Goal: Task Accomplishment & Management: Manage account settings

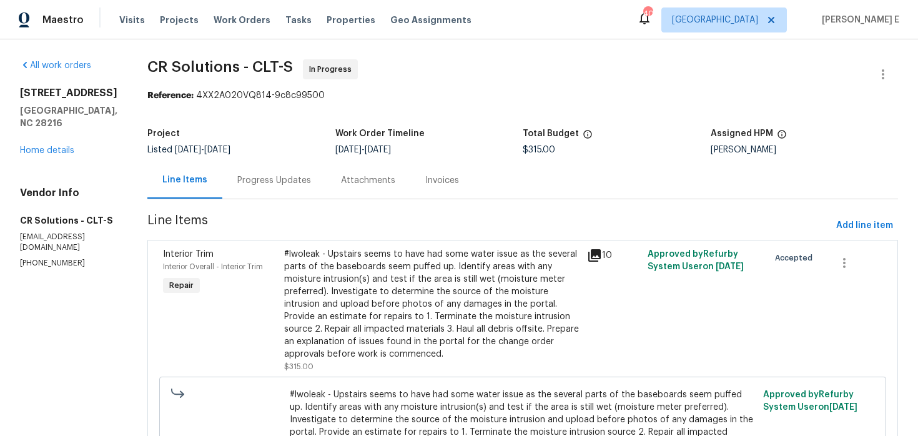
click at [249, 182] on div "Progress Updates" at bounding box center [274, 180] width 74 height 12
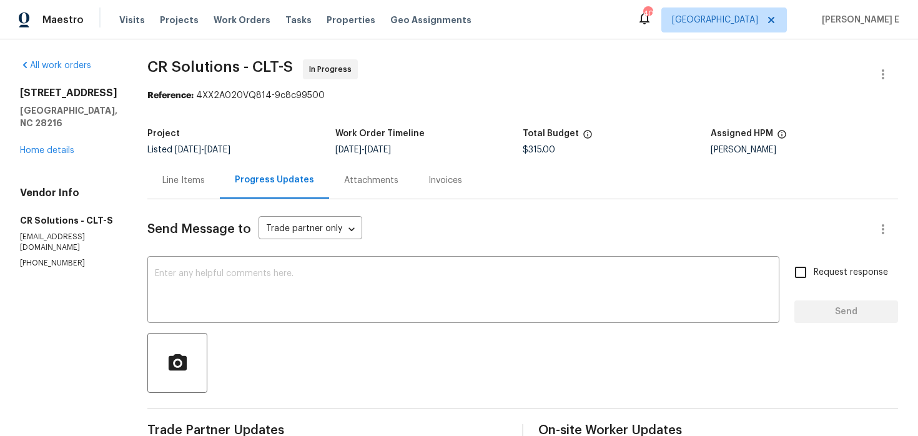
click at [179, 181] on div "Line Items" at bounding box center [183, 180] width 42 height 12
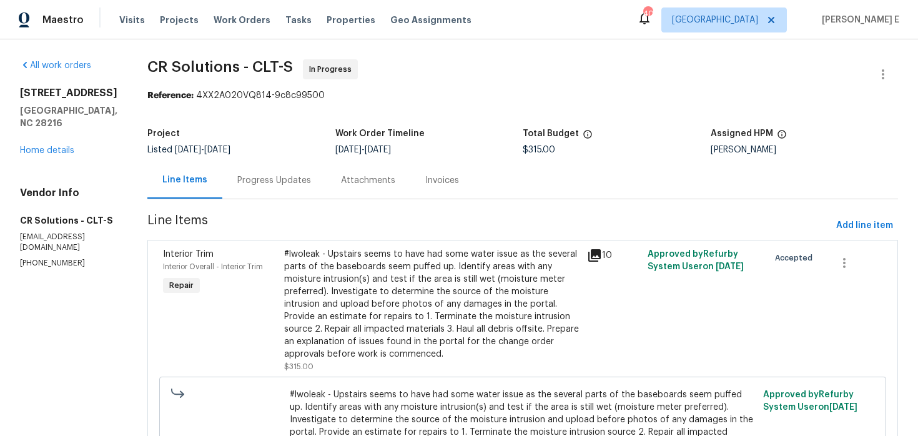
click at [381, 250] on div "#lwoleak - Upstairs seems to have had some water issue as the several parts of …" at bounding box center [431, 304] width 295 height 112
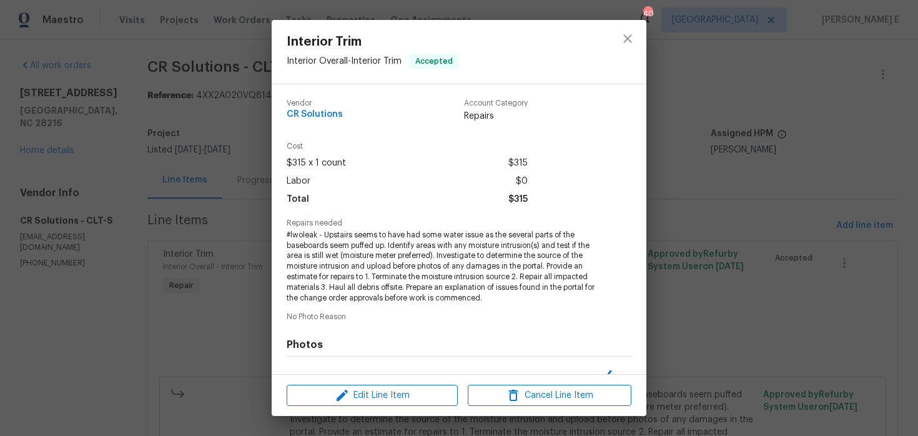
scroll to position [160, 0]
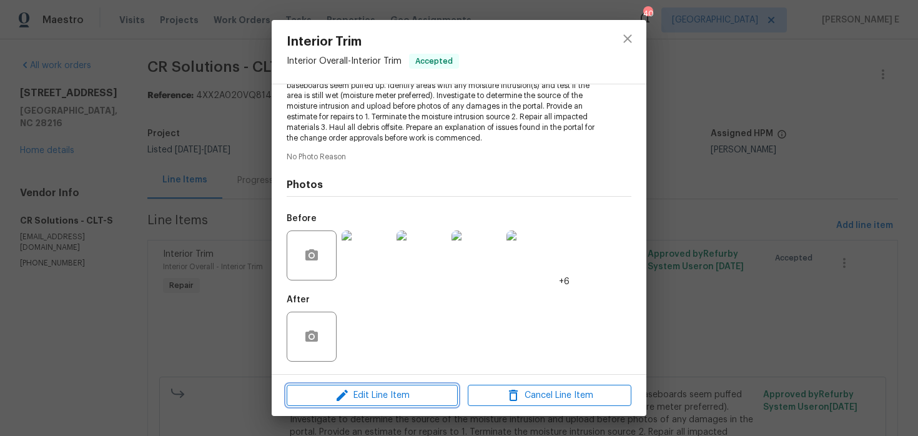
click at [357, 400] on span "Edit Line Item" at bounding box center [372, 396] width 164 height 16
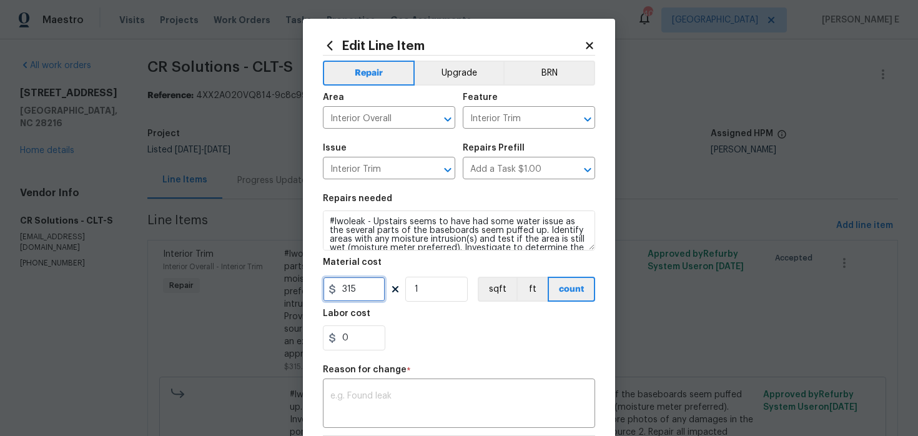
click at [350, 290] on input "315" at bounding box center [354, 289] width 62 height 25
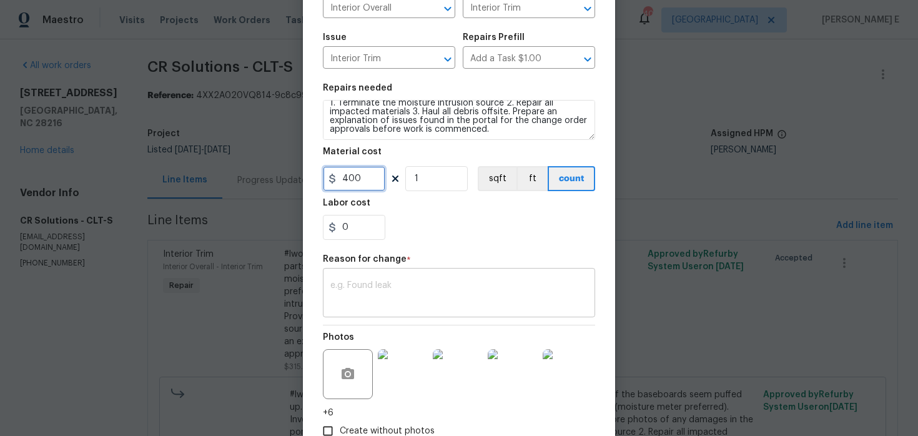
scroll to position [112, 0]
type input "400"
click at [484, 315] on div "x ​" at bounding box center [459, 293] width 272 height 46
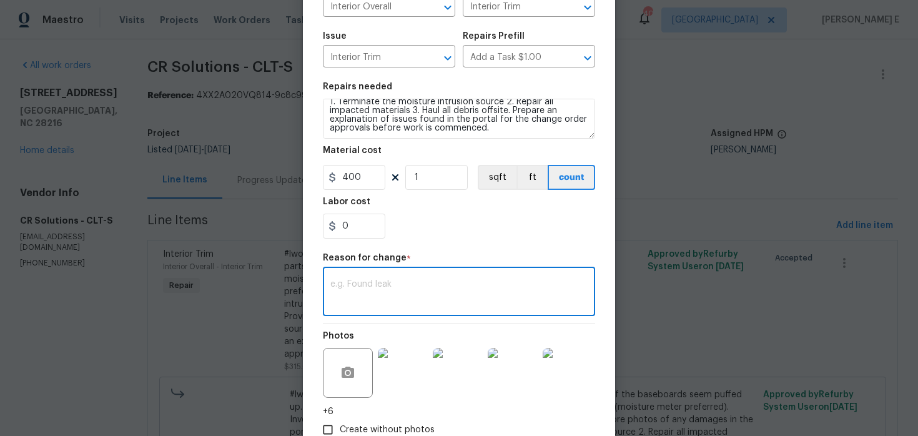
paste textarea "(KE) Updated cost per BR team approval."
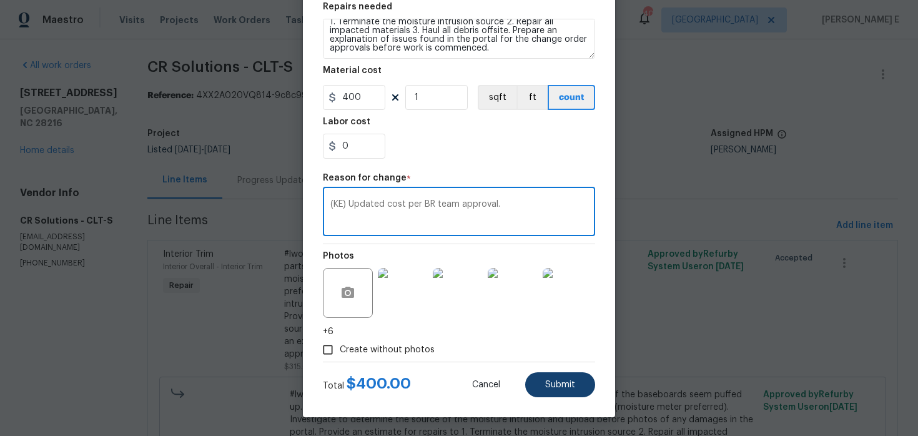
type textarea "(KE) Updated cost per BR team approval."
click at [552, 383] on span "Submit" at bounding box center [560, 384] width 30 height 9
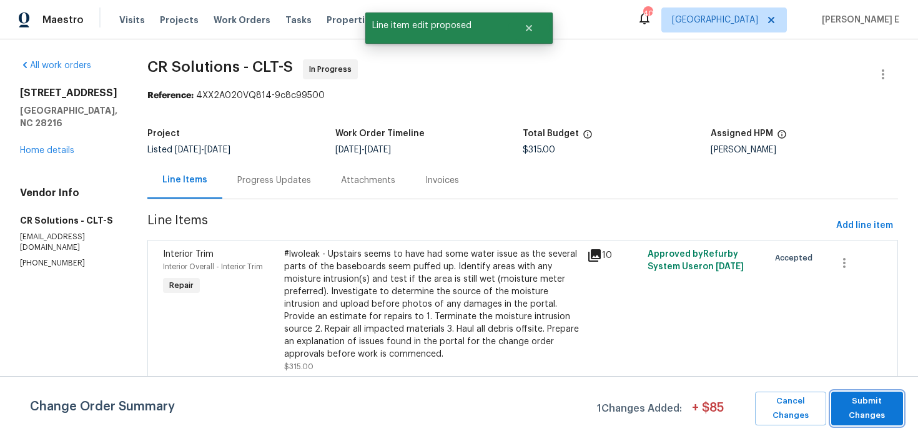
click at [870, 409] on span "Submit Changes" at bounding box center [866, 408] width 59 height 29
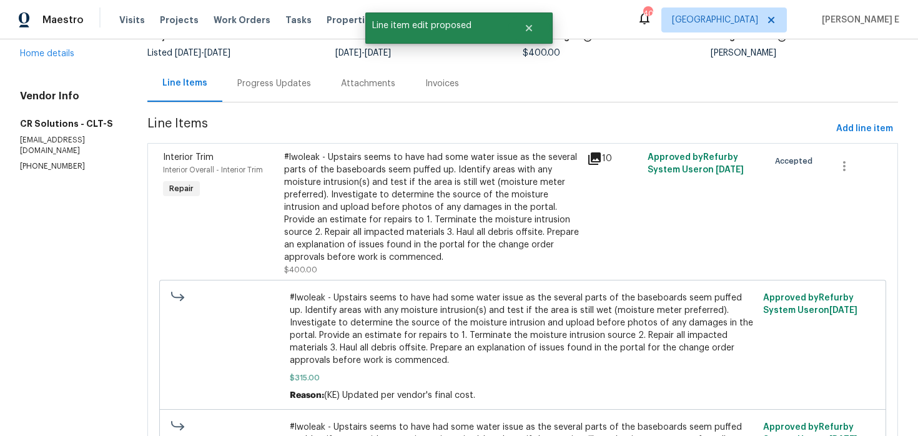
scroll to position [0, 0]
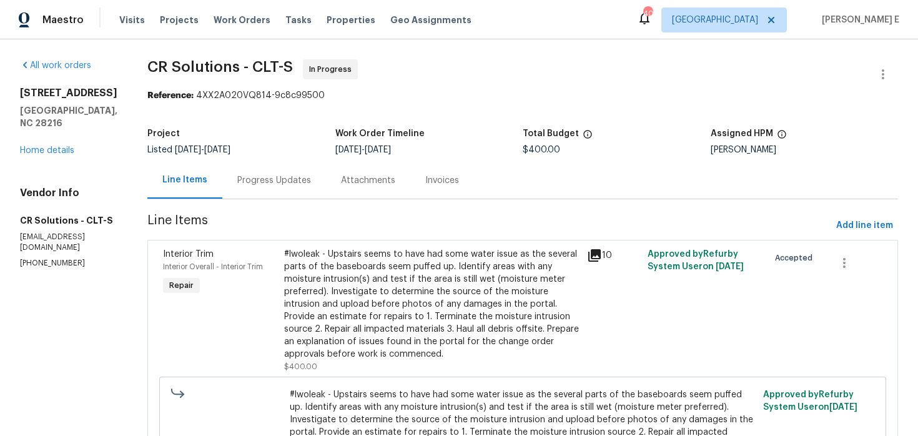
click at [250, 180] on div "Progress Updates" at bounding box center [274, 180] width 74 height 12
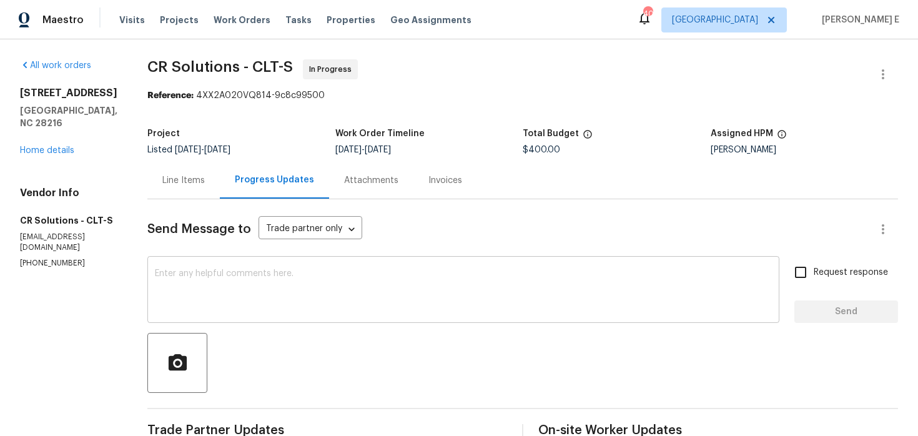
click at [272, 285] on textarea at bounding box center [463, 291] width 617 height 44
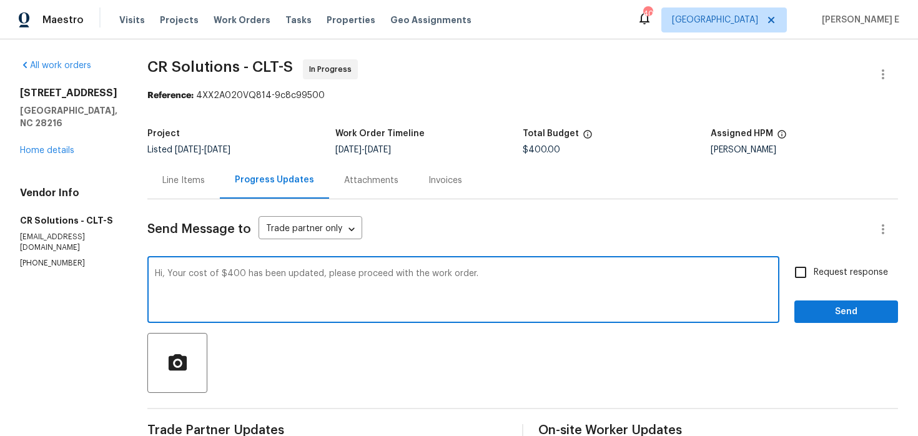
type textarea "Hi, Your cost of $400 has been updated, please proceed with the work order."
click at [798, 272] on input "Request response" at bounding box center [800, 272] width 26 height 26
checkbox input "true"
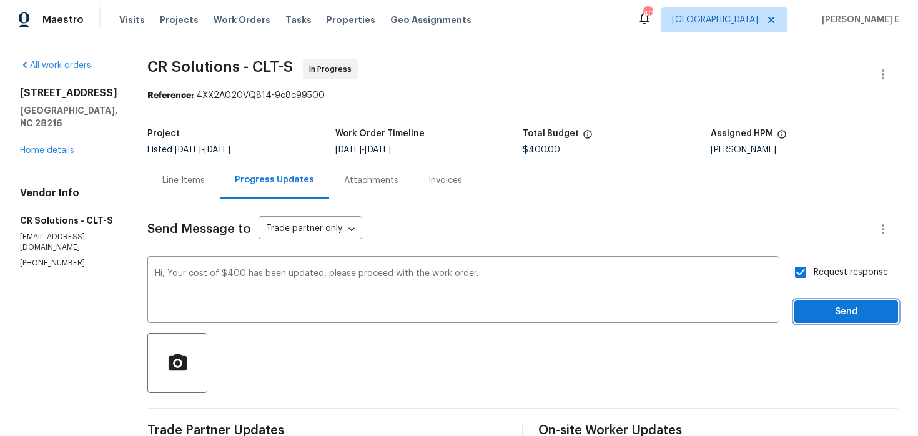
click at [809, 300] on button "Send" at bounding box center [846, 311] width 104 height 23
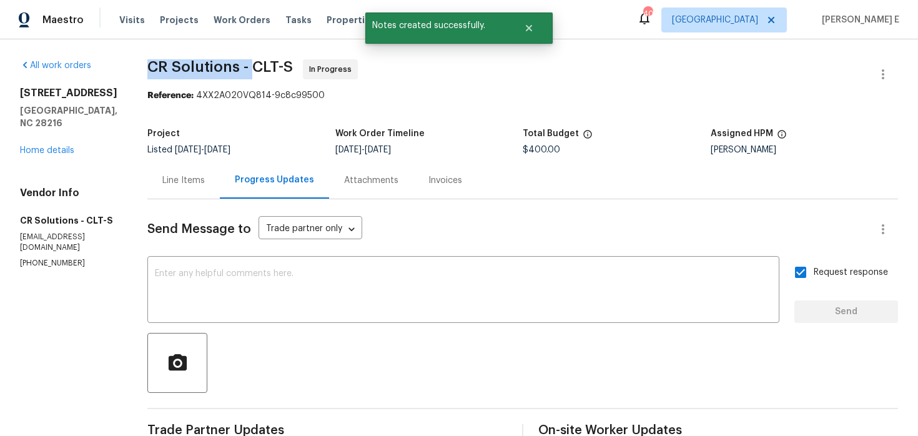
drag, startPoint x: 134, startPoint y: 65, endPoint x: 240, endPoint y: 65, distance: 106.1
copy span "CR Solutions -"
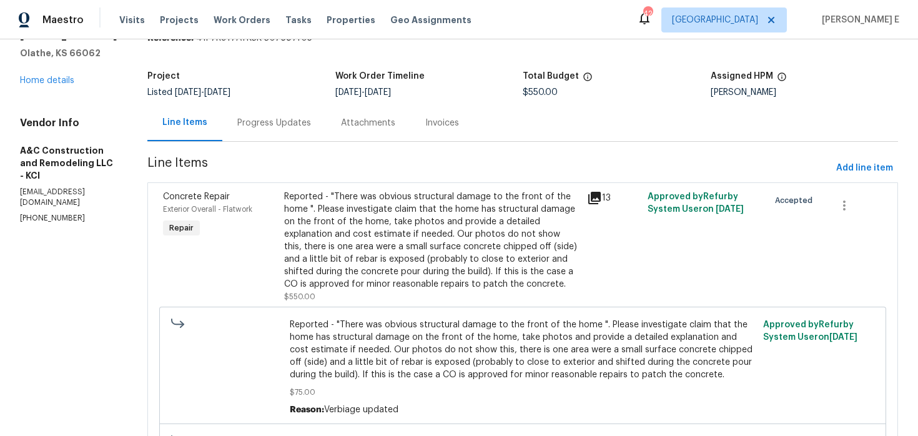
scroll to position [62, 0]
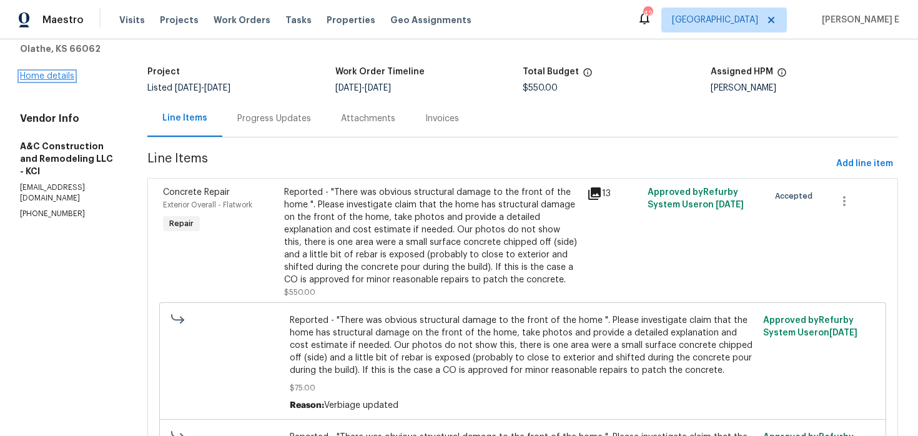
click at [51, 74] on link "Home details" at bounding box center [47, 76] width 54 height 9
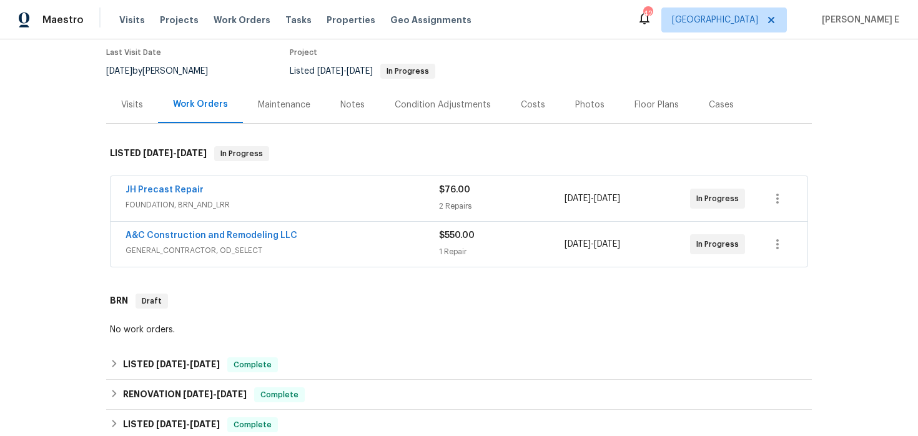
scroll to position [104, 0]
drag, startPoint x: 117, startPoint y: 233, endPoint x: 313, endPoint y: 231, distance: 196.0
click at [313, 231] on div "A&C Construction and Remodeling LLC GENERAL_CONTRACTOR, OD_SELECT $550.00 1 Rep…" at bounding box center [458, 243] width 697 height 45
copy link "A&C Construction and Remodeling LLC"
drag, startPoint x: 117, startPoint y: 187, endPoint x: 202, endPoint y: 187, distance: 85.5
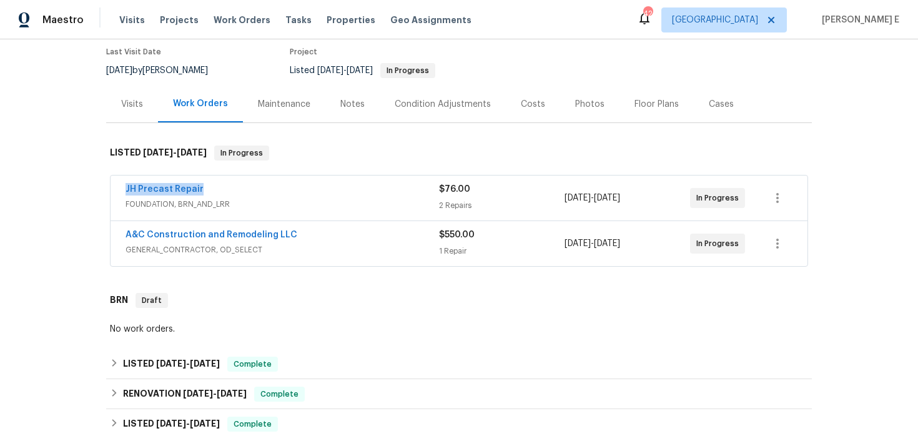
click at [202, 187] on div "JH Precast Repair FOUNDATION, BRN_AND_LRR $76.00 2 Repairs 9/2/2025 - 9/4/2025 …" at bounding box center [458, 197] width 697 height 45
copy link "JH Precast Repair"
click at [243, 195] on div "JH Precast Repair" at bounding box center [281, 190] width 313 height 15
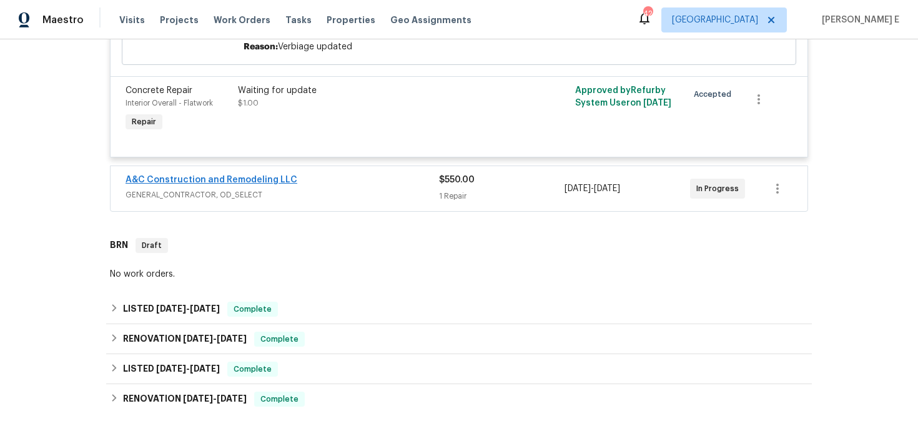
scroll to position [551, 0]
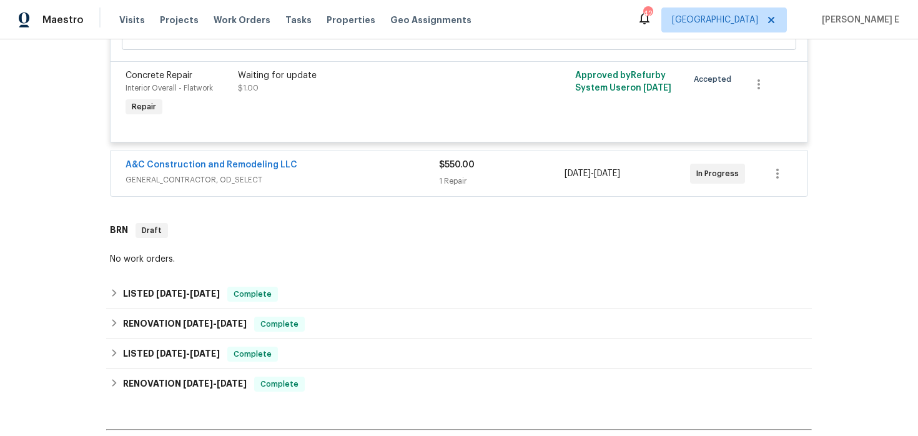
click at [341, 174] on span "GENERAL_CONTRACTOR, OD_SELECT" at bounding box center [281, 180] width 313 height 12
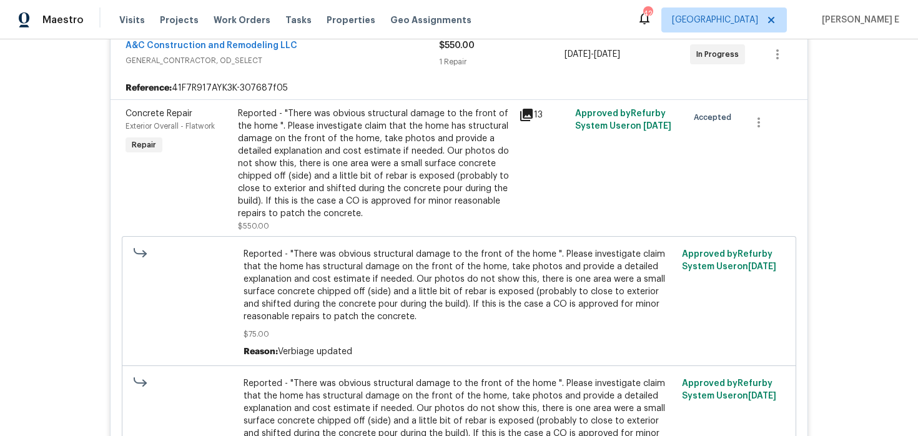
scroll to position [675, 0]
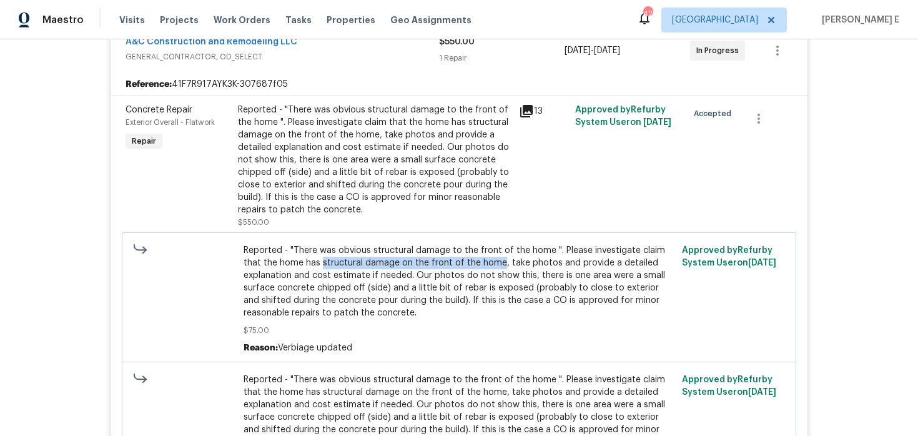
drag, startPoint x: 302, startPoint y: 252, endPoint x: 476, endPoint y: 252, distance: 174.2
click at [476, 252] on span "Reported - "There was obvious structural damage to the front of the home ". Ple…" at bounding box center [458, 281] width 431 height 75
copy span "structural damage on the front of the home"
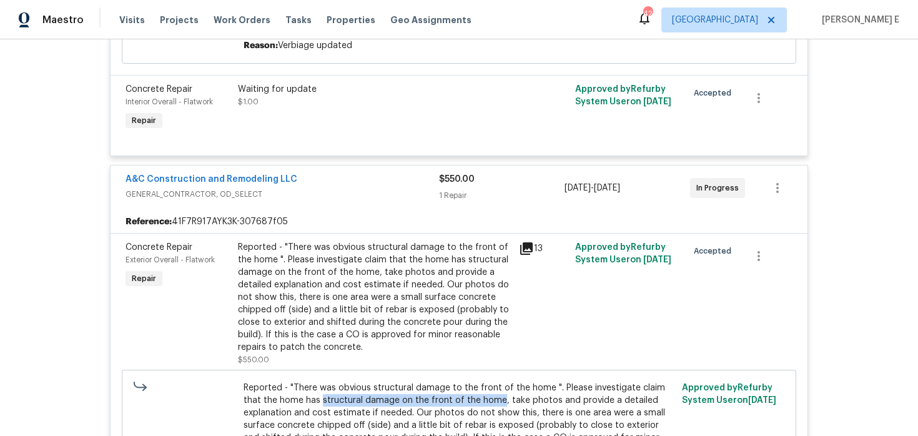
scroll to position [528, 0]
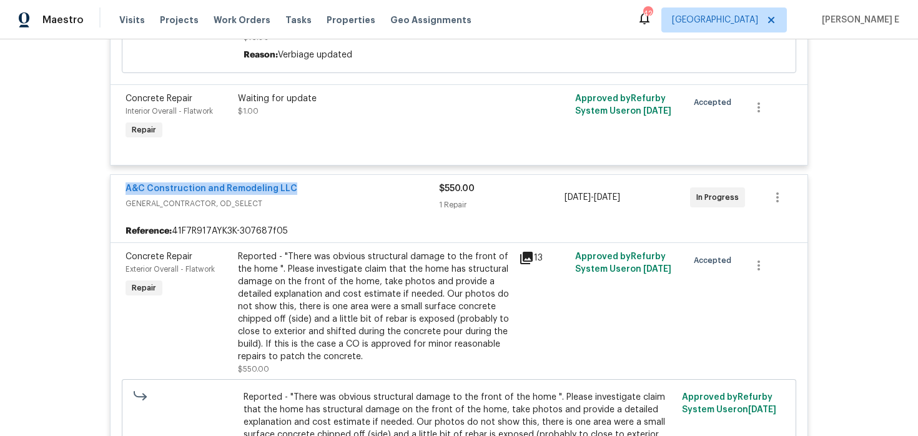
drag, startPoint x: 117, startPoint y: 177, endPoint x: 308, endPoint y: 177, distance: 191.6
click at [308, 177] on div "A&C Construction and Remodeling LLC GENERAL_CONTRACTOR, OD_SELECT $550.00 1 Rep…" at bounding box center [458, 197] width 697 height 45
copy link "A&C Construction and Remodeling LLC"
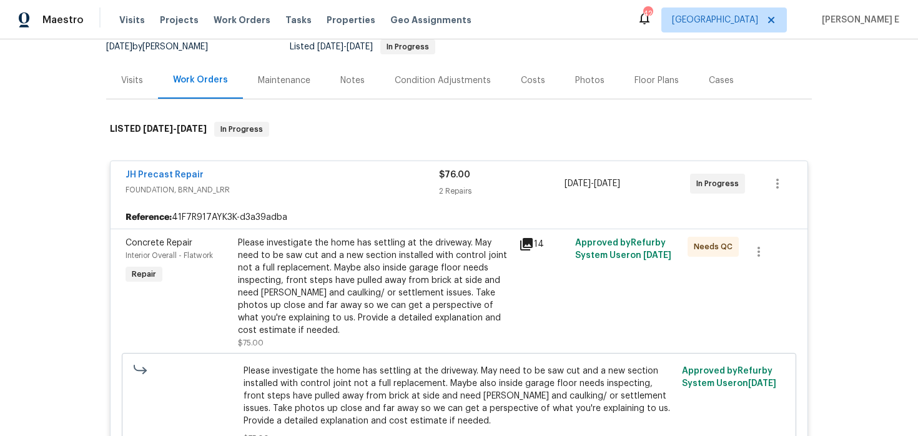
scroll to position [125, 0]
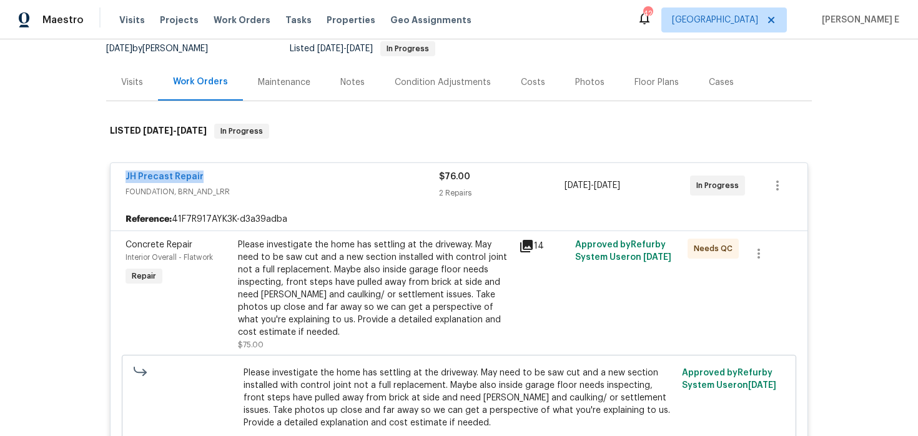
drag, startPoint x: 119, startPoint y: 173, endPoint x: 207, endPoint y: 173, distance: 88.0
click at [207, 173] on div "JH Precast Repair FOUNDATION, BRN_AND_LRR $76.00 2 Repairs 9/2/2025 - 9/4/2025 …" at bounding box center [458, 185] width 697 height 45
copy link "JH Precast Repair"
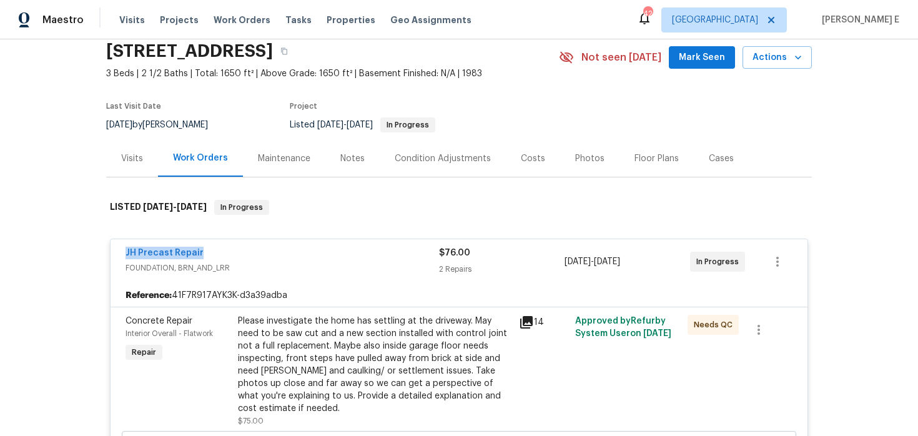
scroll to position [0, 0]
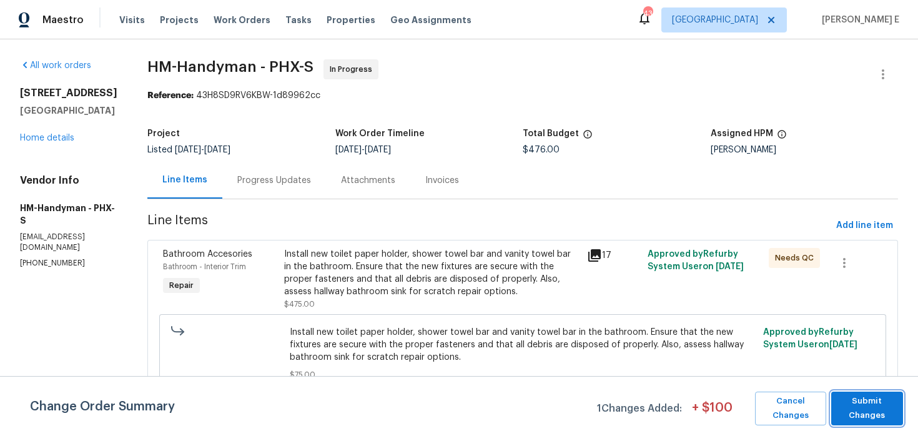
click at [863, 407] on span "Submit Changes" at bounding box center [866, 408] width 59 height 29
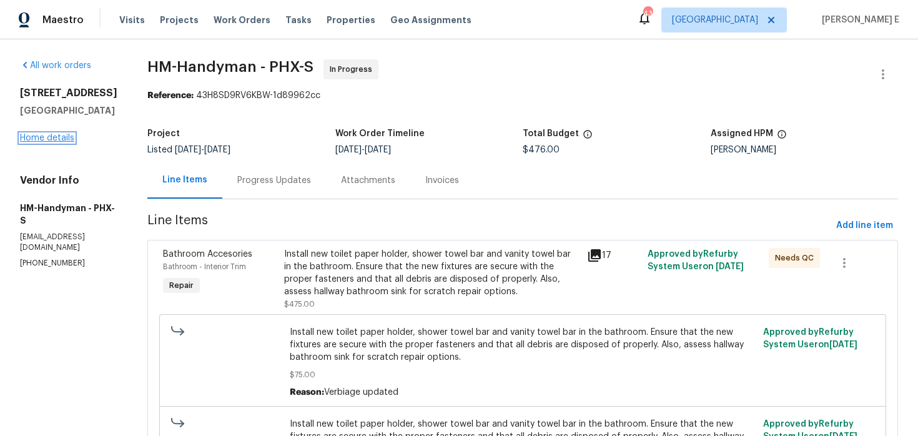
click at [50, 139] on link "Home details" at bounding box center [47, 138] width 54 height 9
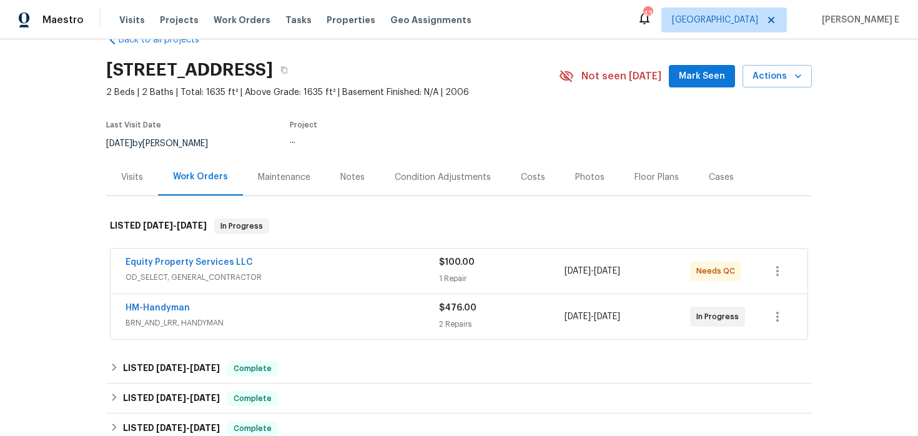
scroll to position [38, 0]
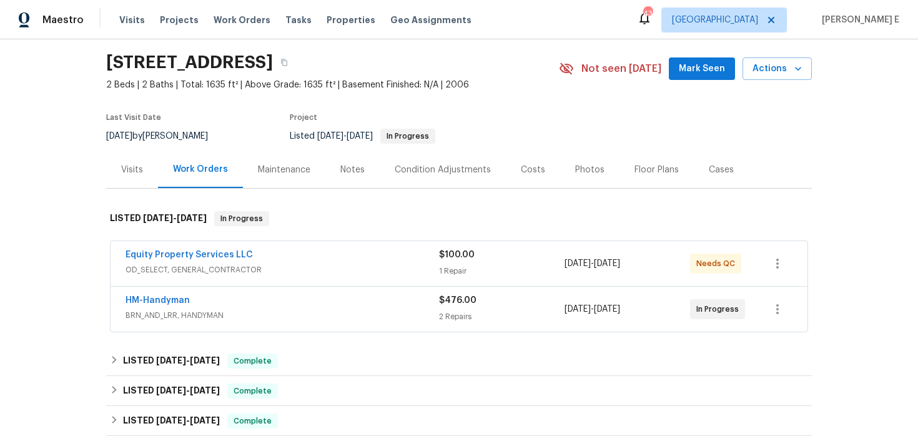
click at [315, 260] on div "Equity Property Services LLC" at bounding box center [281, 255] width 313 height 15
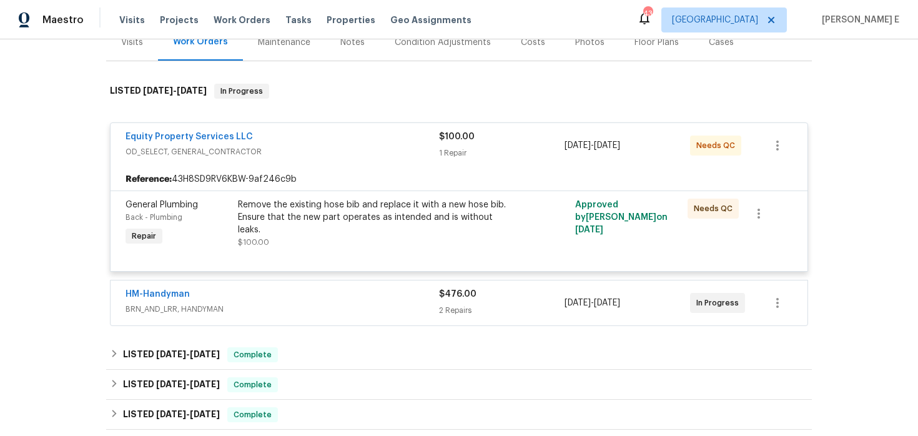
scroll to position [198, 0]
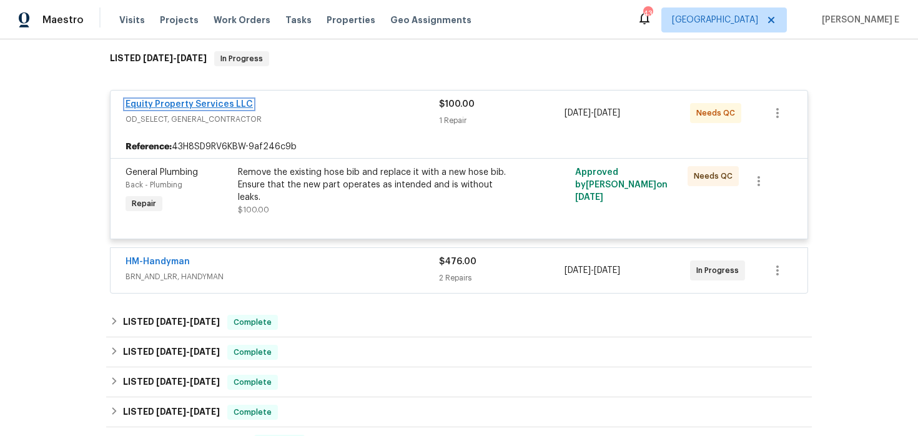
click at [226, 101] on link "Equity Property Services LLC" at bounding box center [188, 104] width 127 height 9
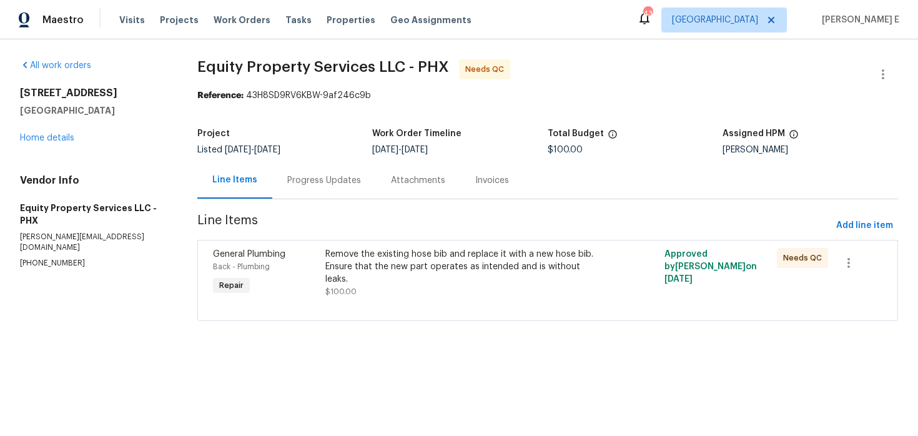
click at [359, 184] on div "Progress Updates" at bounding box center [324, 180] width 104 height 37
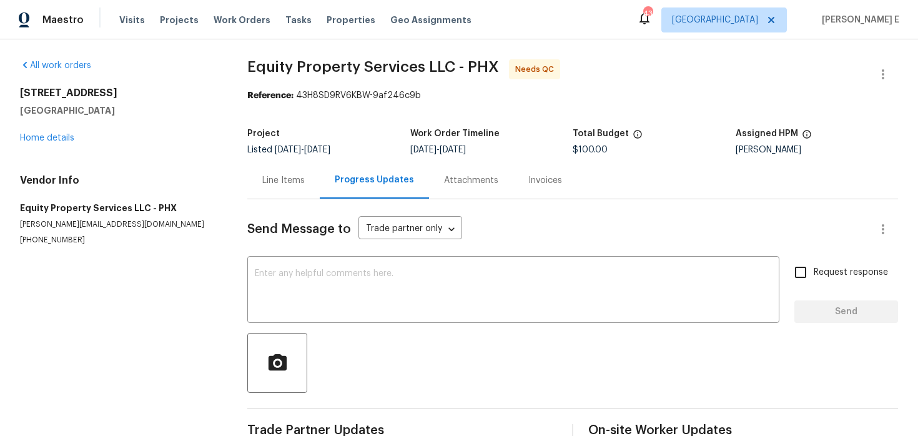
scroll to position [28, 0]
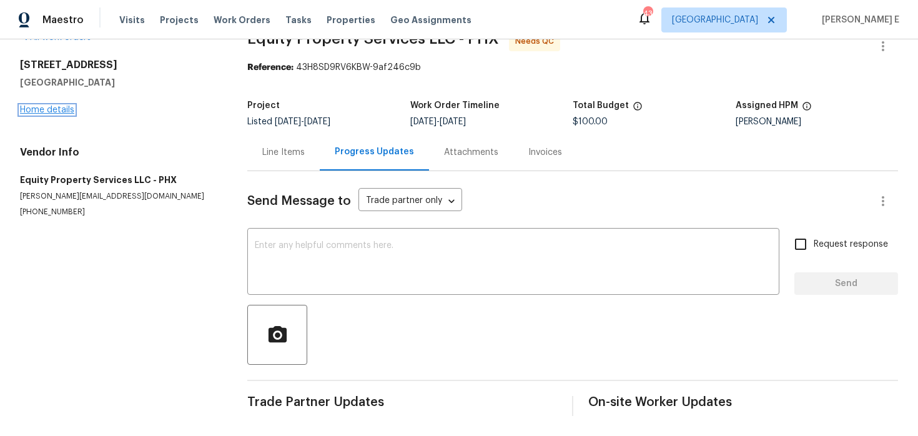
click at [38, 110] on link "Home details" at bounding box center [47, 109] width 54 height 9
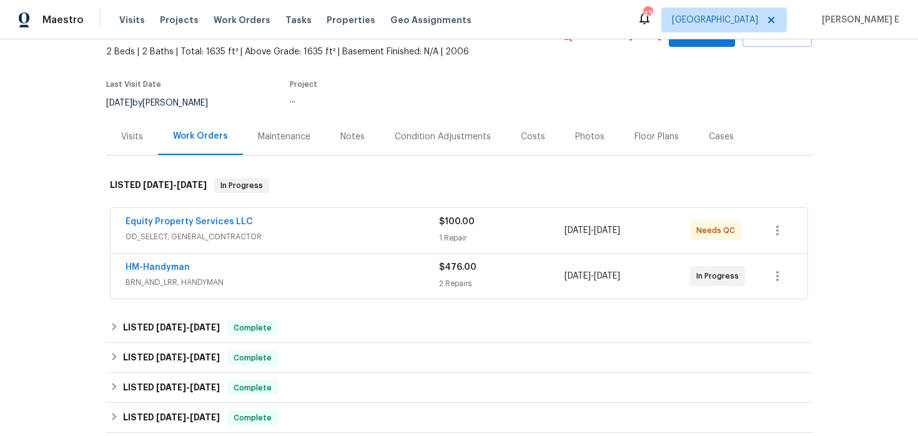
scroll to position [119, 0]
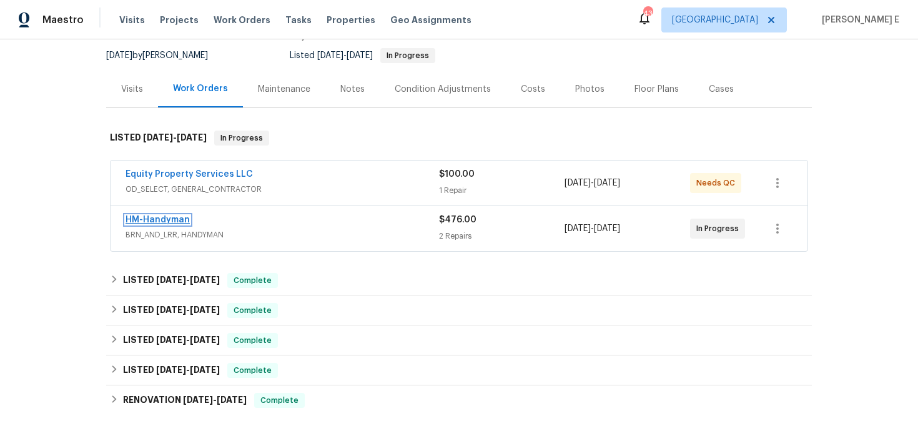
click at [185, 219] on link "HM-Handyman" at bounding box center [157, 219] width 64 height 9
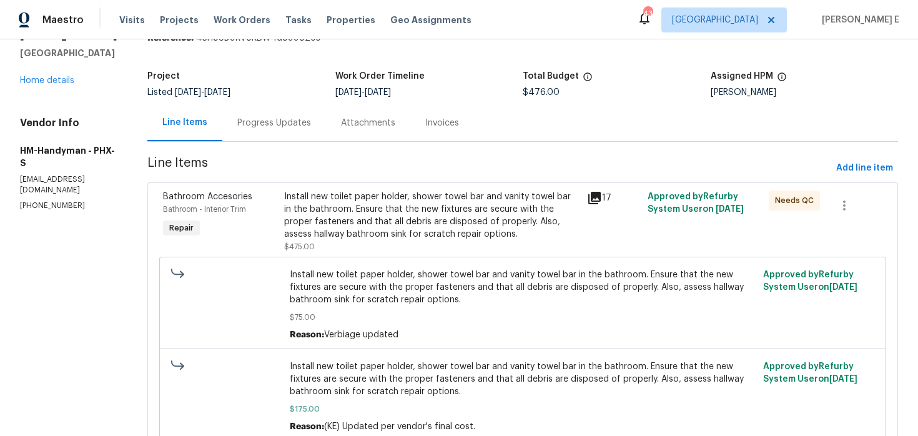
click at [306, 117] on div "Progress Updates" at bounding box center [274, 123] width 74 height 12
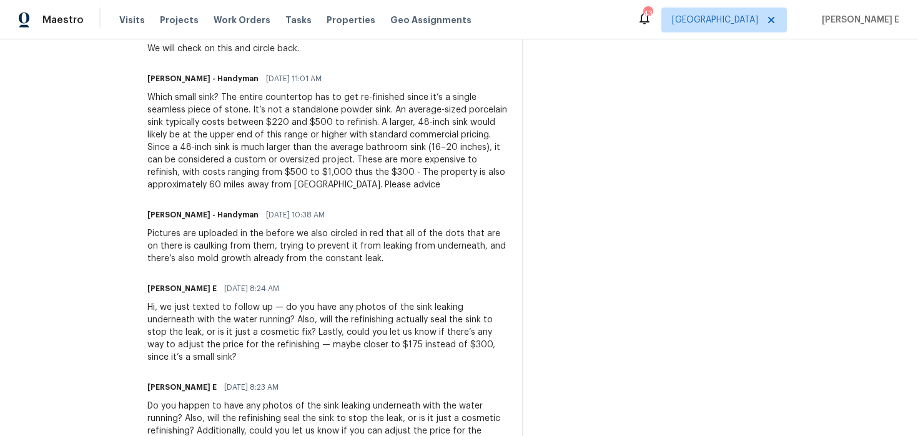
scroll to position [483, 0]
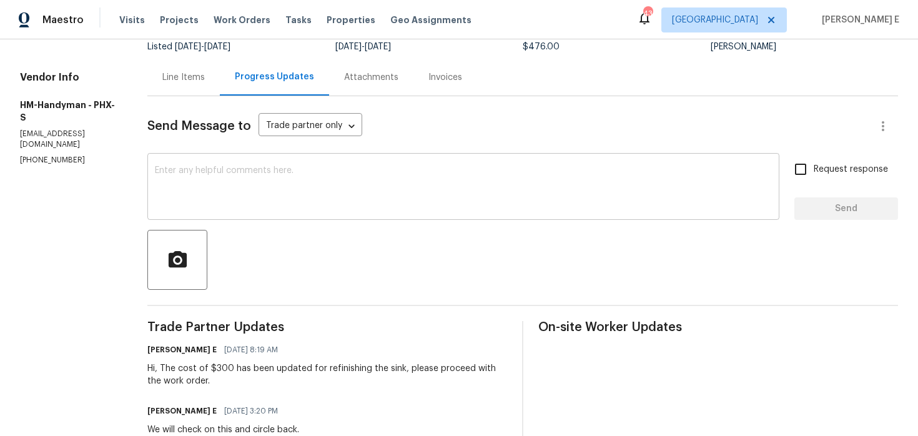
click at [481, 183] on textarea at bounding box center [463, 188] width 617 height 44
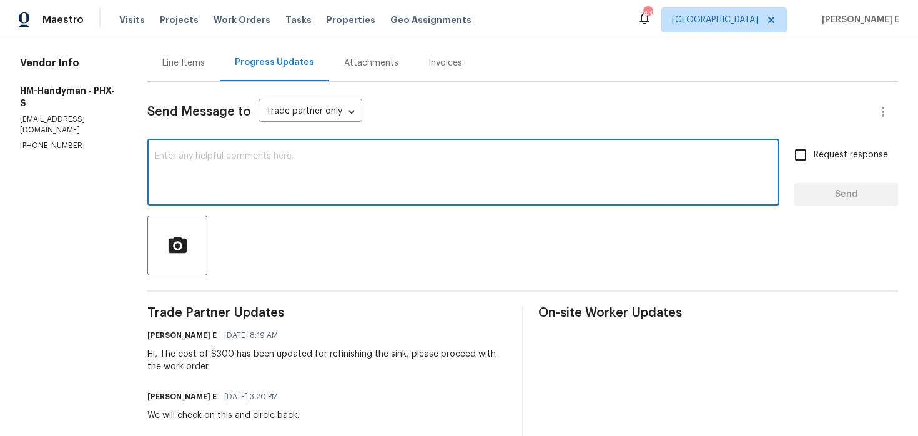
scroll to position [118, 0]
click at [204, 59] on div "Line Items" at bounding box center [183, 62] width 42 height 12
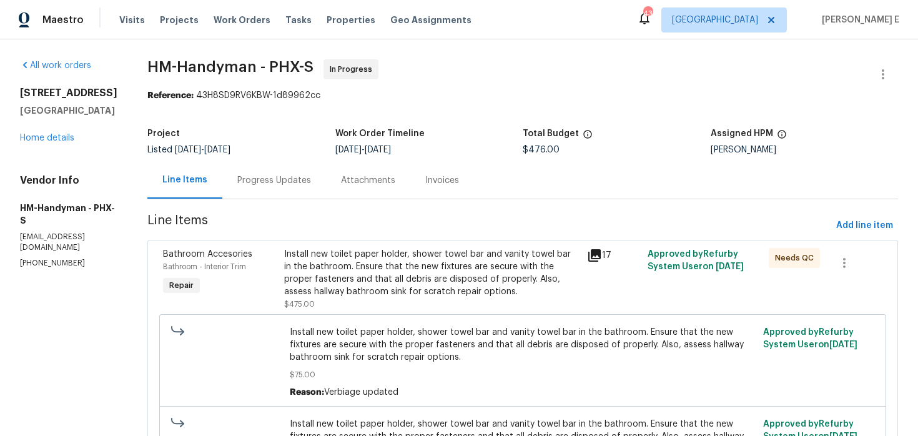
click at [352, 268] on div "Install new toilet paper holder, shower towel bar and vanity towel bar in the b…" at bounding box center [431, 273] width 295 height 50
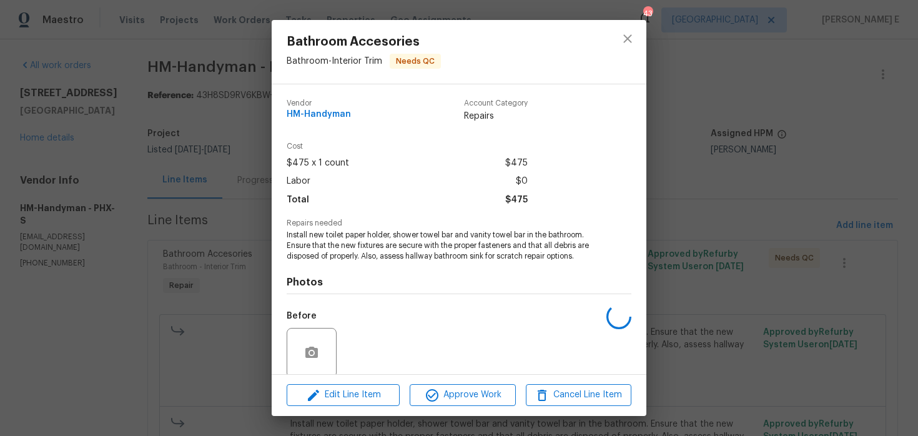
scroll to position [97, 0]
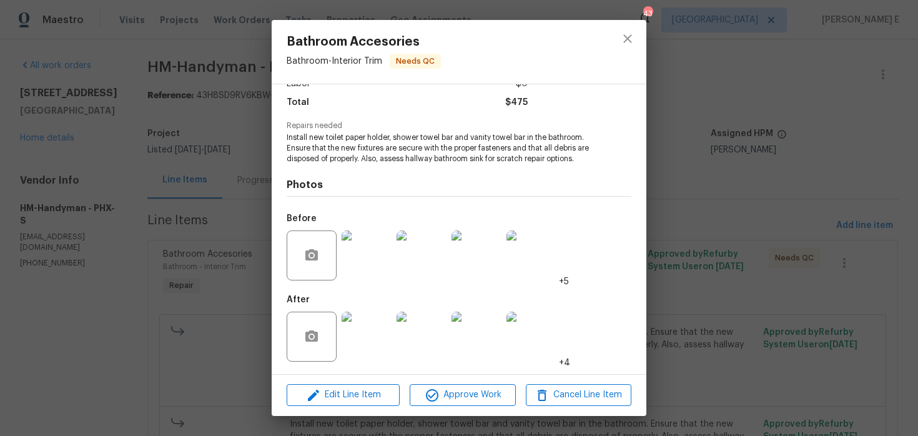
click at [358, 342] on img at bounding box center [366, 336] width 50 height 50
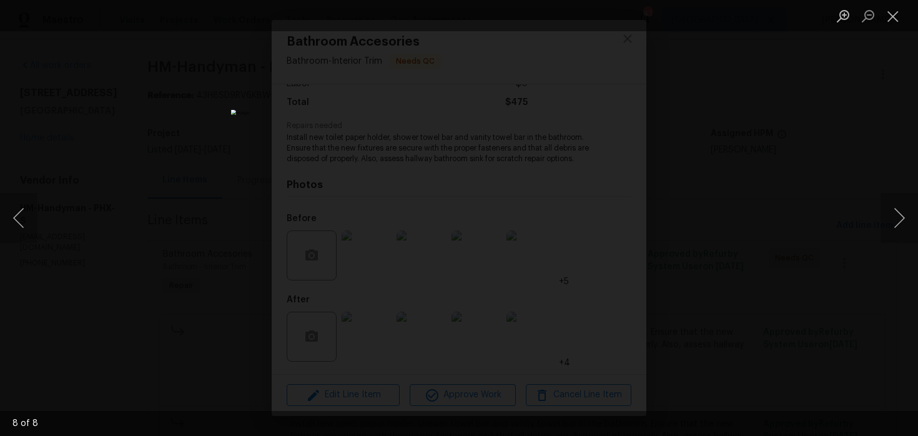
click at [725, 154] on div "Lightbox" at bounding box center [459, 218] width 918 height 436
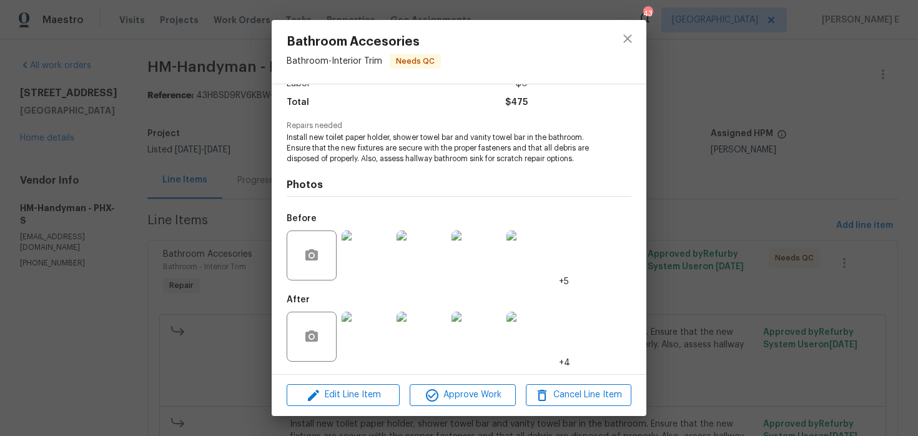
click at [725, 154] on div "Bathroom Accesories Bathroom - Interior Trim Needs QC Vendor HM-Handyman Accoun…" at bounding box center [459, 218] width 918 height 436
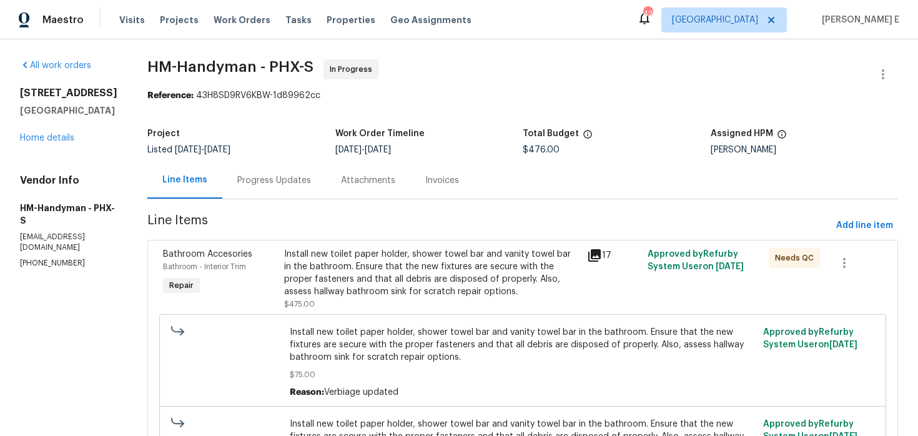
click at [283, 191] on div "Progress Updates" at bounding box center [274, 180] width 104 height 37
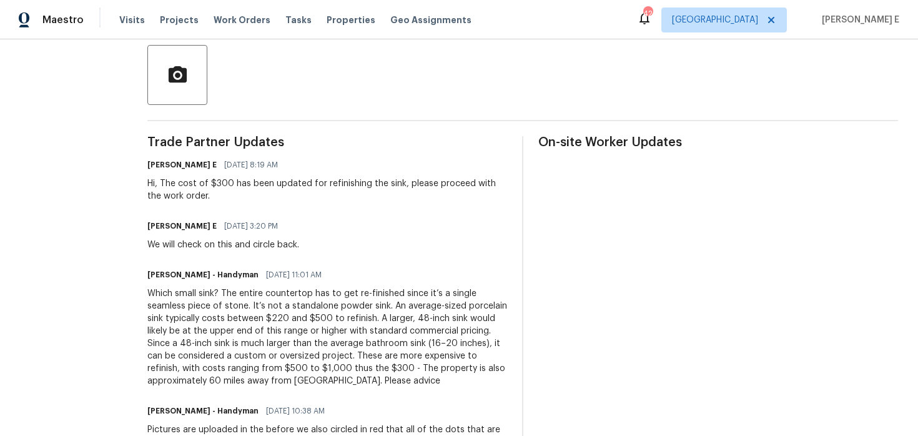
scroll to position [286, 0]
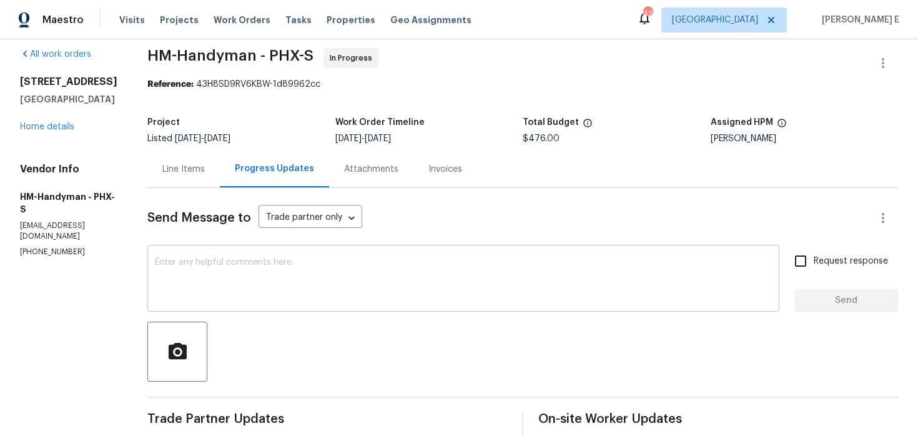
click at [332, 265] on textarea at bounding box center [463, 280] width 617 height 44
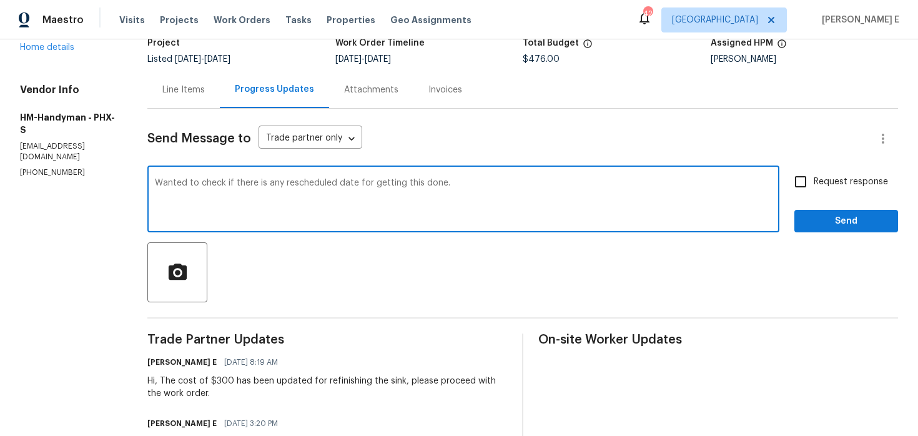
scroll to position [117, 0]
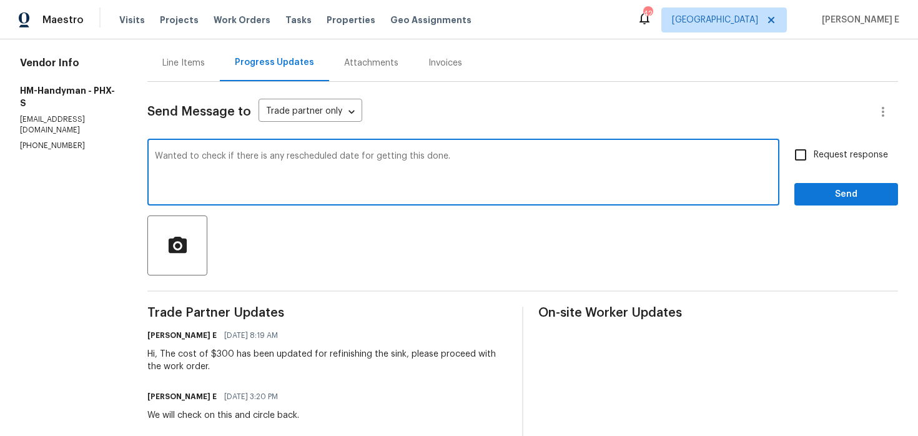
type textarea "Wanted to check if there is any rescheduled date for getting this done."
click at [818, 145] on label "Request response" at bounding box center [837, 155] width 100 height 26
click at [813, 145] on input "Request response" at bounding box center [800, 155] width 26 height 26
checkbox input "true"
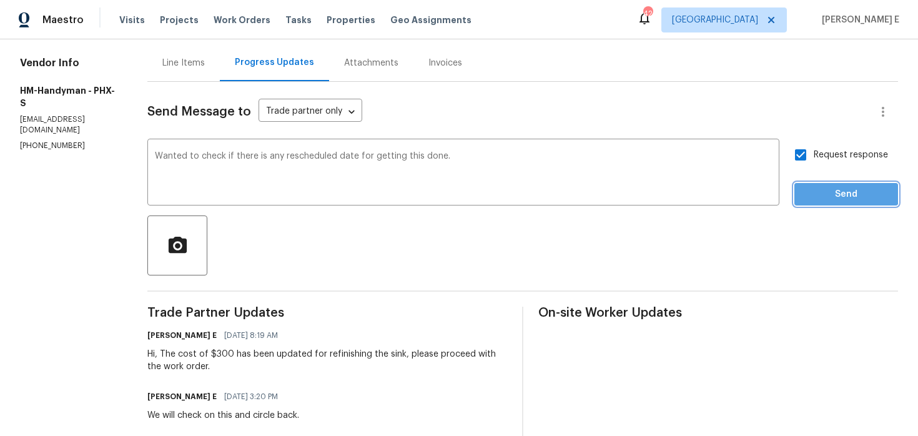
click at [813, 187] on span "Send" at bounding box center [846, 195] width 84 height 16
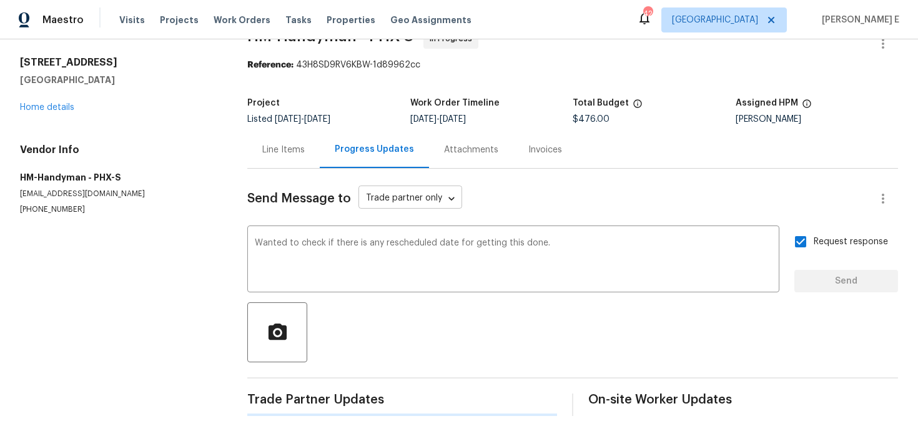
scroll to position [0, 0]
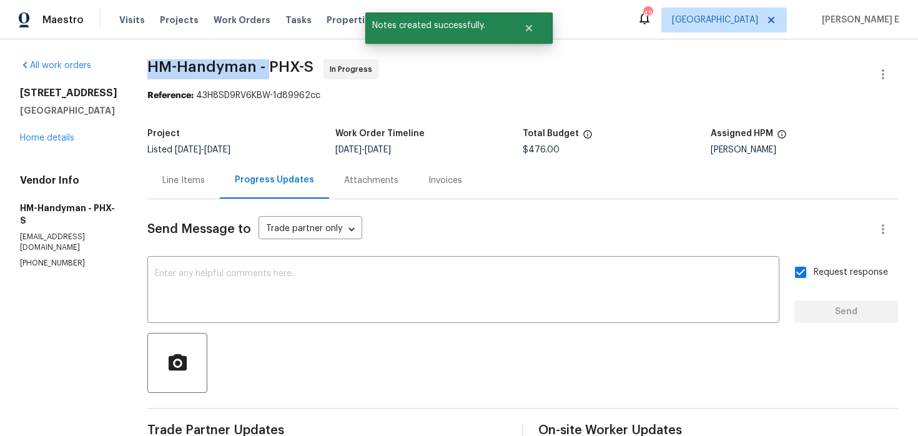
drag, startPoint x: 161, startPoint y: 66, endPoint x: 283, endPoint y: 65, distance: 122.3
click at [283, 65] on span "HM-Handyman - PHX-S" at bounding box center [230, 66] width 166 height 15
copy span "HM-Handyman -"
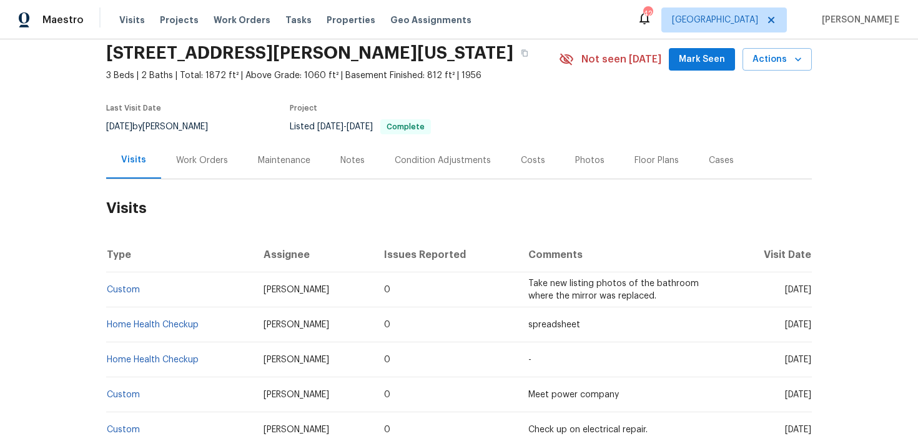
scroll to position [46, 0]
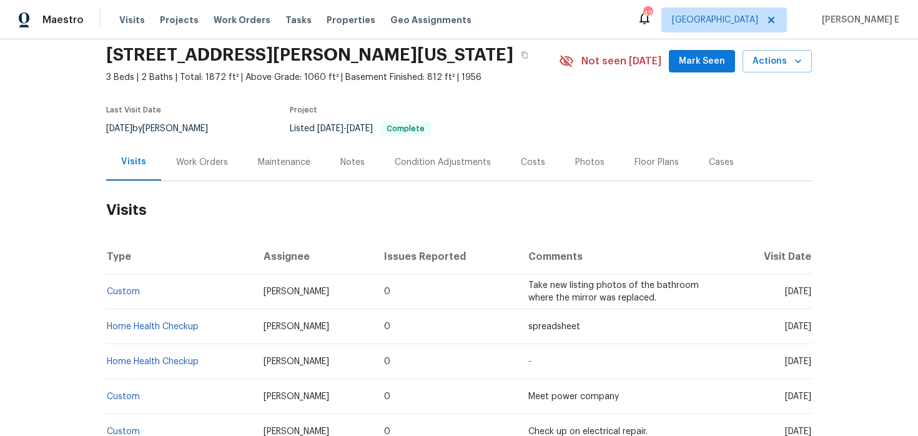
click at [208, 172] on div "Work Orders" at bounding box center [202, 162] width 82 height 37
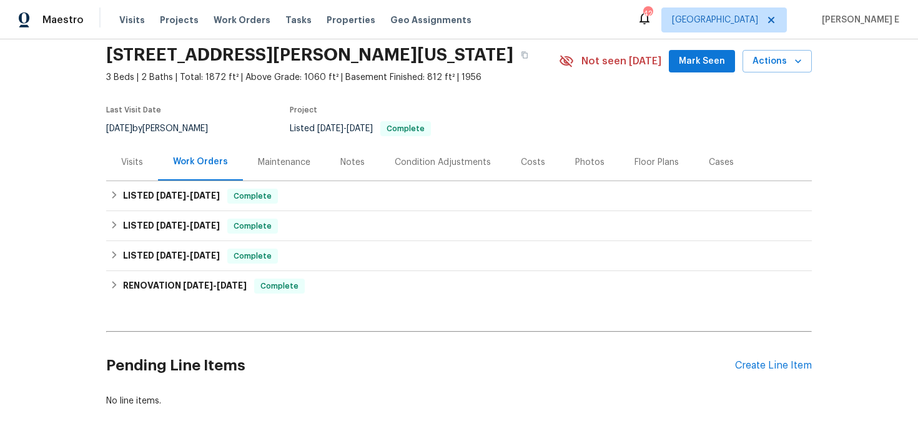
scroll to position [102, 0]
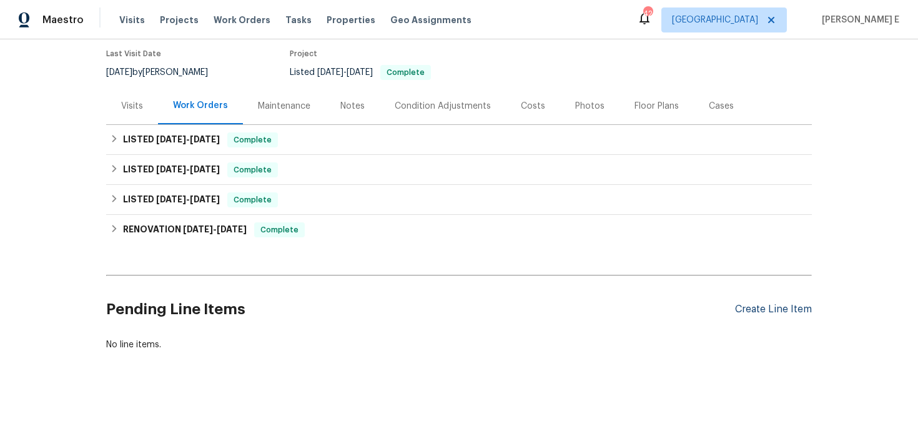
click at [780, 307] on div "Create Line Item" at bounding box center [773, 309] width 77 height 12
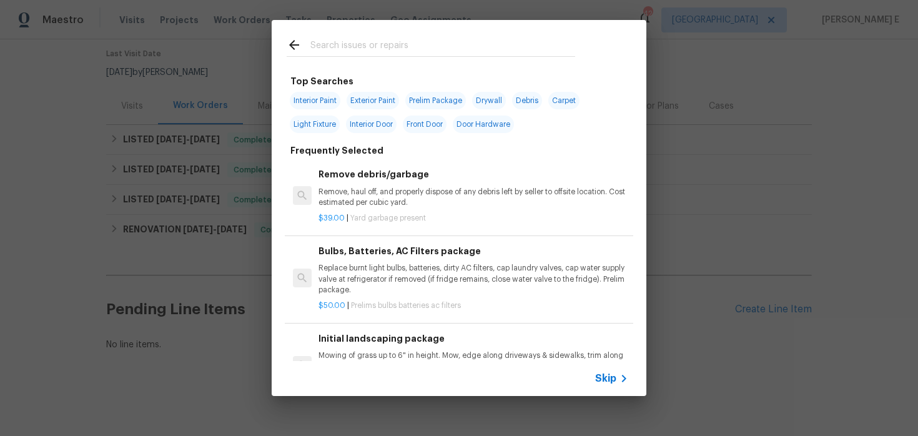
click at [613, 389] on div "Skip" at bounding box center [459, 378] width 375 height 35
click at [614, 380] on span "Skip" at bounding box center [605, 378] width 21 height 12
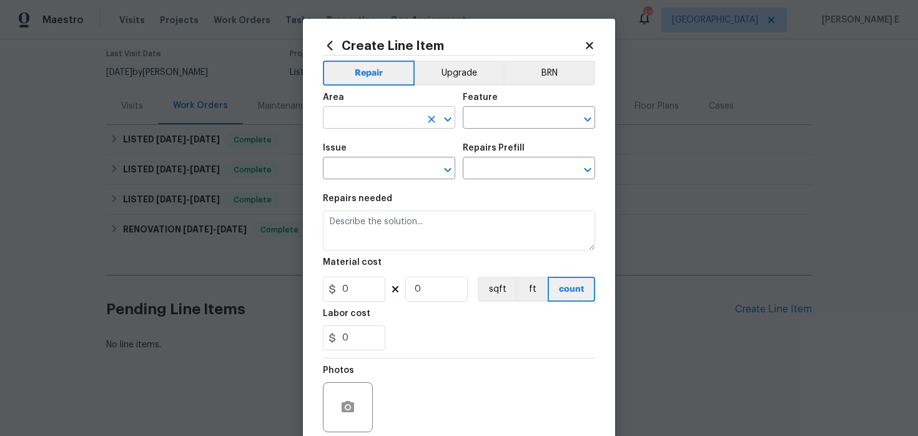
click at [345, 112] on input "text" at bounding box center [371, 118] width 97 height 19
type input "HVAC"
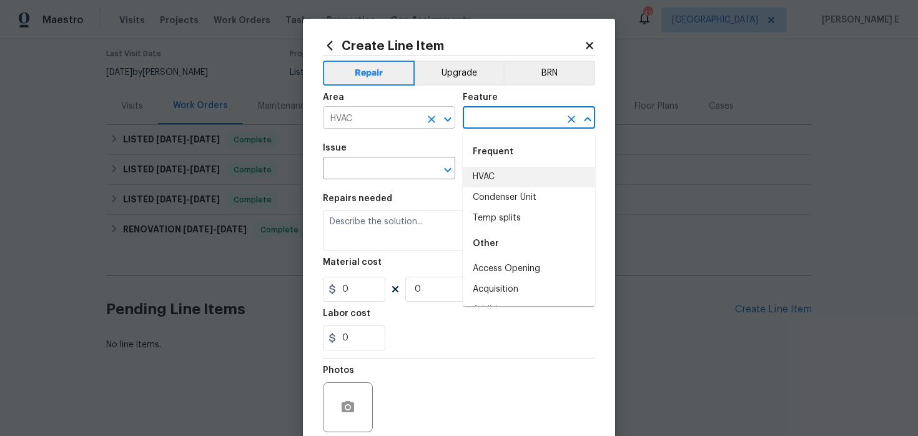
type input "HVAC"
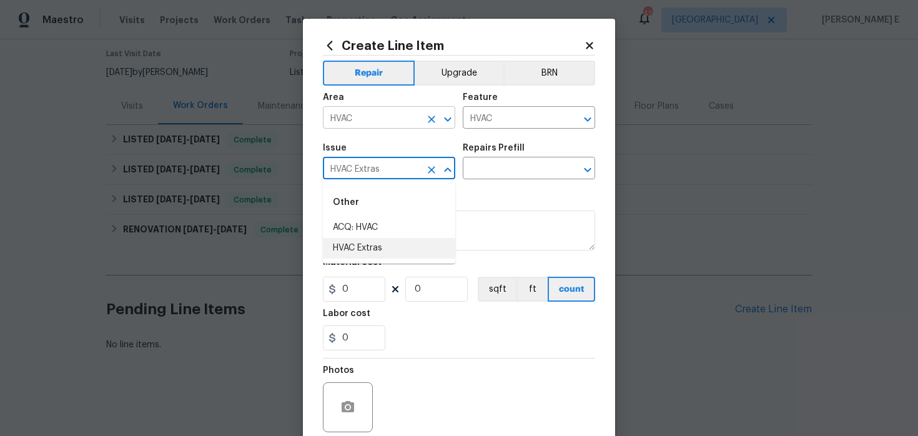
type input "HVAC Extras"
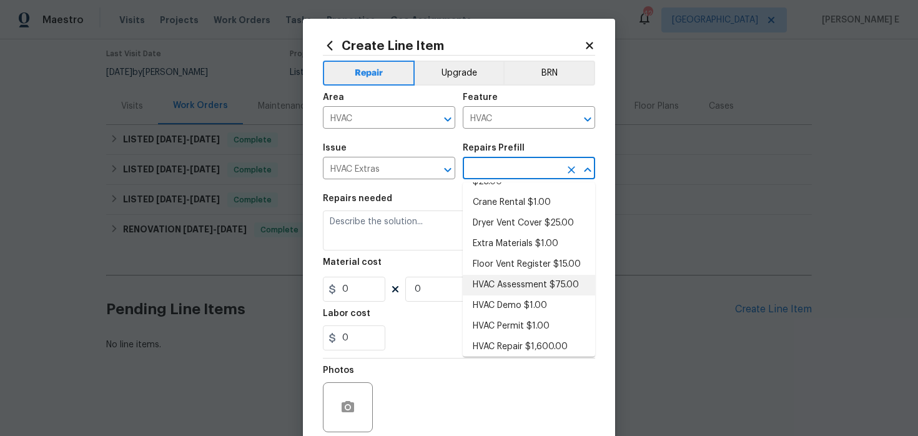
scroll to position [0, 0]
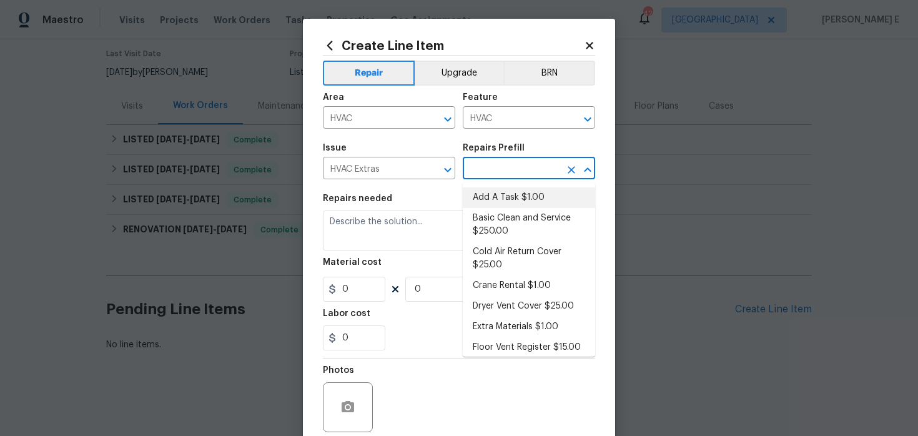
click at [499, 194] on li "Add A Task $1.00" at bounding box center [529, 197] width 132 height 21
type input "Add A Task $1.00"
type textarea "HPM to detail"
type input "1"
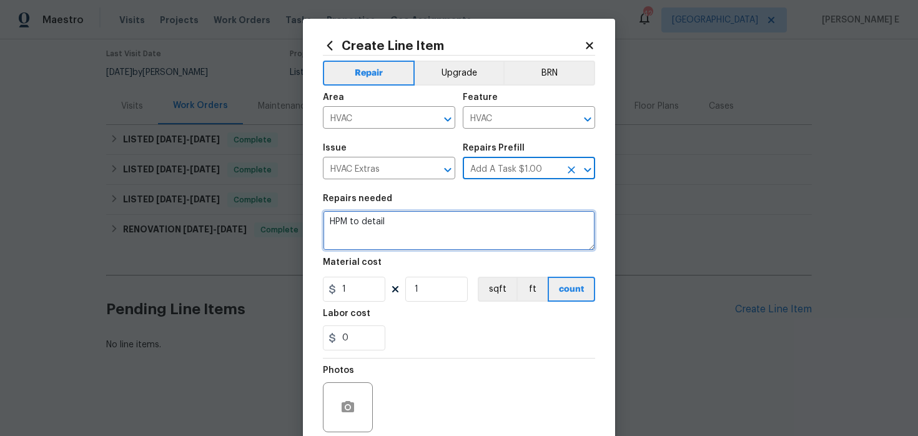
click at [389, 233] on textarea "HPM to detail" at bounding box center [459, 230] width 272 height 40
paste textarea "#lwoleak Received feedback the furnace and a/c are super old. There is a curren…"
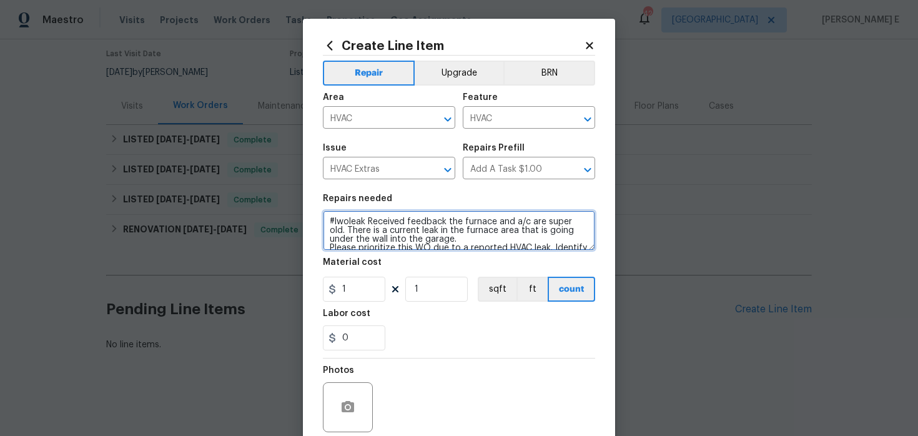
scroll to position [11, 0]
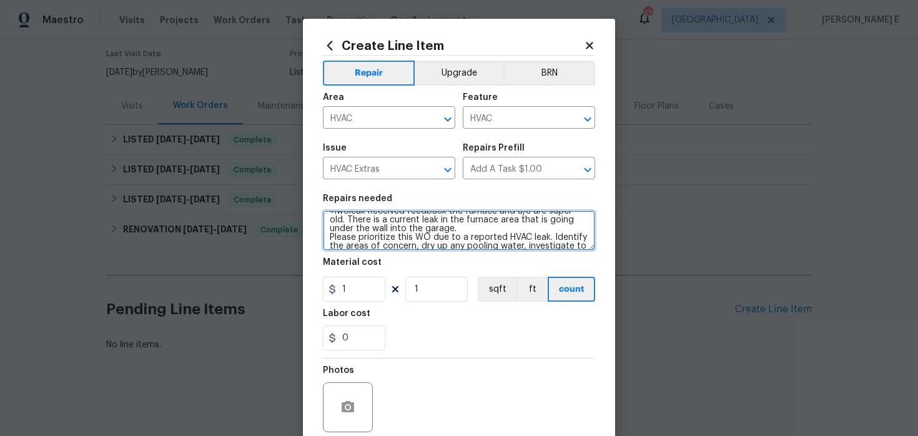
type textarea "#lwoleak Received feedback the furnace and a/c are super old. There is a curren…"
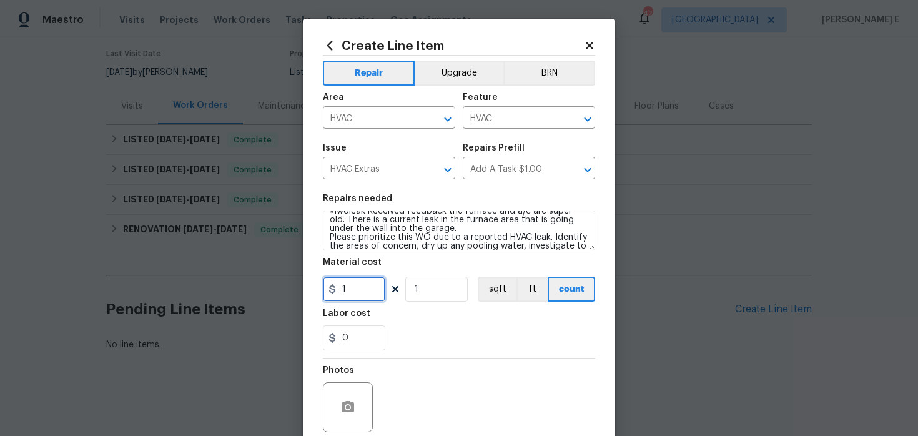
drag, startPoint x: 358, startPoint y: 293, endPoint x: 320, endPoint y: 294, distance: 38.1
click at [321, 293] on div "Create Line Item Repair Upgrade BRN Area HVAC ​ Feature HVAC ​ Issue HVAC Extra…" at bounding box center [459, 269] width 312 height 500
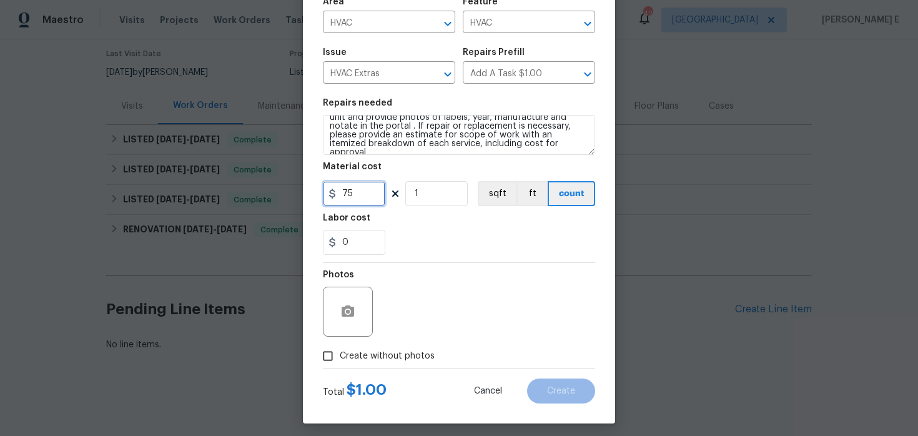
scroll to position [102, 0]
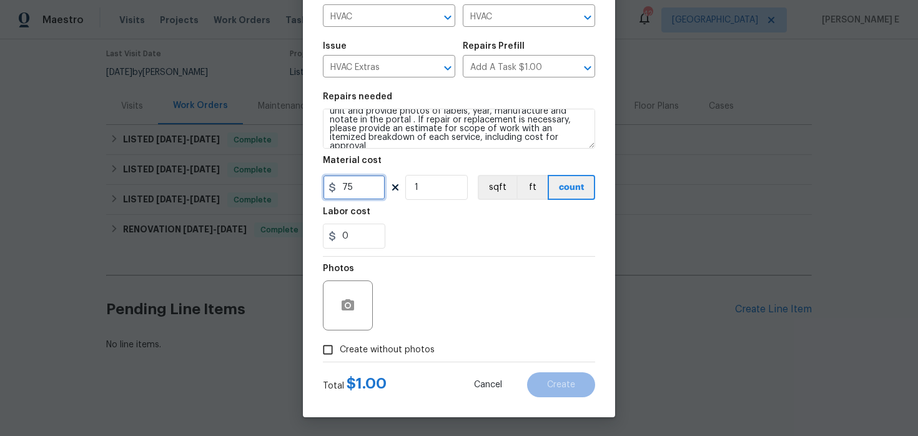
type input "75"
click at [330, 365] on div "Total $ 1.00 Cancel Create" at bounding box center [459, 379] width 272 height 35
click at [331, 353] on input "Create without photos" at bounding box center [328, 350] width 24 height 24
checkbox input "true"
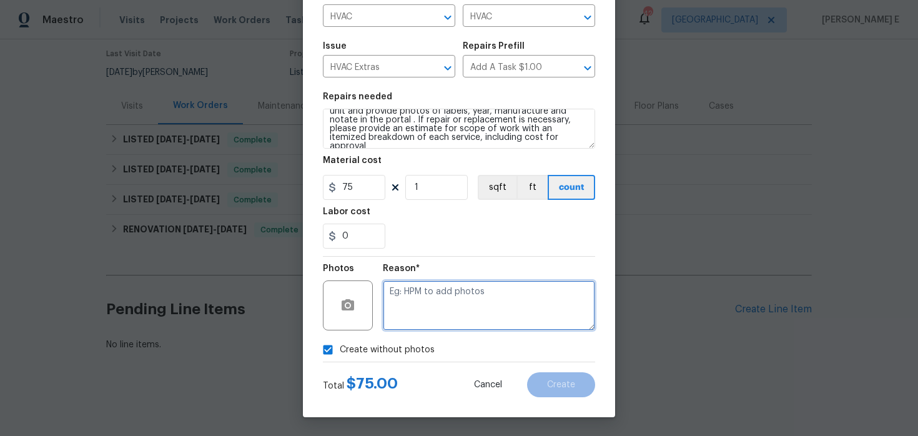
click at [461, 286] on textarea at bounding box center [489, 305] width 212 height 50
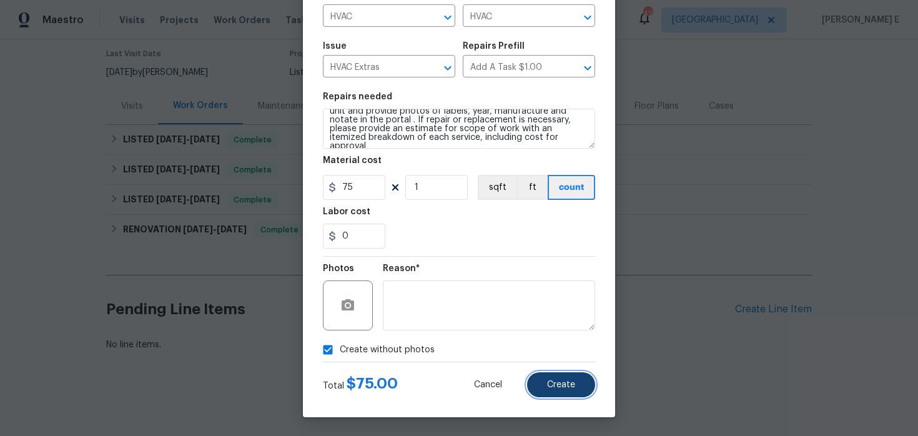
click at [564, 373] on button "Create" at bounding box center [561, 384] width 68 height 25
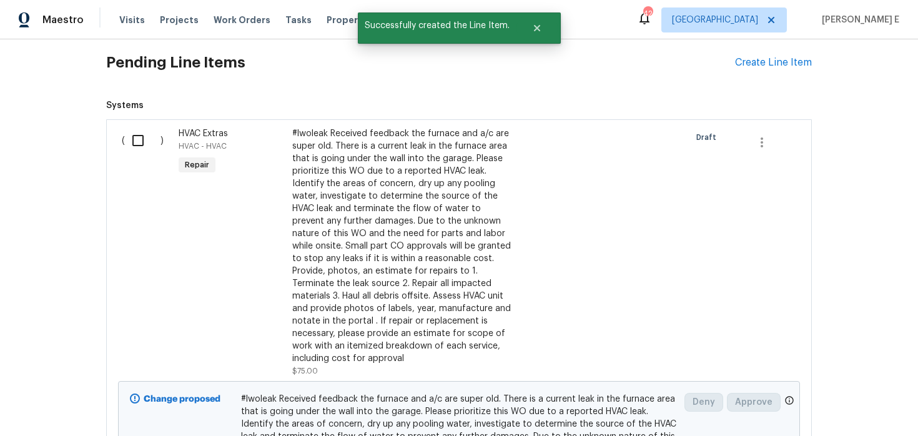
scroll to position [277, 0]
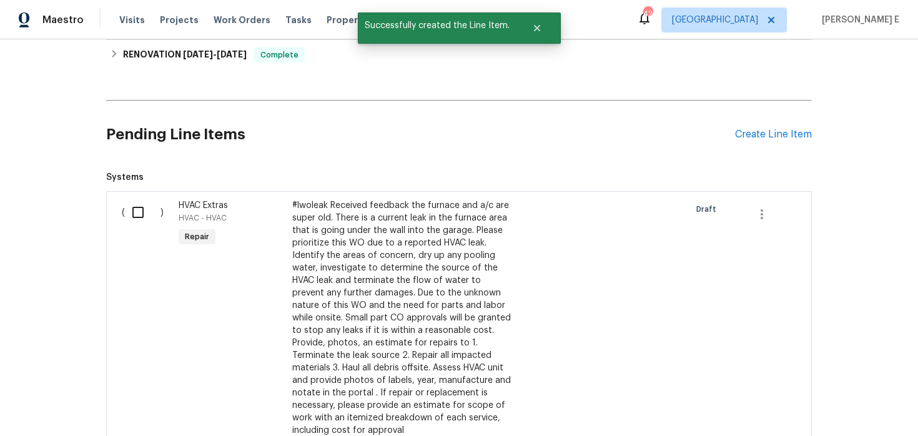
click at [131, 217] on input "checkbox" at bounding box center [143, 212] width 36 height 26
checkbox input "true"
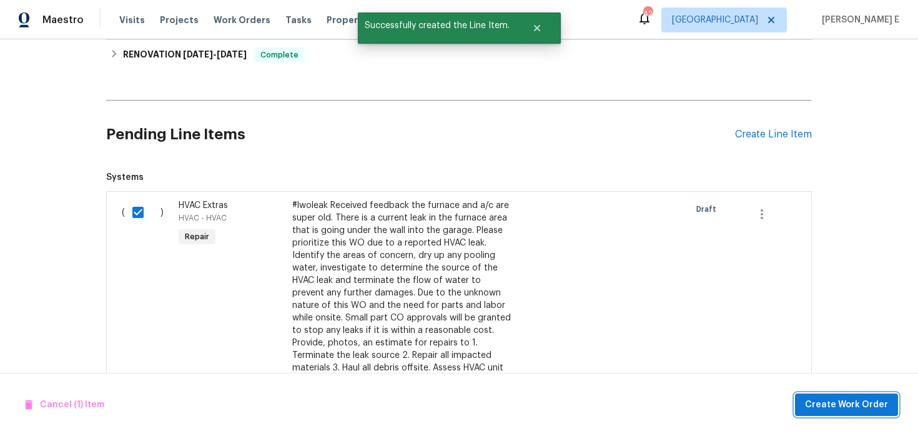
click at [877, 404] on span "Create Work Order" at bounding box center [846, 405] width 83 height 16
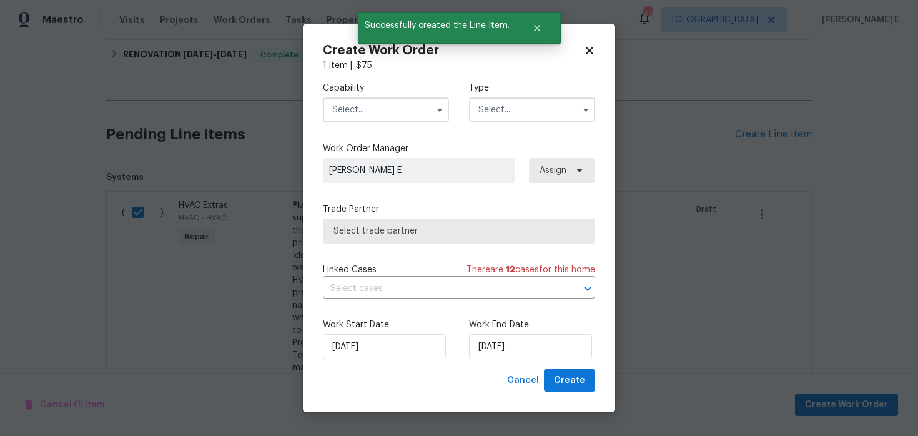
click at [396, 110] on input "text" at bounding box center [386, 109] width 126 height 25
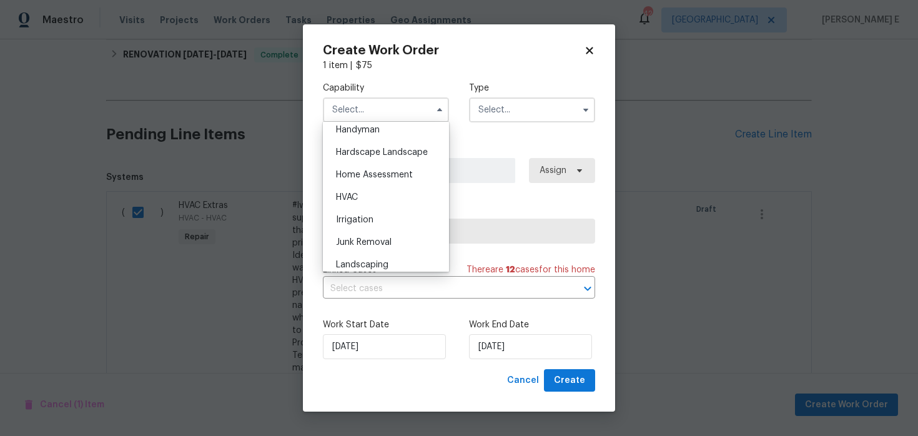
scroll to position [698, 0]
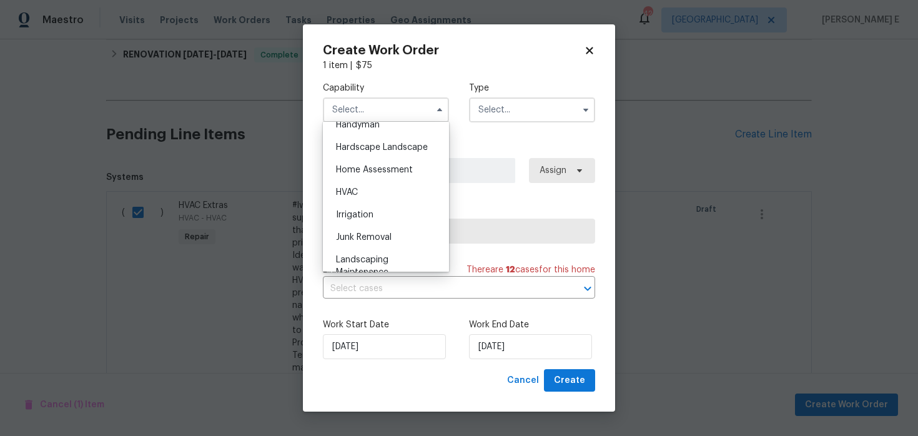
click at [370, 194] on div "HVAC" at bounding box center [386, 192] width 120 height 22
type input "HVAC"
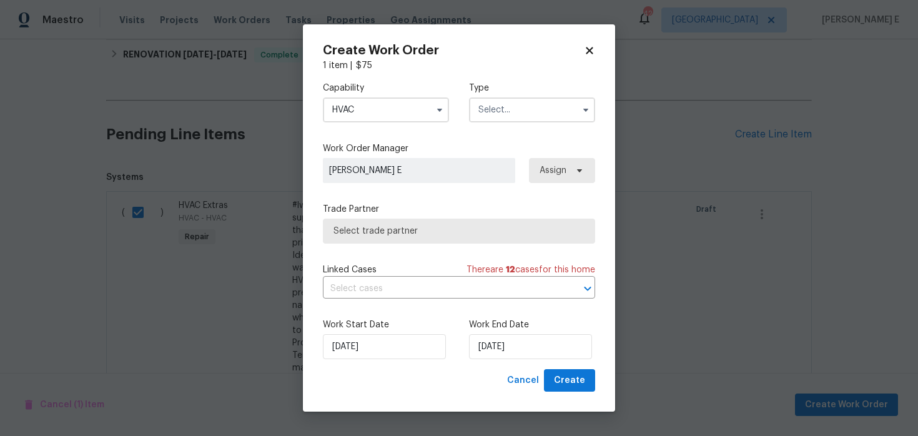
click at [562, 112] on input "text" at bounding box center [532, 109] width 126 height 25
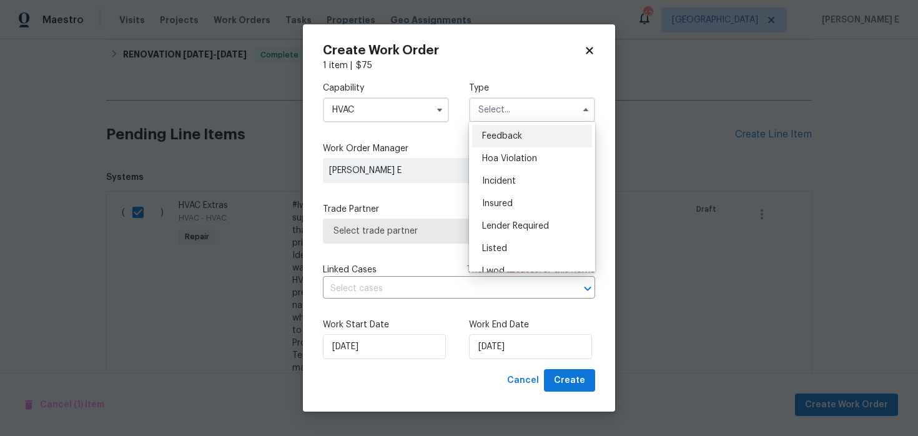
click at [532, 134] on div "Feedback" at bounding box center [532, 136] width 120 height 22
type input "Feedback"
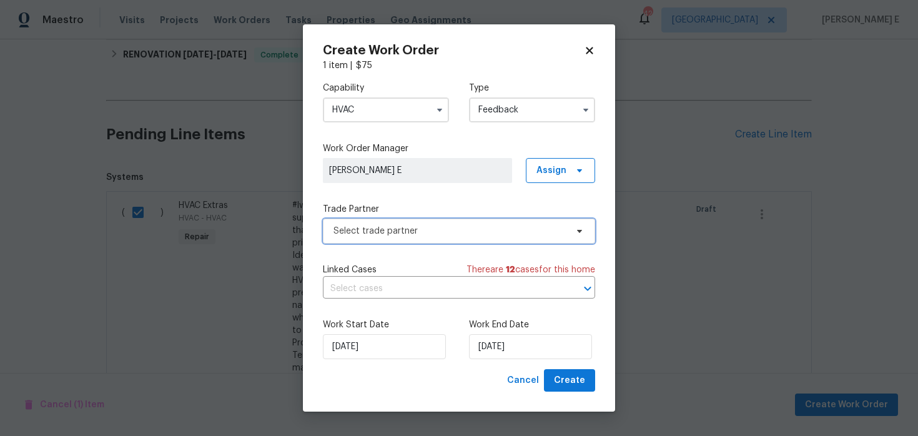
click at [375, 235] on span "Select trade partner" at bounding box center [449, 231] width 233 height 12
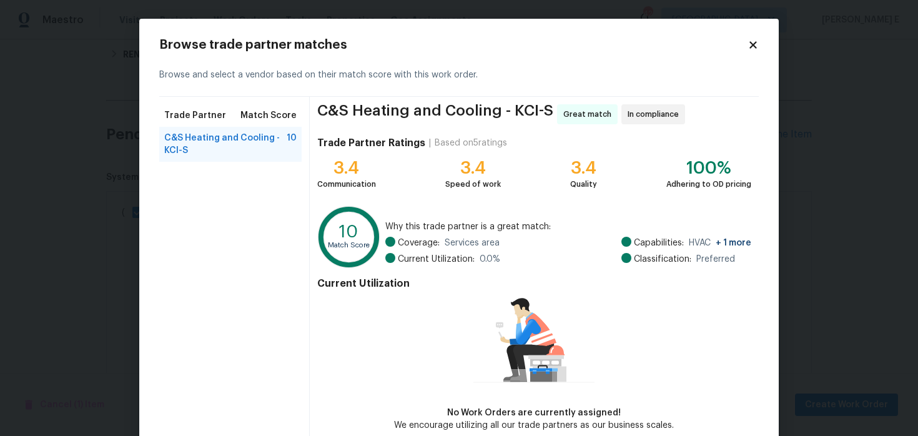
scroll to position [64, 0]
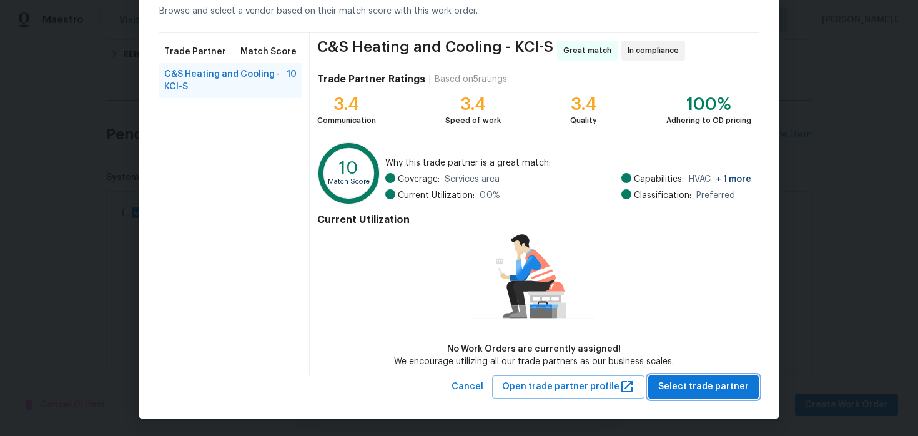
click at [689, 381] on span "Select trade partner" at bounding box center [703, 387] width 91 height 16
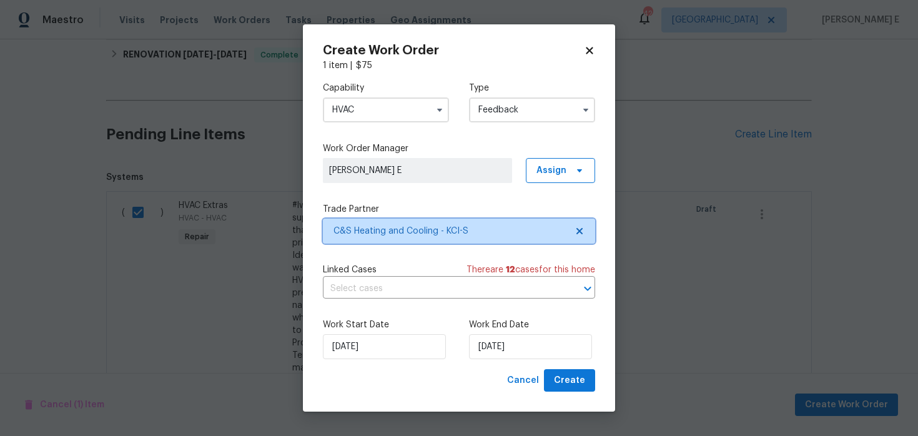
scroll to position [0, 0]
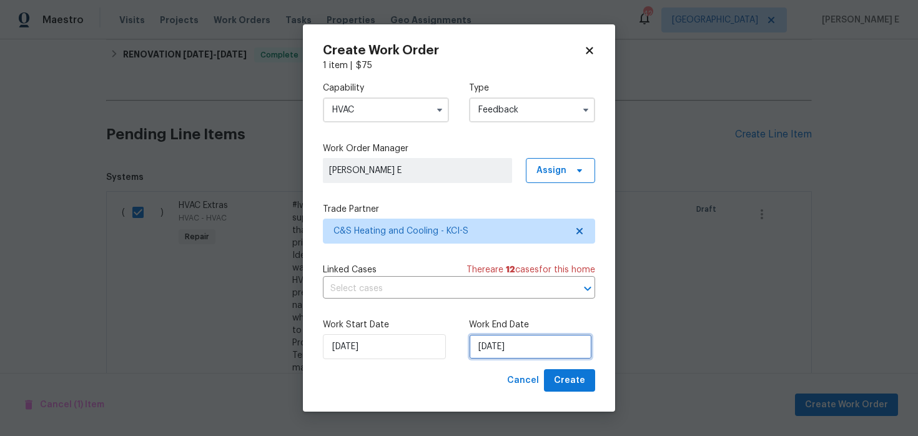
click at [525, 351] on input "14/10/2025" at bounding box center [530, 346] width 123 height 25
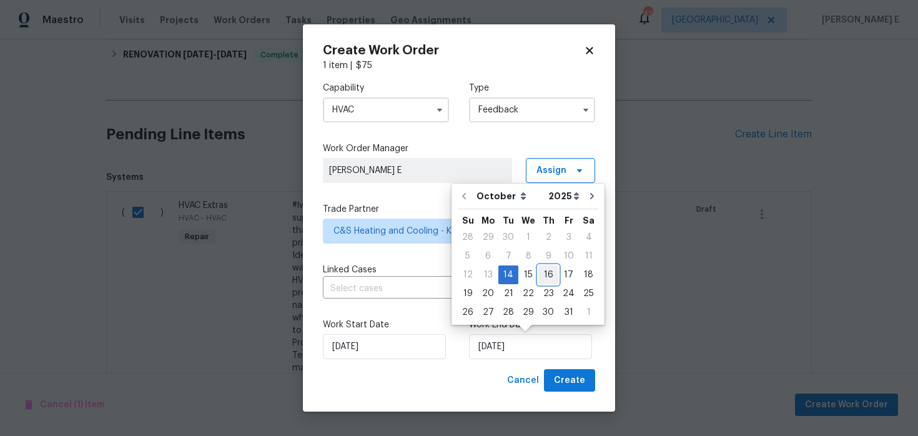
click at [548, 279] on div "16" at bounding box center [548, 274] width 20 height 17
type input "16/10/2025"
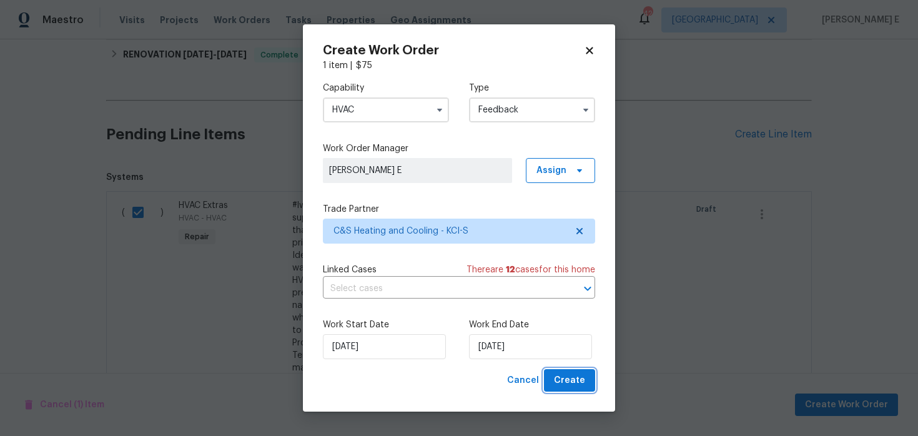
click at [567, 376] on span "Create" at bounding box center [569, 381] width 31 height 16
checkbox input "false"
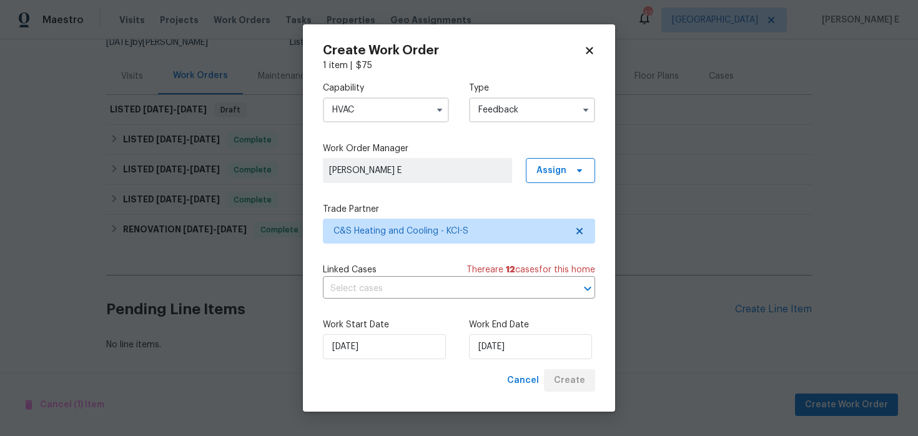
scroll to position [132, 0]
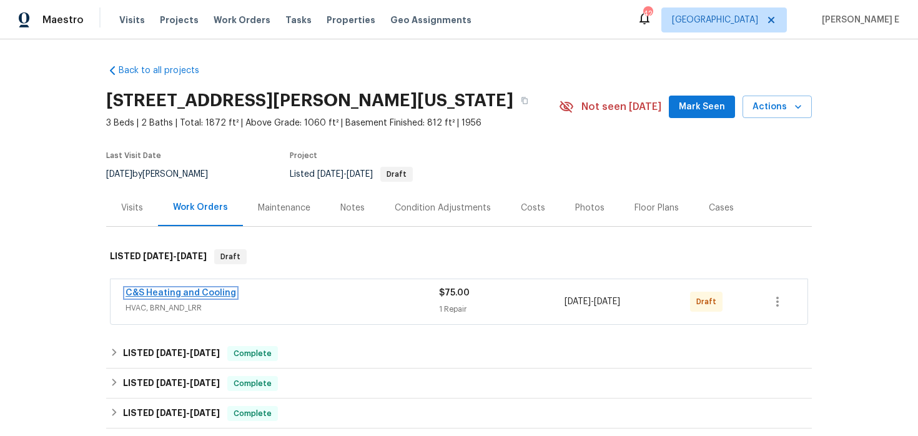
click at [198, 290] on link "C&S Heating and Cooling" at bounding box center [180, 292] width 110 height 9
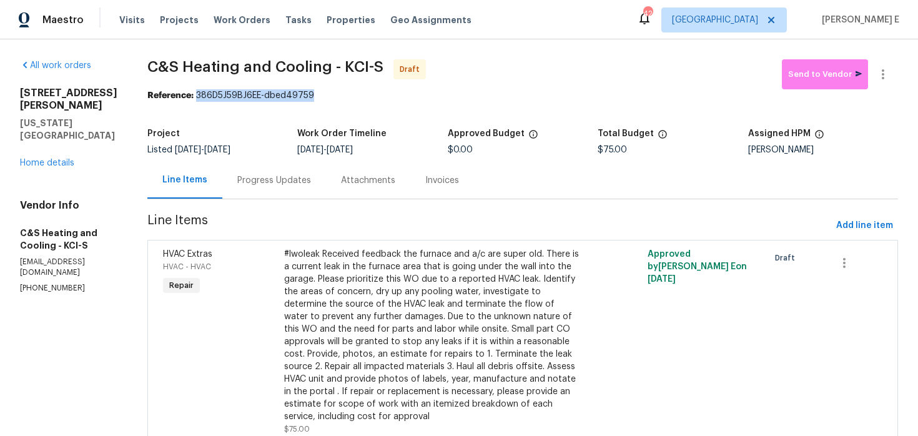
drag, startPoint x: 204, startPoint y: 95, endPoint x: 347, endPoint y: 94, distance: 142.9
click at [347, 94] on div "Reference: 386D5J59BJ6EE-dbed49759" at bounding box center [522, 95] width 750 height 12
copy div "386D5J59BJ6EE-dbed49759"
click at [275, 177] on div "Progress Updates" at bounding box center [274, 180] width 74 height 12
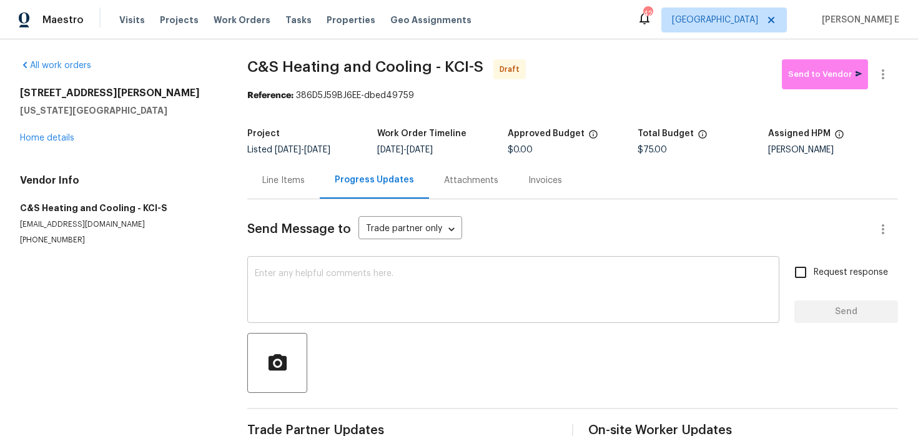
click at [262, 278] on textarea at bounding box center [513, 291] width 517 height 44
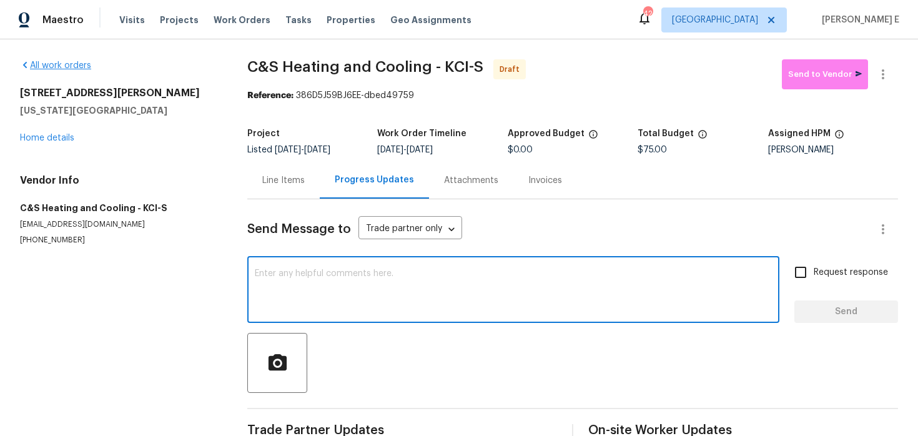
paste textarea "Hi this is Keerthana with Opendoor. I’m confirming you received the WO for the …"
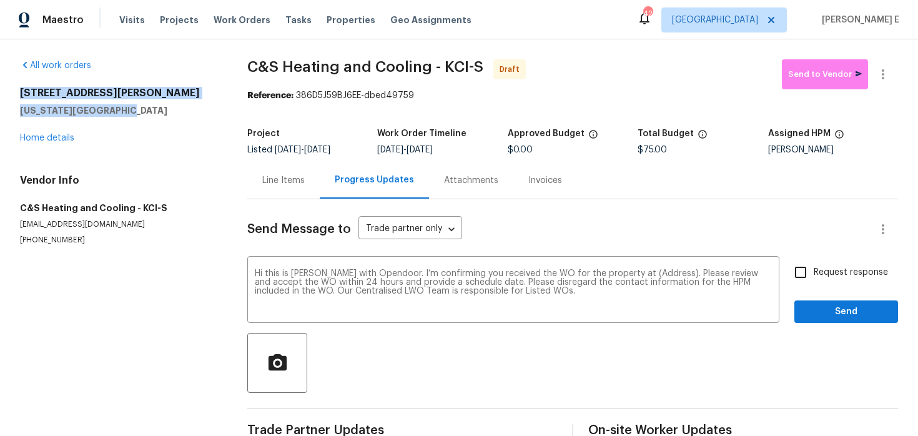
drag, startPoint x: 16, startPoint y: 90, endPoint x: 115, endPoint y: 114, distance: 102.0
click at [115, 114] on div "All work orders 2939 NE Jewett St Kansas City, MO 64117 Home details Vendor Inf…" at bounding box center [459, 251] width 918 height 424
copy div "2939 NE Jewett St Kansas City, MO 64117"
click at [653, 272] on textarea "Hi this is Keerthana with Opendoor. I’m confirming you received the WO for the …" at bounding box center [513, 291] width 517 height 44
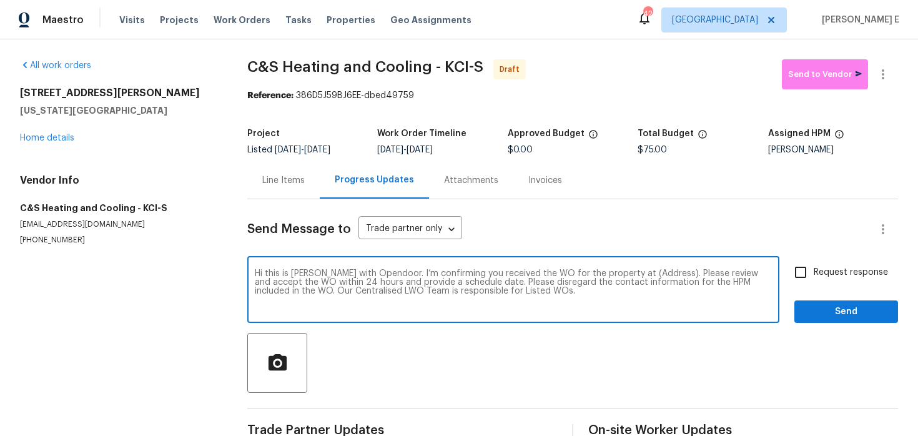
click at [653, 272] on textarea "Hi this is Keerthana with Opendoor. I’m confirming you received the WO for the …" at bounding box center [513, 291] width 517 height 44
paste textarea "2939 NE Jewett St Kansas City, MO 64117"
type textarea "Hi this is Keerthana with Opendoor. I’m confirming you received the WO for the …"
click at [810, 270] on input "Request response" at bounding box center [800, 272] width 26 height 26
checkbox input "true"
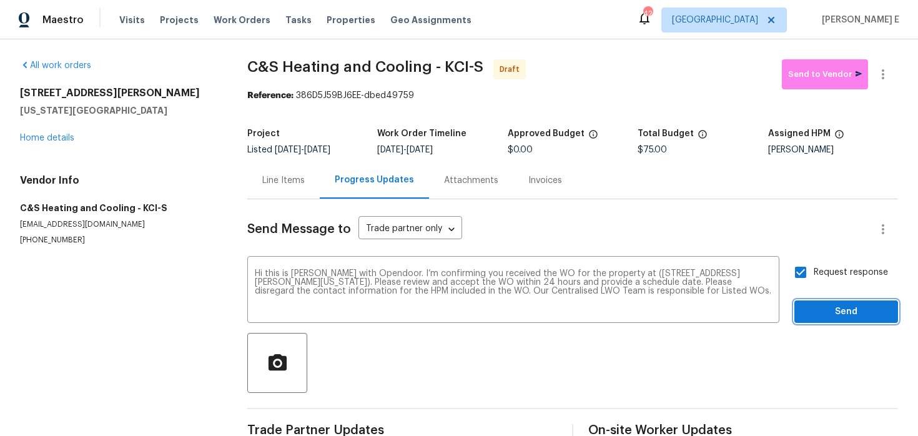
click at [826, 309] on span "Send" at bounding box center [846, 312] width 84 height 16
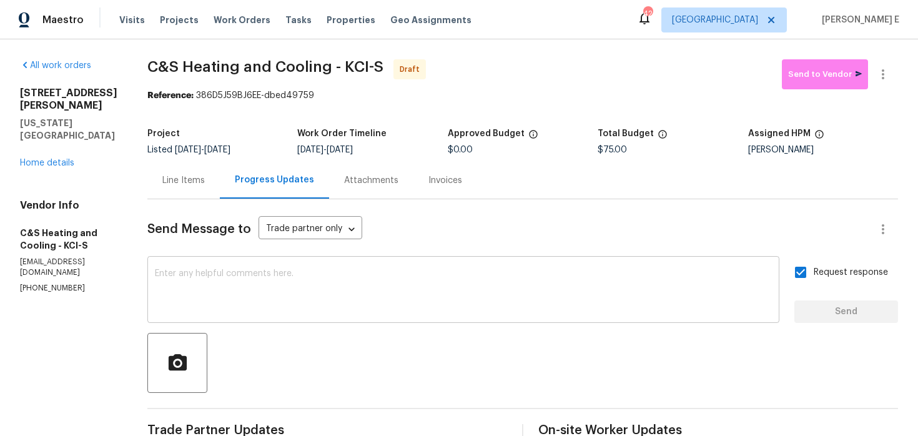
click at [524, 278] on textarea at bounding box center [463, 291] width 617 height 44
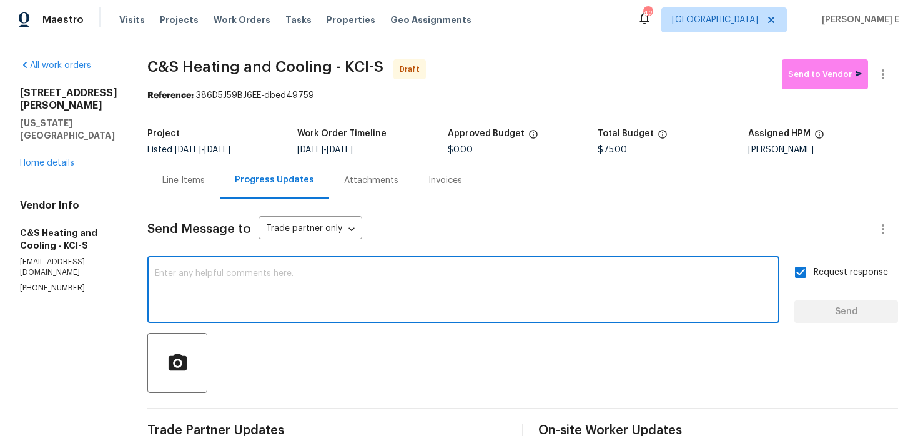
paste textarea "Attention All Work Orders must include before-photos (both close-up and wide-an…"
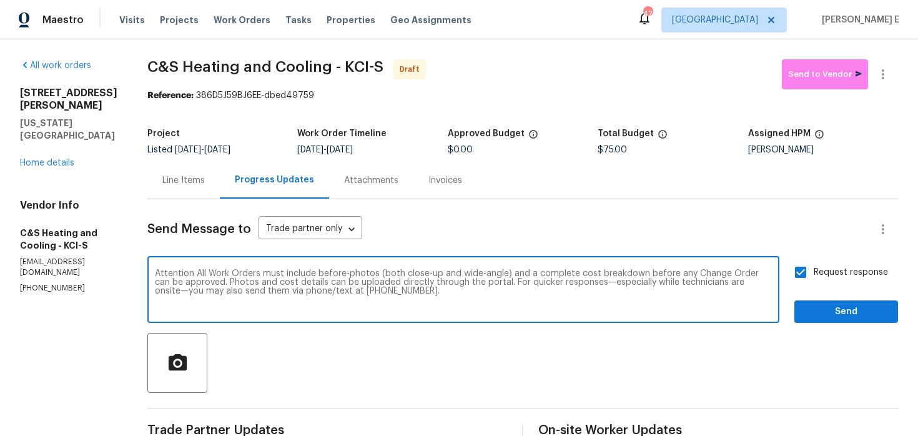
type textarea "Attention All Work Orders must include before-photos (both close-up and wide-an…"
click at [792, 316] on div "Attention All Work Orders must include before-photos (both close-up and wide-an…" at bounding box center [522, 291] width 750 height 64
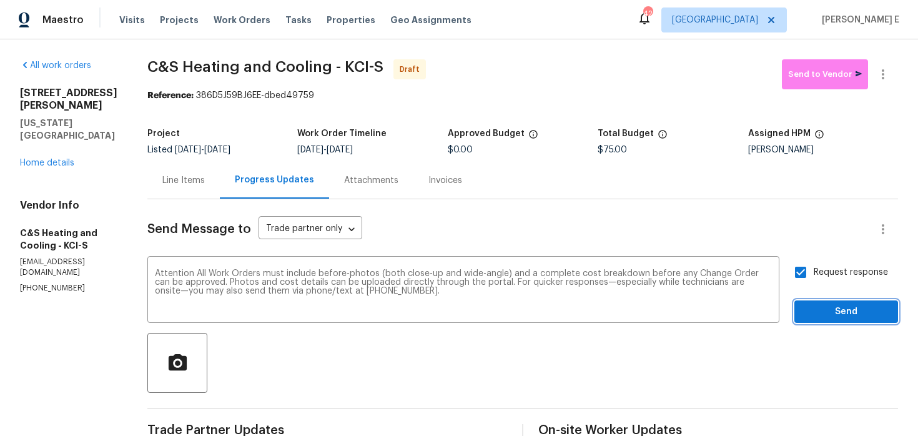
click at [817, 314] on span "Send" at bounding box center [846, 312] width 84 height 16
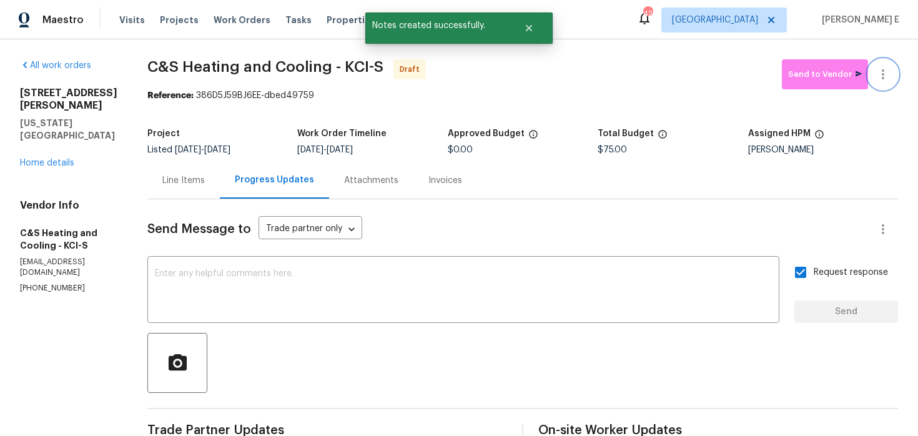
click at [886, 70] on icon "button" at bounding box center [882, 74] width 15 height 15
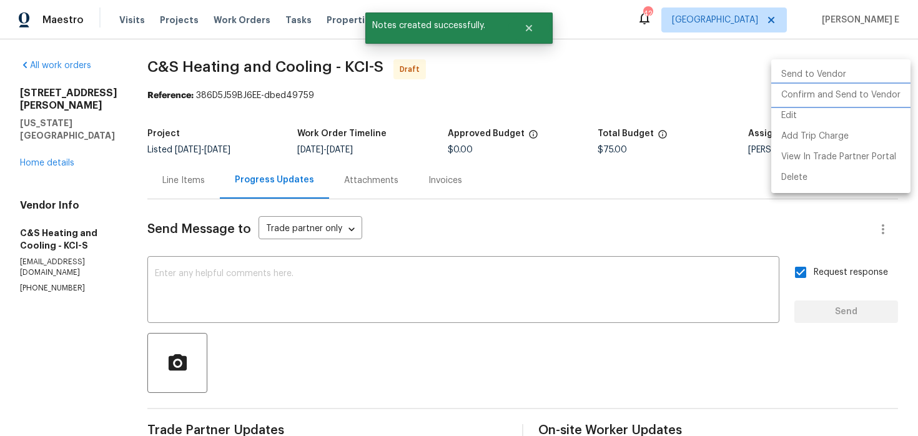
click at [880, 91] on li "Confirm and Send to Vendor" at bounding box center [840, 95] width 139 height 21
click at [410, 219] on div at bounding box center [459, 218] width 918 height 436
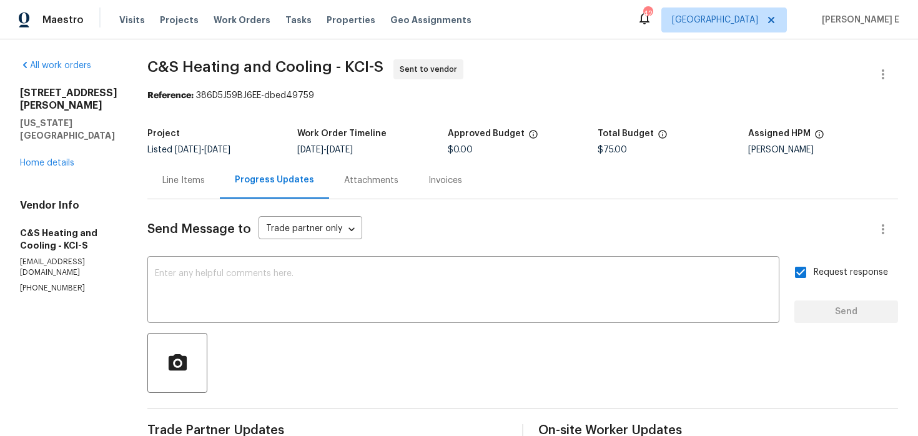
click at [174, 106] on section "C&S Heating and Cooling - KCI-S Sent to vendor Reference: 386D5J59BJ6EE-dbed497…" at bounding box center [522, 350] width 750 height 582
drag, startPoint x: 155, startPoint y: 57, endPoint x: 335, endPoint y: 66, distance: 180.0
click at [335, 66] on div "All work orders 2939 NE Jewett St Kansas City, MO 64117 Home details Vendor Inf…" at bounding box center [459, 350] width 918 height 622
copy span "C&S Heating and Cooling"
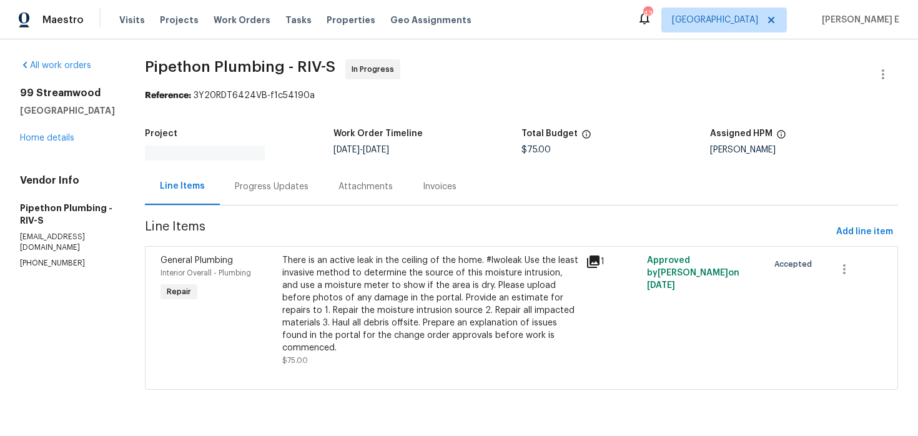
click at [250, 197] on div "Progress Updates" at bounding box center [272, 186] width 104 height 37
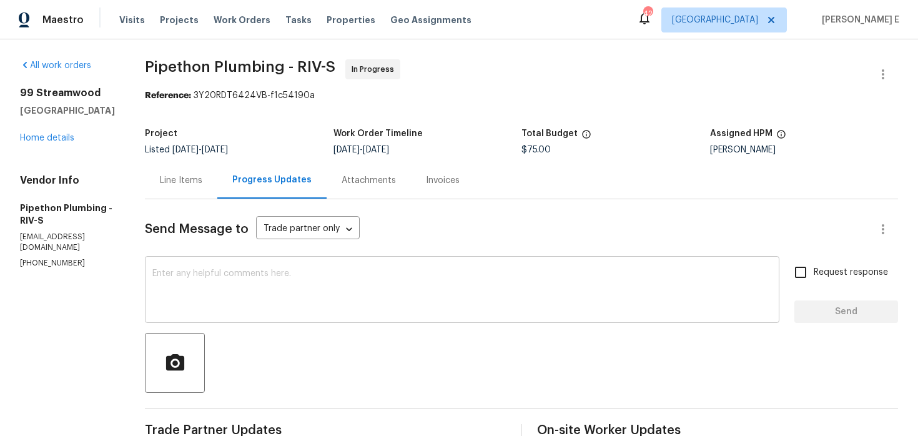
click at [368, 298] on textarea at bounding box center [461, 291] width 619 height 44
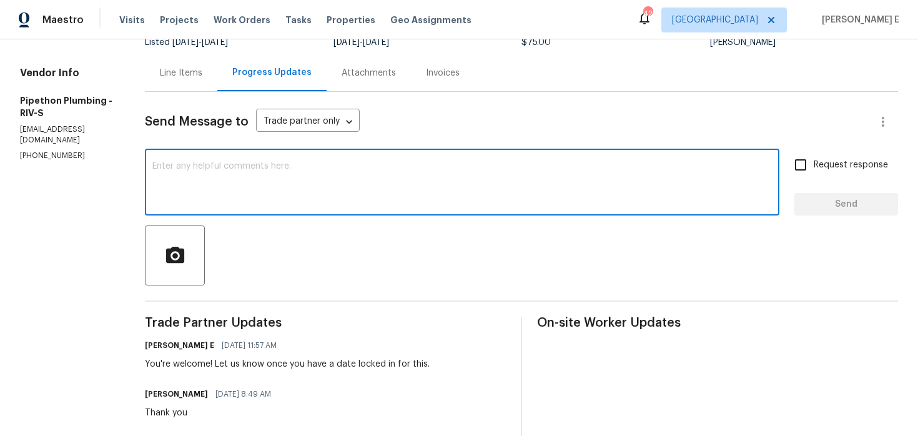
scroll to position [8, 0]
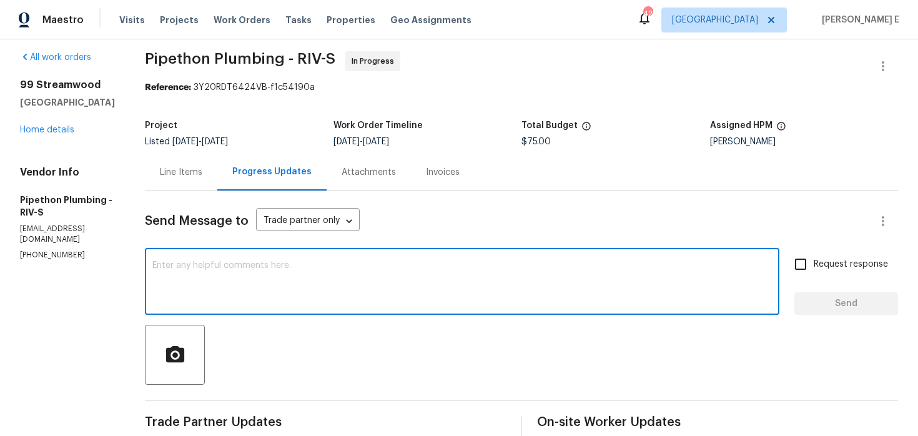
paste textarea "Hey, do we know when this is scheduled?"
type textarea "Hey, do we know when this is scheduled?"
click at [805, 258] on input "Request response" at bounding box center [800, 264] width 26 height 26
checkbox input "true"
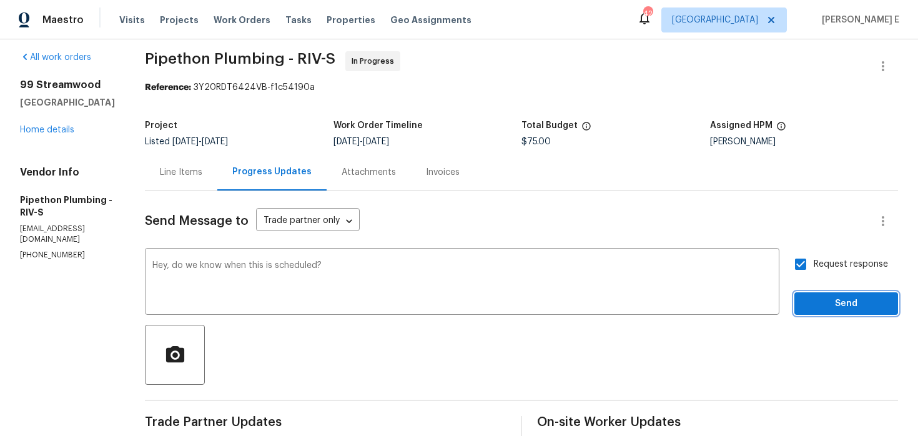
click at [824, 301] on span "Send" at bounding box center [846, 304] width 84 height 16
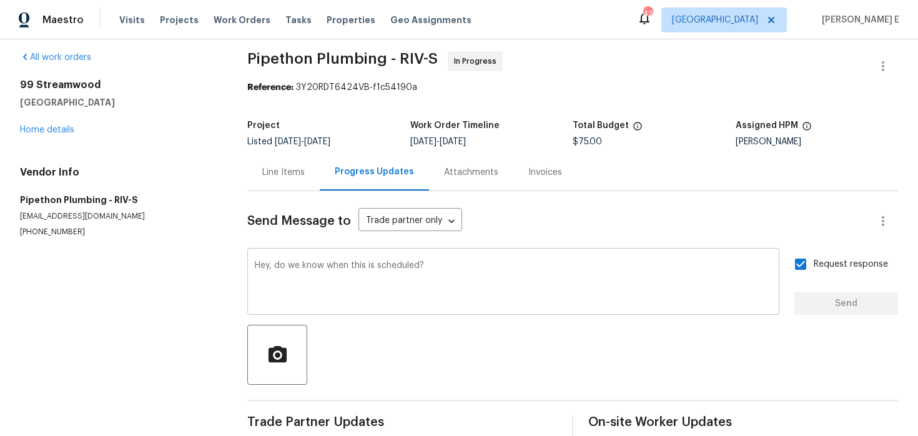
scroll to position [0, 0]
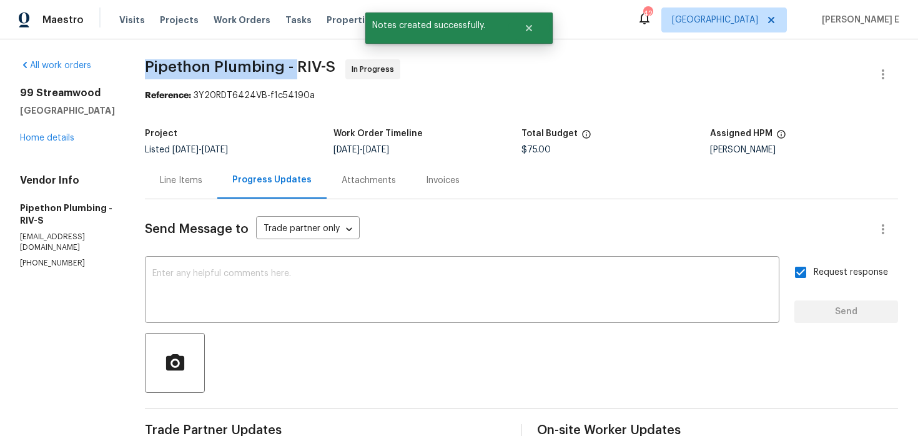
drag, startPoint x: 164, startPoint y: 67, endPoint x: 313, endPoint y: 71, distance: 149.2
copy span "Pipethon Plumbing -"
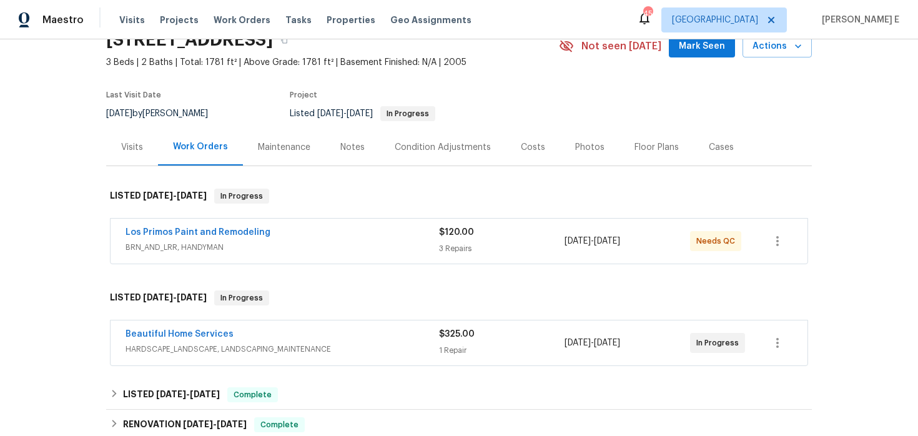
scroll to position [69, 0]
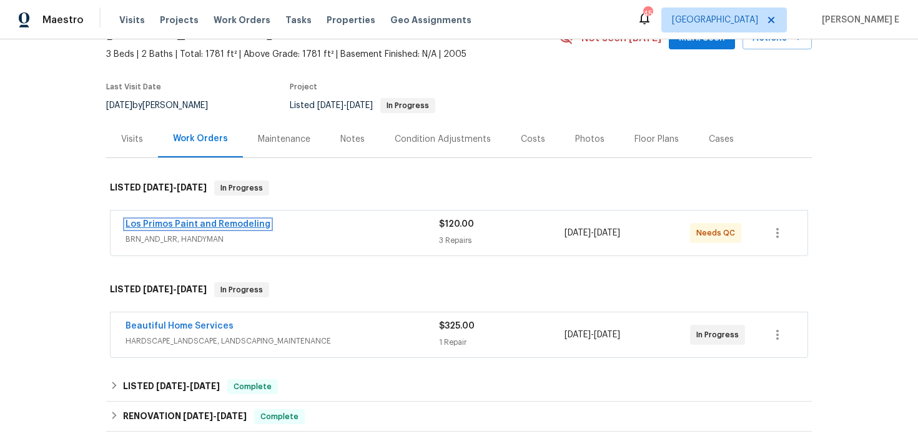
click at [203, 225] on link "Los Primos Paint and Remodeling" at bounding box center [197, 224] width 145 height 9
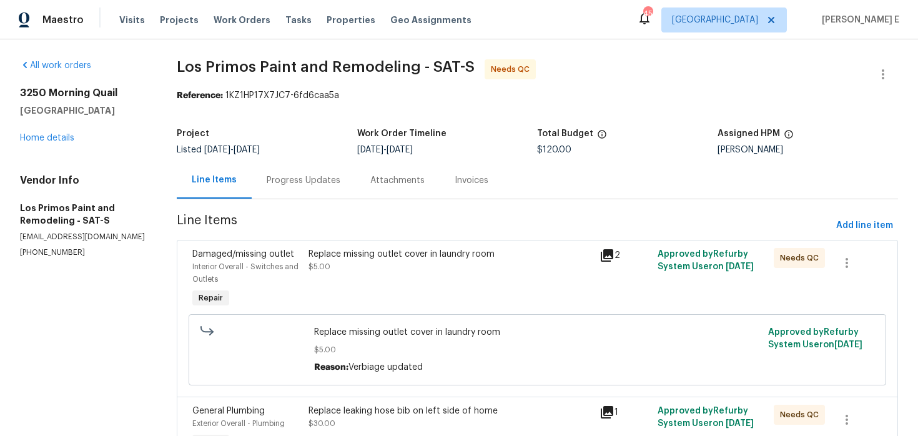
click at [328, 180] on div "Progress Updates" at bounding box center [304, 180] width 74 height 12
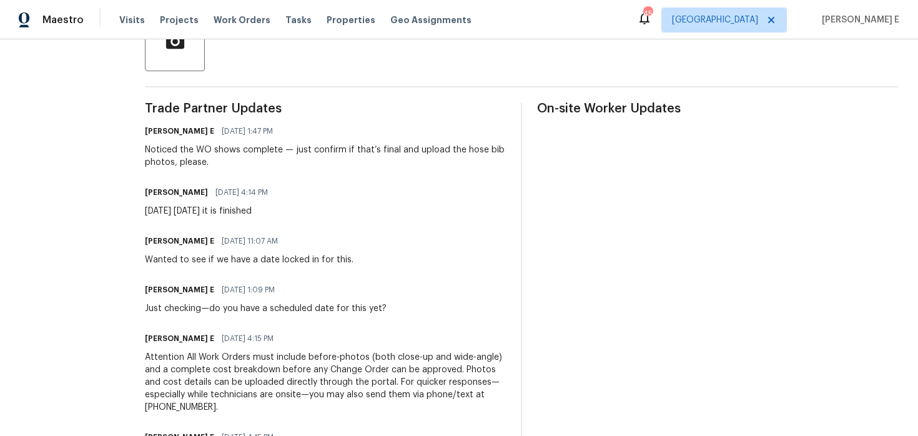
scroll to position [326, 0]
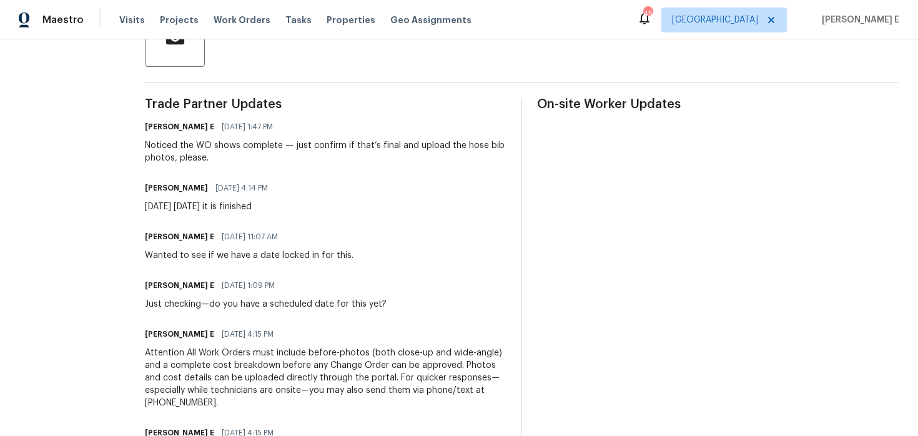
click at [405, 320] on div "Trade Partner Updates [PERSON_NAME] E [DATE] 1:47 PM Noticed the WO shows compl…" at bounding box center [325, 304] width 361 height 412
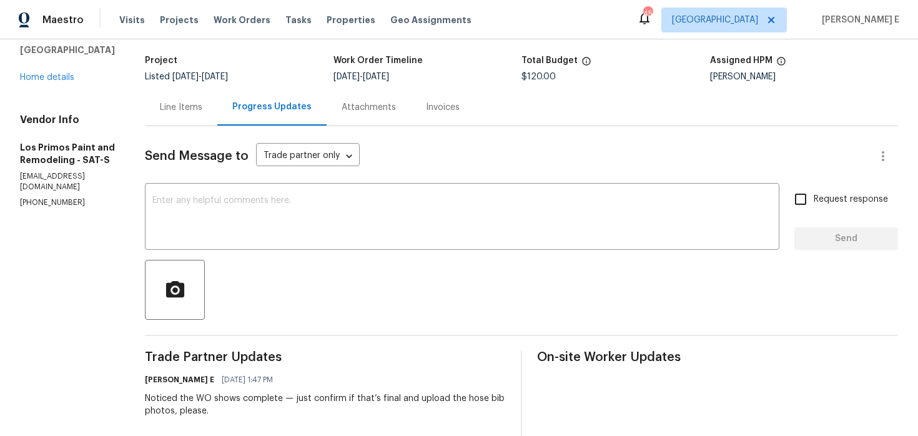
scroll to position [0, 0]
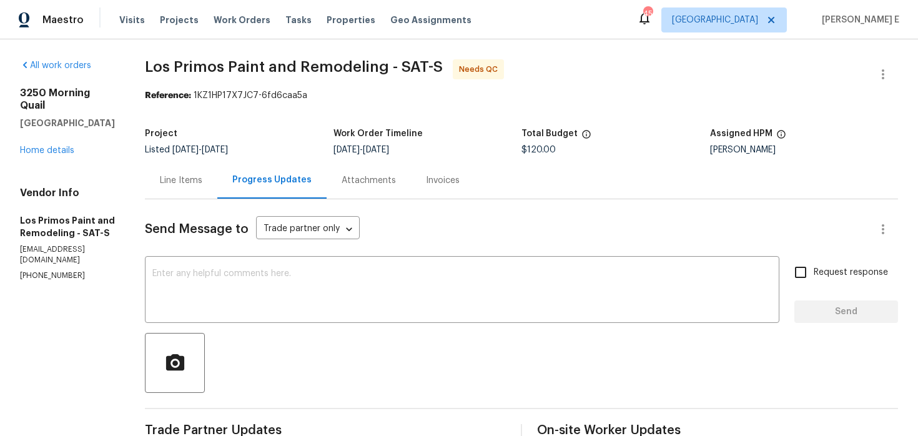
click at [174, 184] on div "Line Items" at bounding box center [181, 180] width 42 height 12
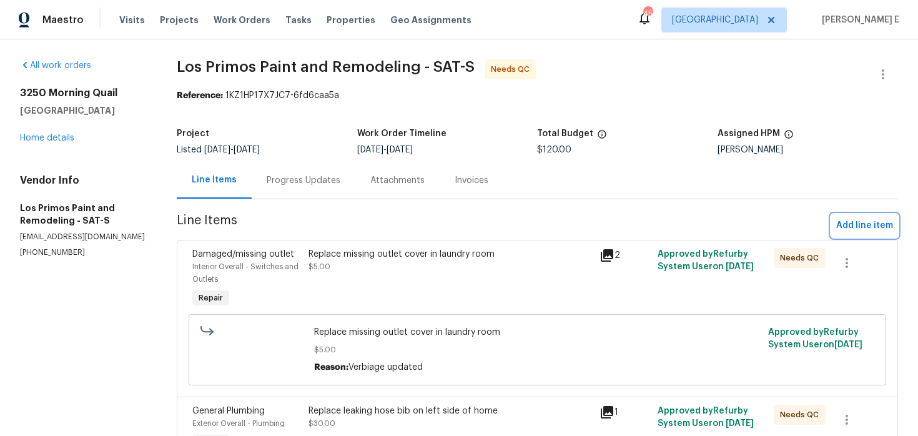
click at [858, 225] on span "Add line item" at bounding box center [864, 226] width 57 height 16
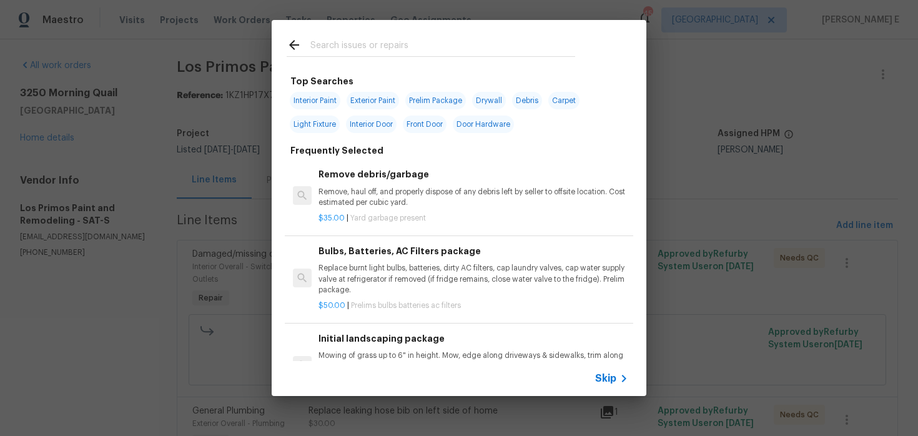
click at [596, 383] on span "Skip" at bounding box center [605, 378] width 21 height 12
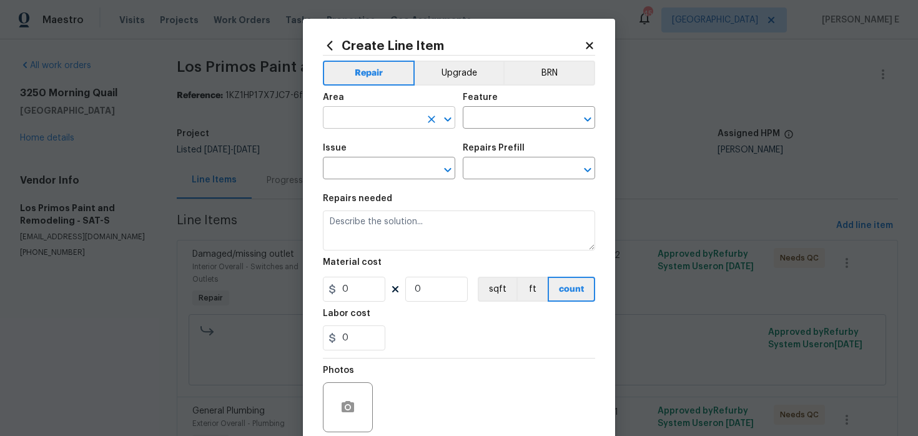
click at [353, 120] on input "text" at bounding box center [371, 118] width 97 height 19
type input "Exterior Overall"
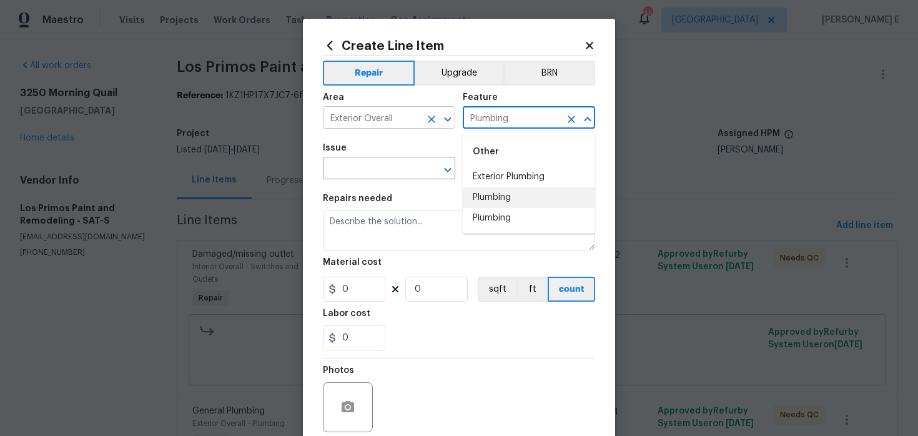
type input "Plumbing"
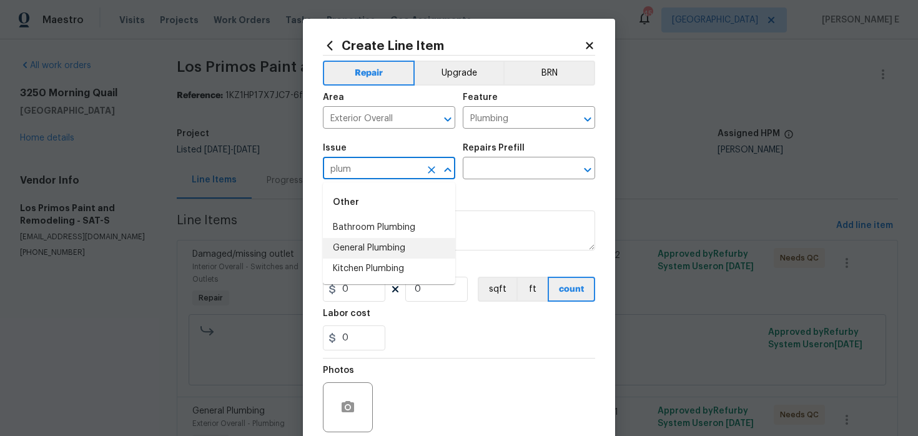
click at [345, 252] on li "General Plumbing" at bounding box center [389, 248] width 132 height 21
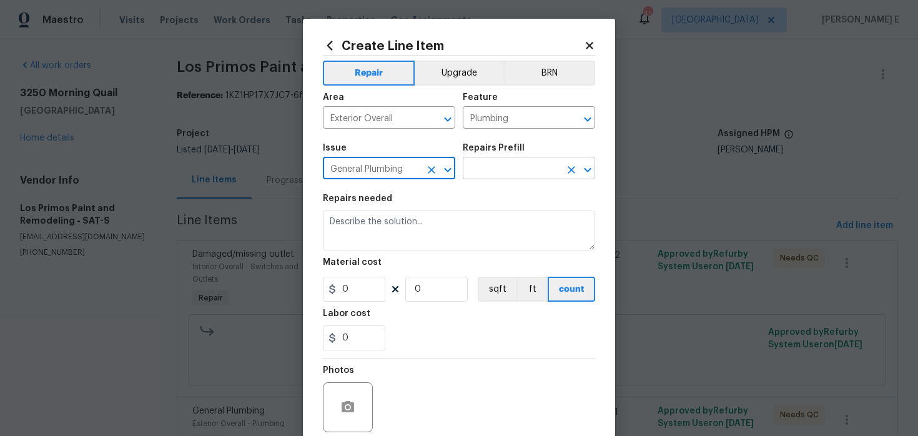
type input "General Plumbing"
click at [512, 169] on input "text" at bounding box center [511, 169] width 97 height 19
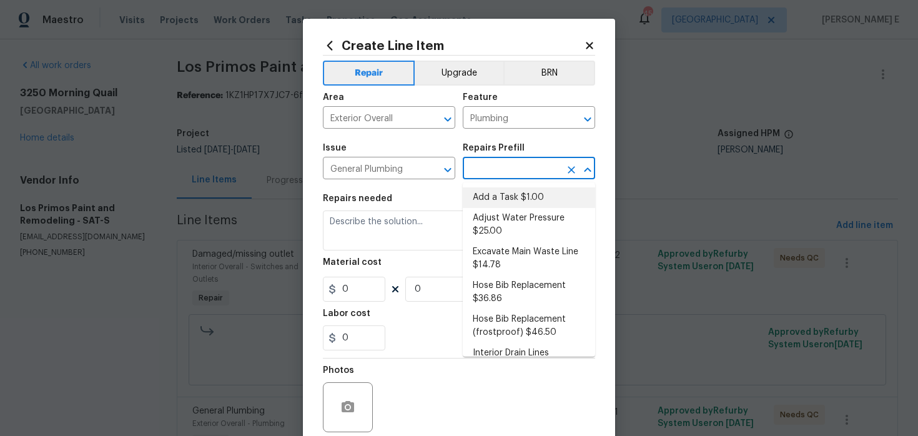
click at [491, 191] on li "Add a Task $1.00" at bounding box center [529, 197] width 132 height 21
type input "Add a Task $1.00"
type textarea "HPM to detail"
type input "1"
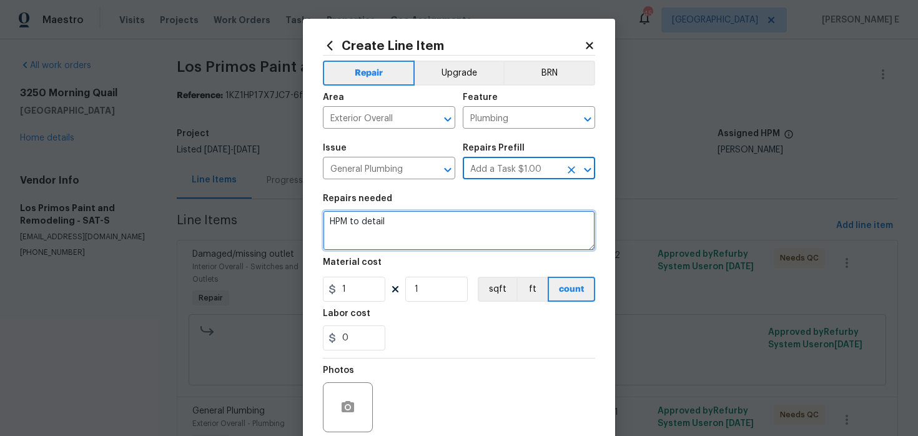
click at [386, 249] on textarea "HPM to detail" at bounding box center [459, 230] width 272 height 40
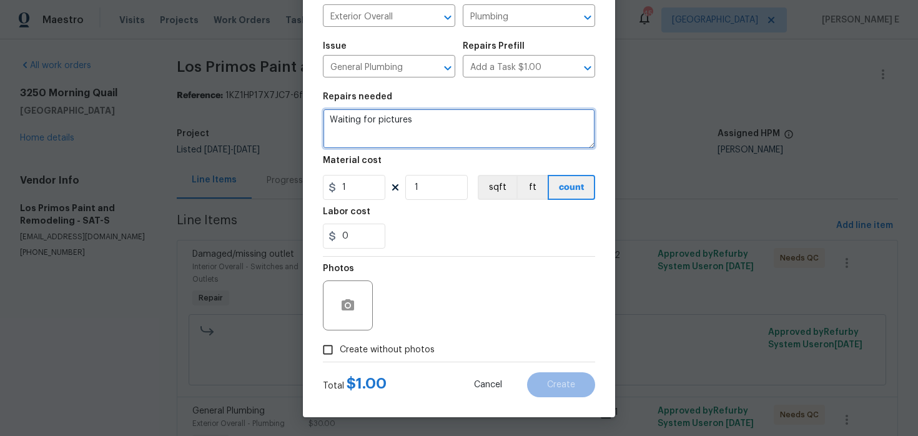
type textarea "Waiting for pictures"
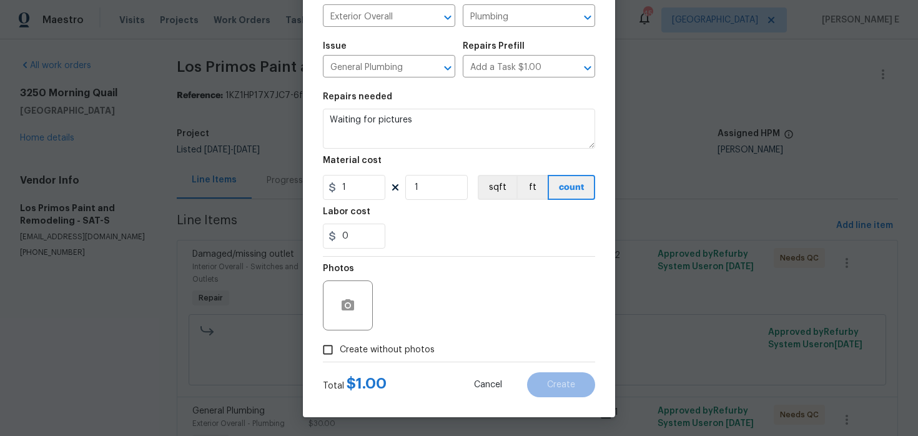
click at [350, 348] on span "Create without photos" at bounding box center [387, 349] width 95 height 13
click at [340, 348] on input "Create without photos" at bounding box center [328, 350] width 24 height 24
checkbox input "true"
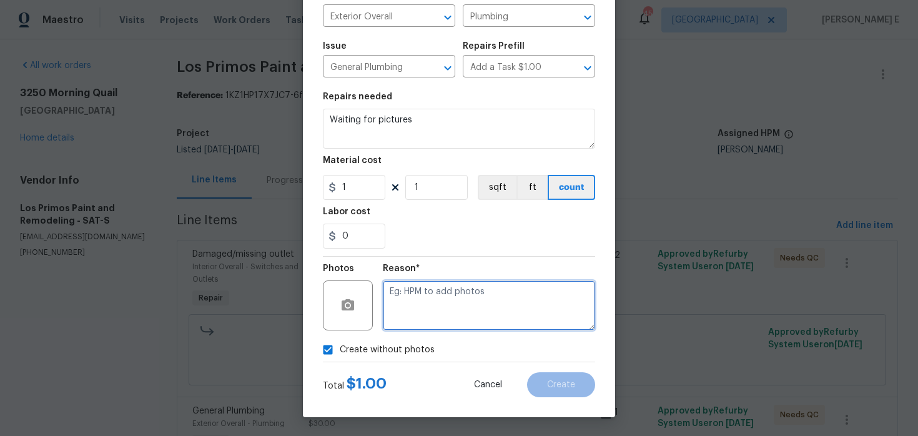
click at [452, 301] on textarea at bounding box center [489, 305] width 212 height 50
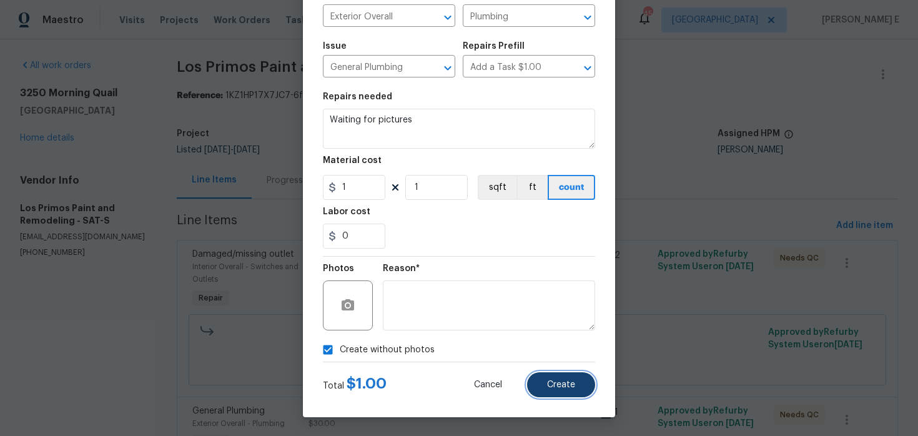
click at [572, 393] on button "Create" at bounding box center [561, 384] width 68 height 25
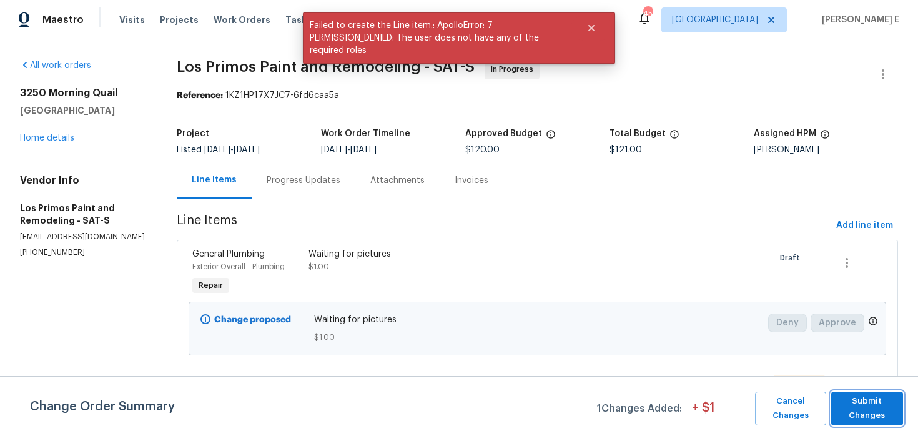
click at [833, 409] on button "Submit Changes" at bounding box center [867, 408] width 72 height 34
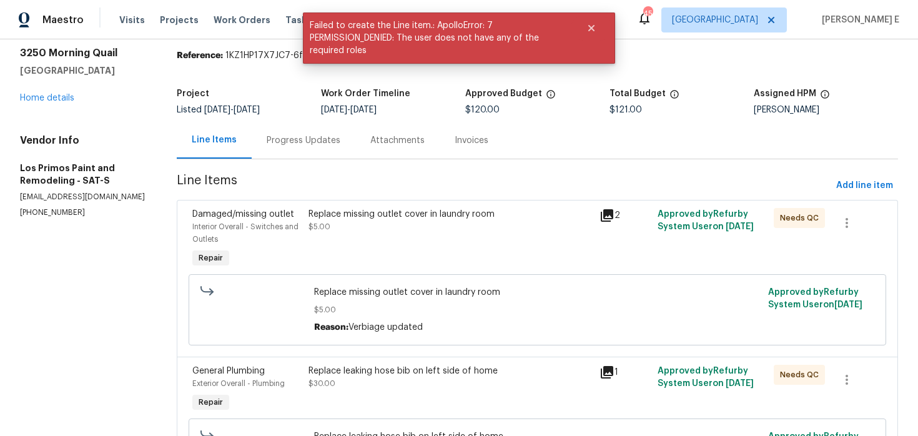
scroll to position [0, 0]
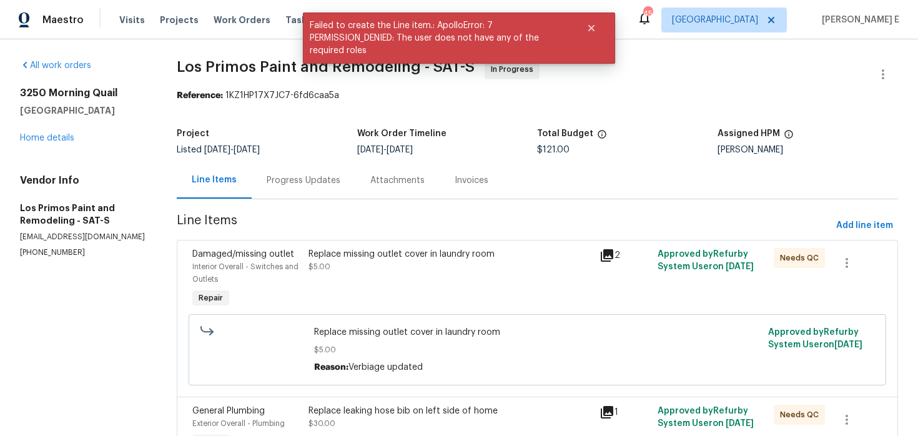
click at [281, 187] on div "Progress Updates" at bounding box center [304, 180] width 104 height 37
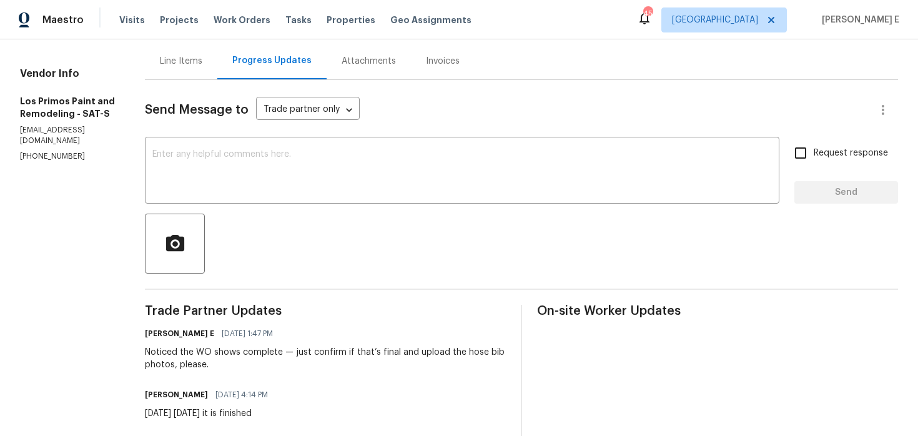
scroll to position [81, 0]
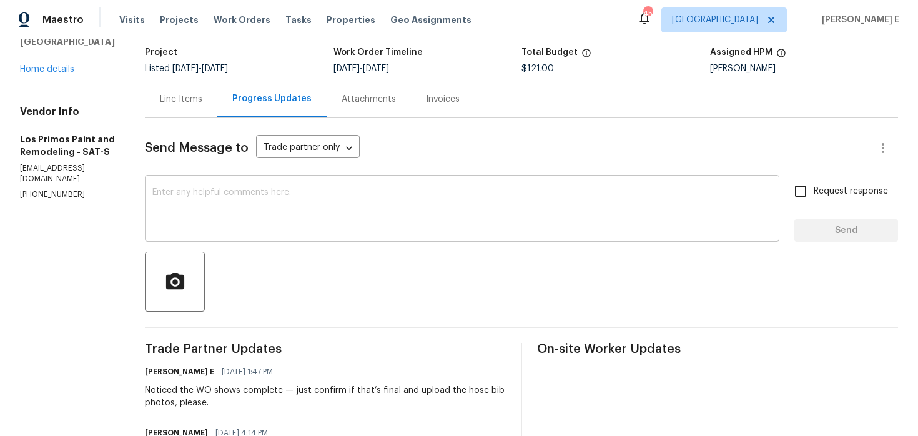
click at [361, 201] on textarea at bounding box center [461, 210] width 619 height 44
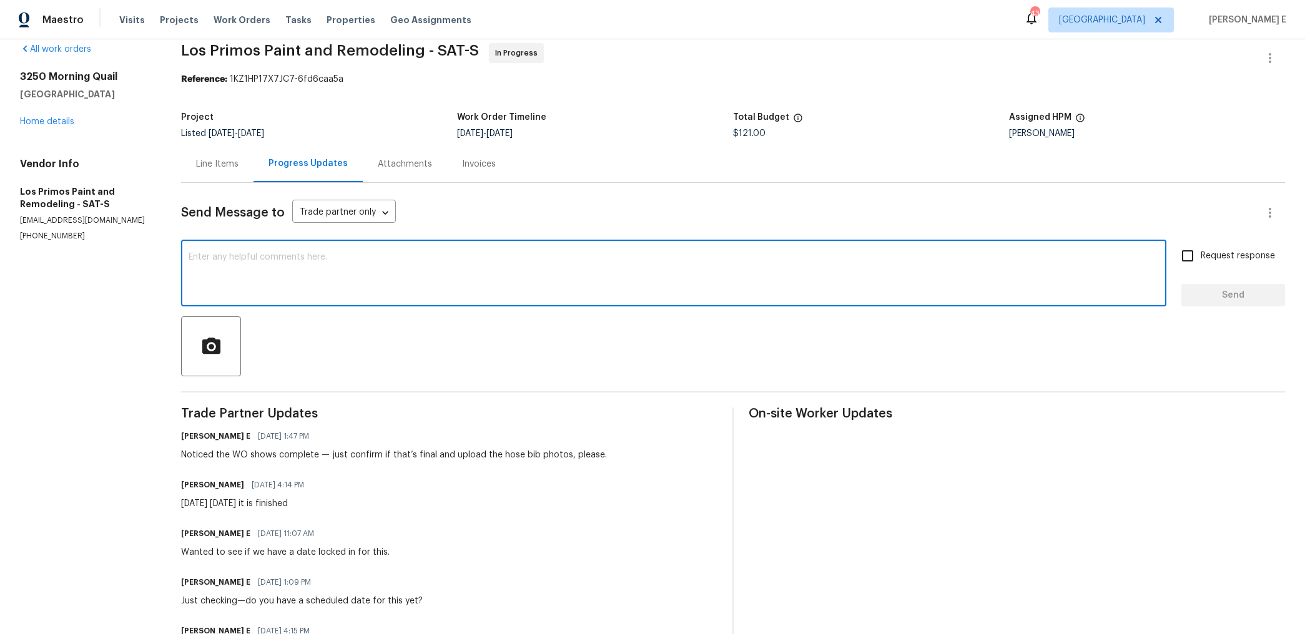
scroll to position [17, 0]
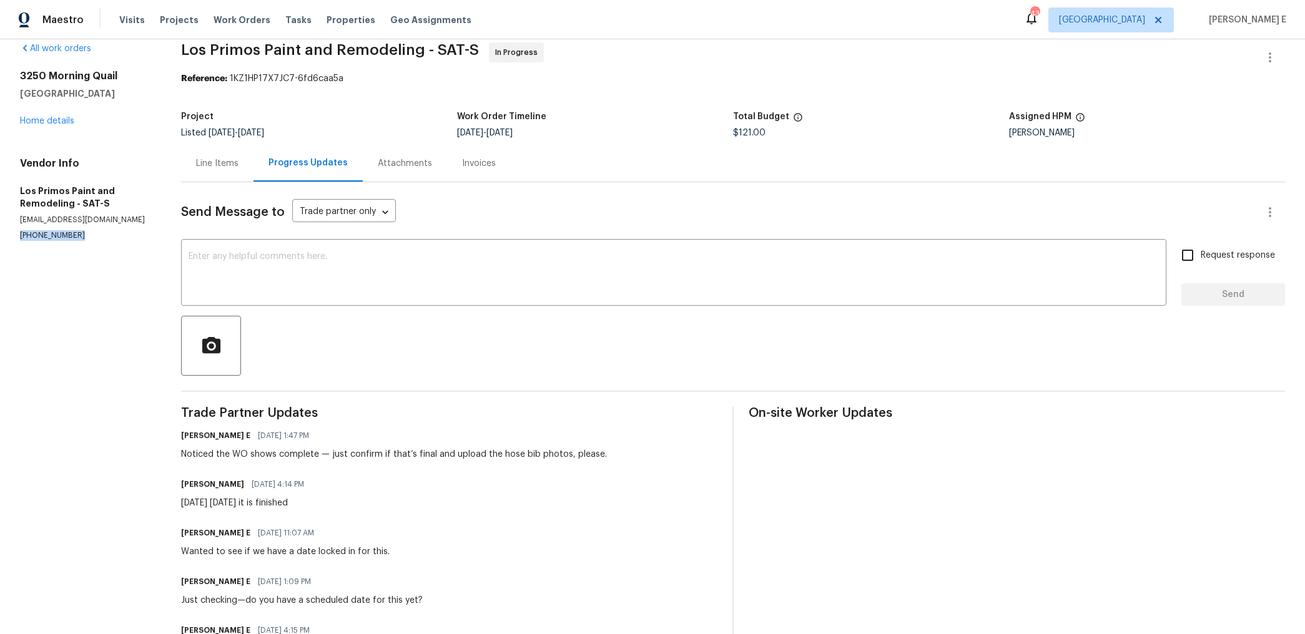
drag, startPoint x: 17, startPoint y: 236, endPoint x: 117, endPoint y: 236, distance: 99.3
click at [117, 236] on div "All work orders 3250 Morning Quail New Braunfels, TX 78130 Home details Vendor …" at bounding box center [652, 405] width 1305 height 767
copy p "(210) 557-8724"
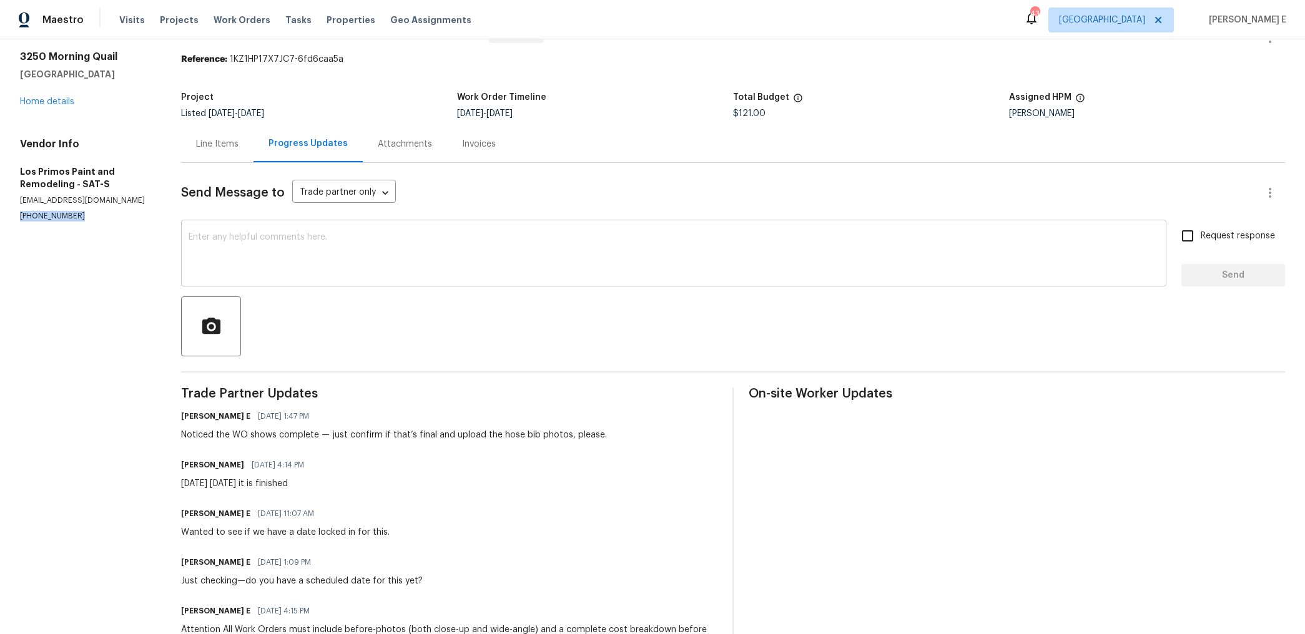
scroll to position [37, 0]
click at [809, 250] on textarea at bounding box center [674, 254] width 970 height 44
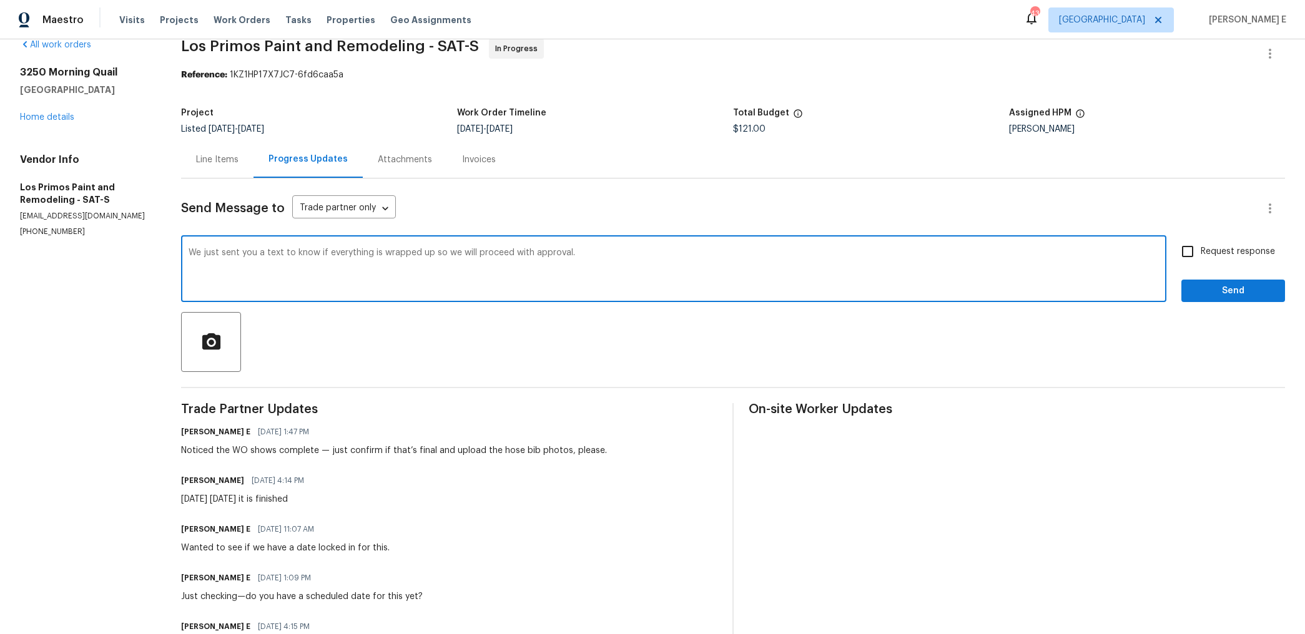
scroll to position [0, 0]
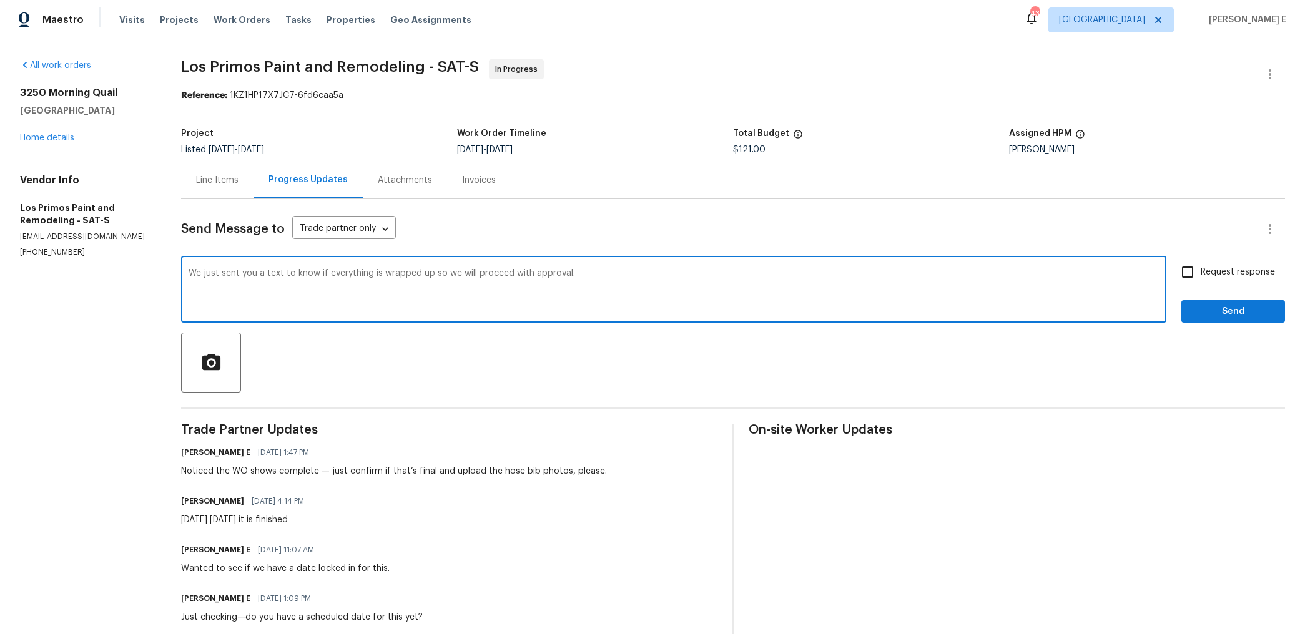
type textarea "We just sent you a text to know if everything is wrapped up so we will proceed …"
click at [917, 276] on input "Request response" at bounding box center [1187, 272] width 26 height 26
checkbox input "true"
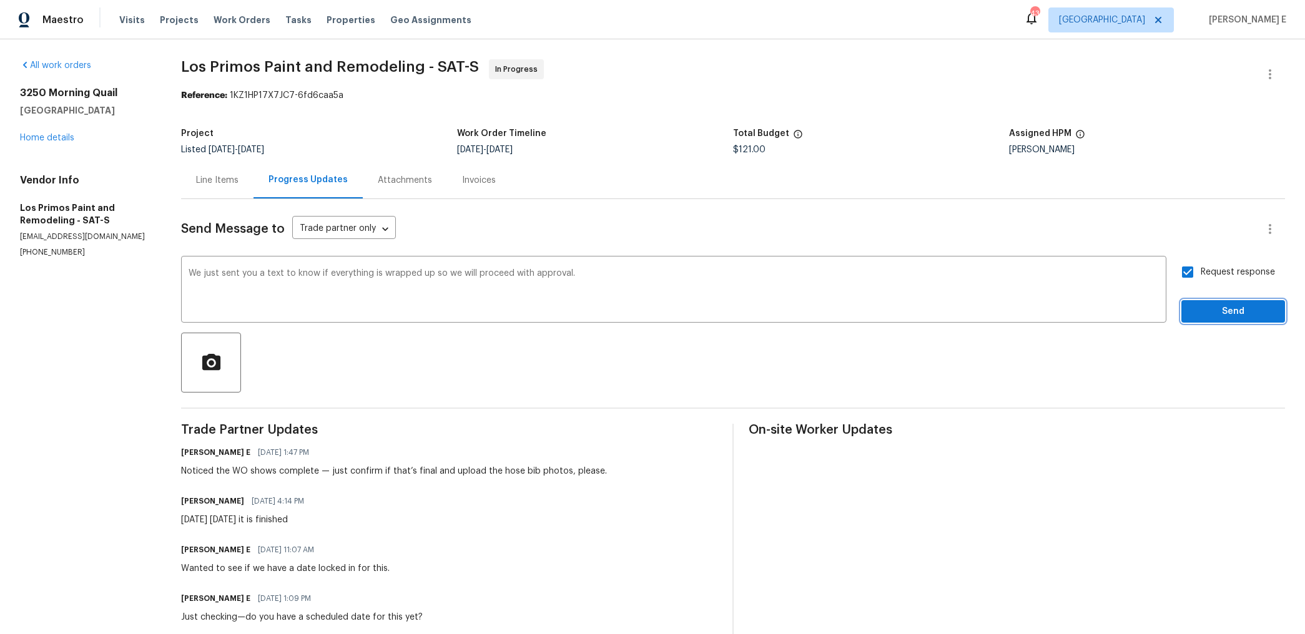
click at [917, 308] on span "Send" at bounding box center [1233, 312] width 84 height 16
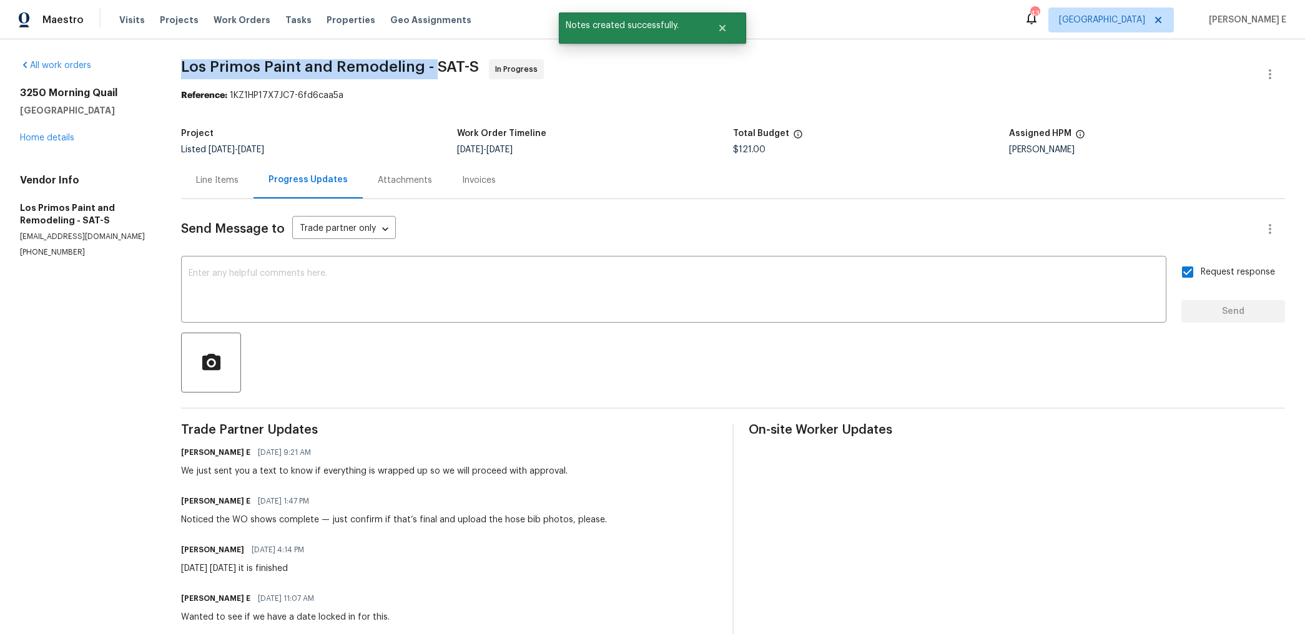
drag, startPoint x: 182, startPoint y: 72, endPoint x: 437, endPoint y: 71, distance: 254.7
click at [437, 71] on div "All work orders 3250 Morning Quail New Braunfels, TX 78130 Home details Vendor …" at bounding box center [652, 446] width 1305 height 815
copy span "Los Primos Paint and Remodeling -"
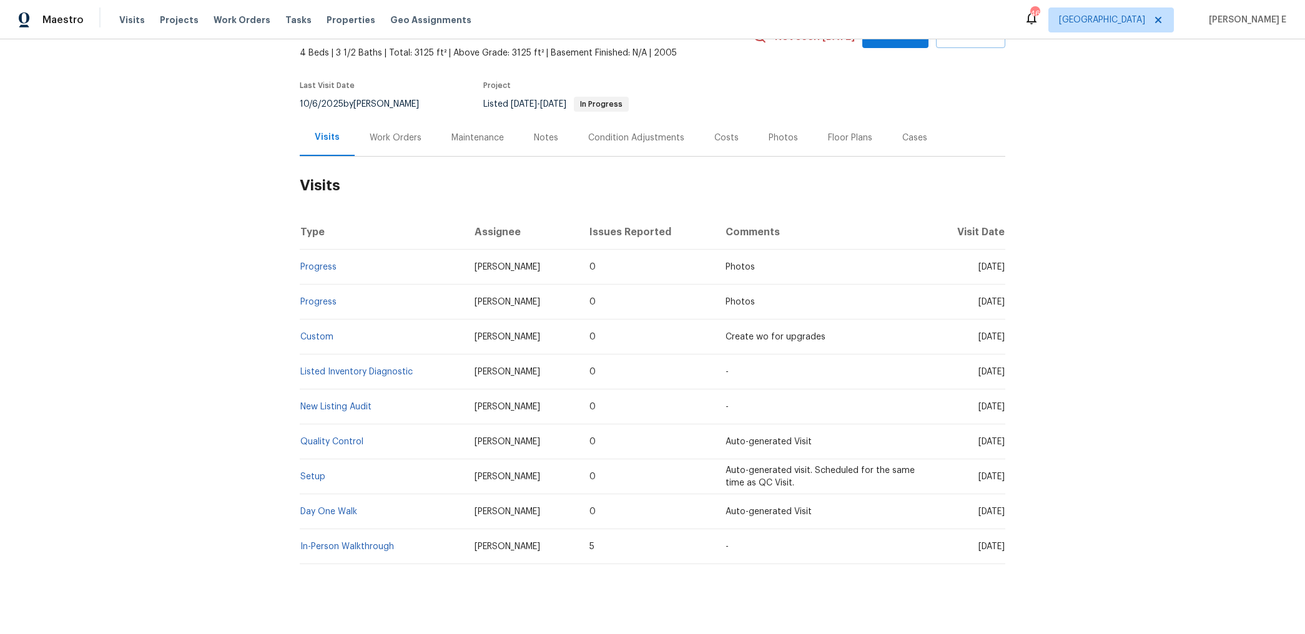
click at [376, 135] on div "Work Orders" at bounding box center [396, 138] width 52 height 12
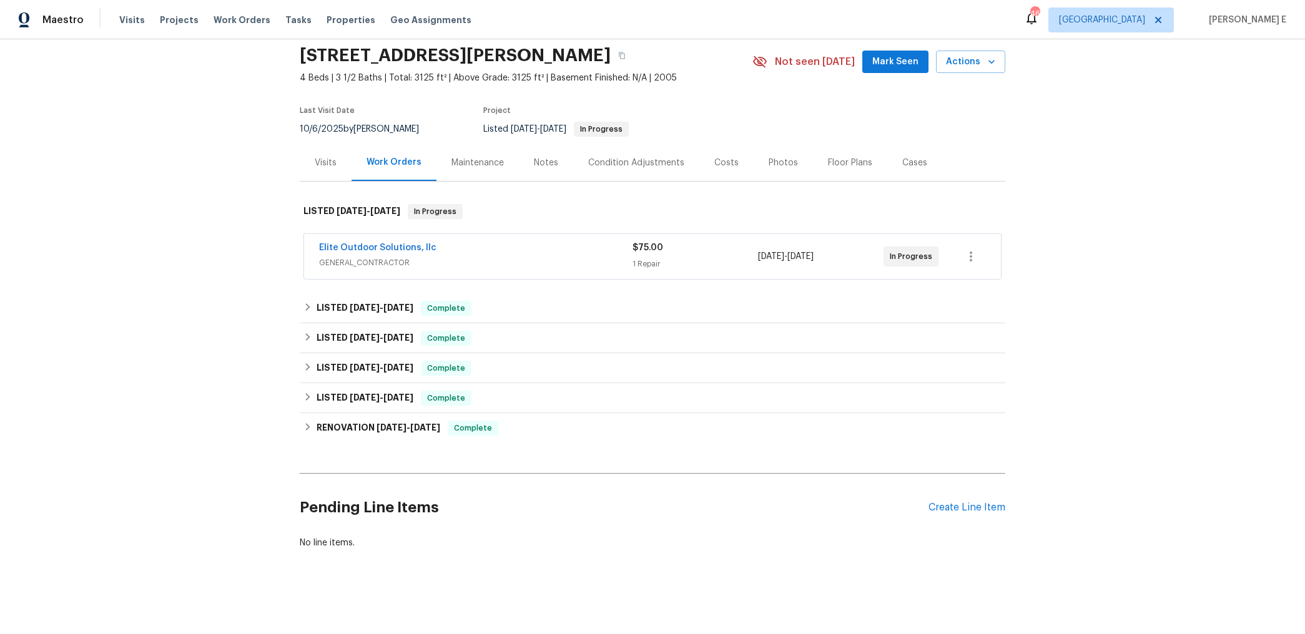
scroll to position [45, 0]
click at [421, 245] on link "Elite Outdoor Solutions, llc" at bounding box center [377, 247] width 117 height 9
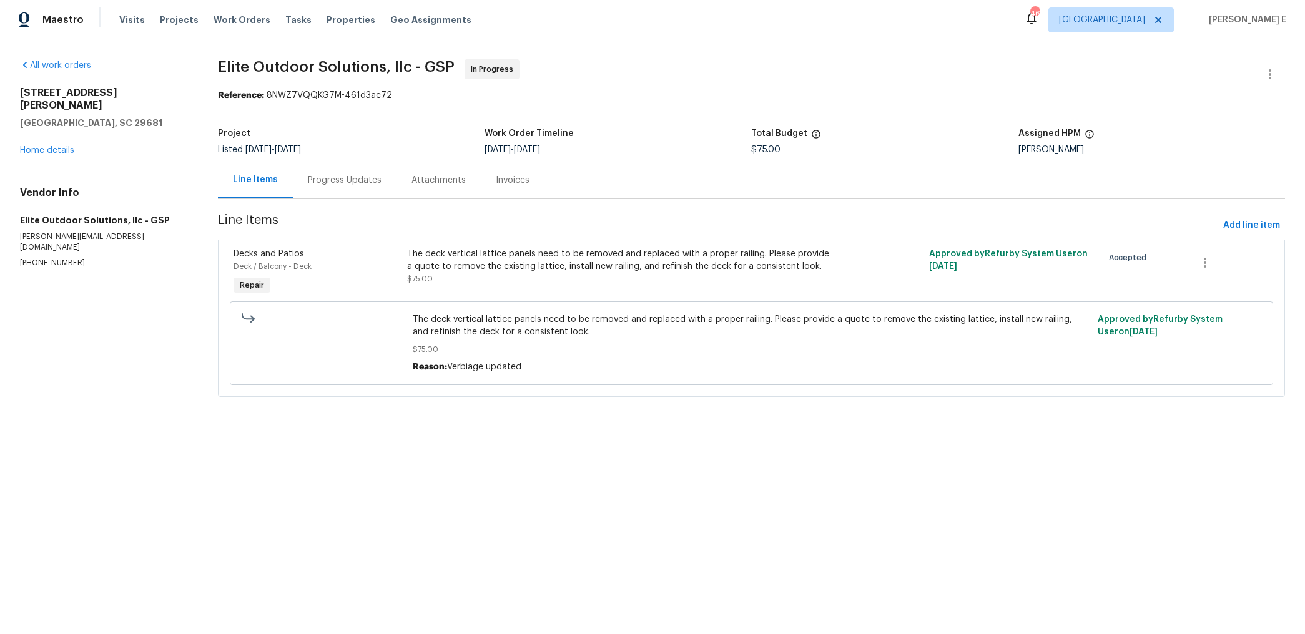
click at [343, 184] on div "Progress Updates" at bounding box center [345, 180] width 74 height 12
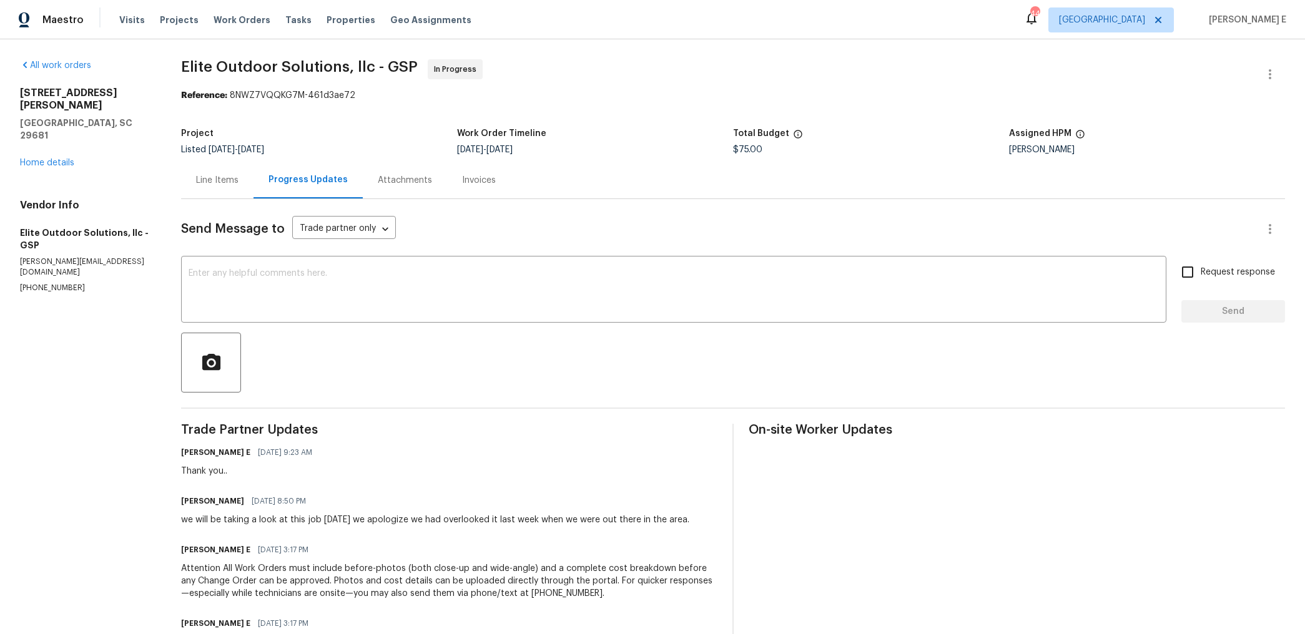
scroll to position [75, 0]
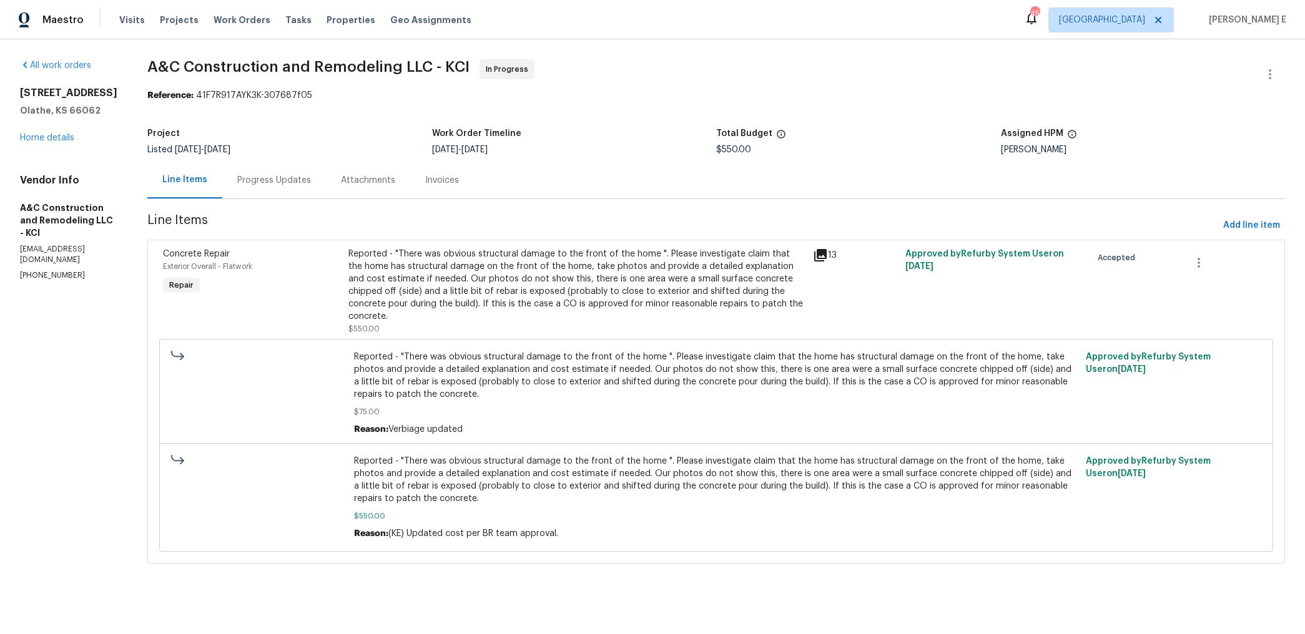
click at [296, 192] on div "Progress Updates" at bounding box center [274, 180] width 104 height 37
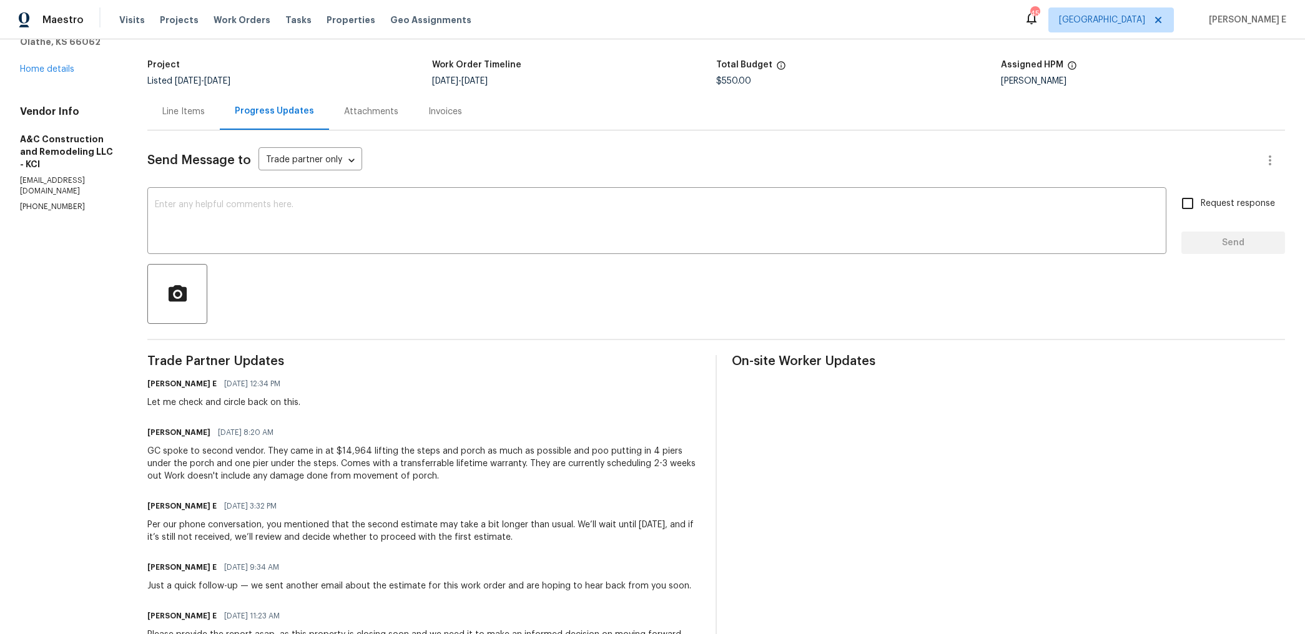
scroll to position [68, 0]
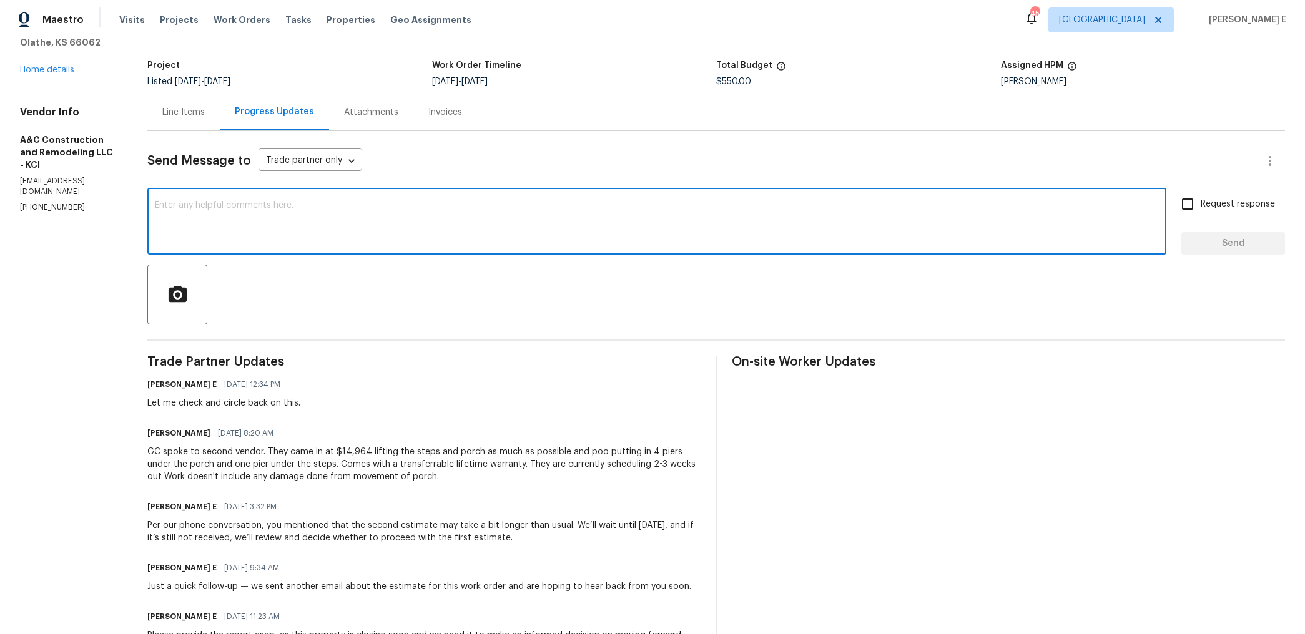
click at [374, 236] on textarea at bounding box center [657, 223] width 1004 height 44
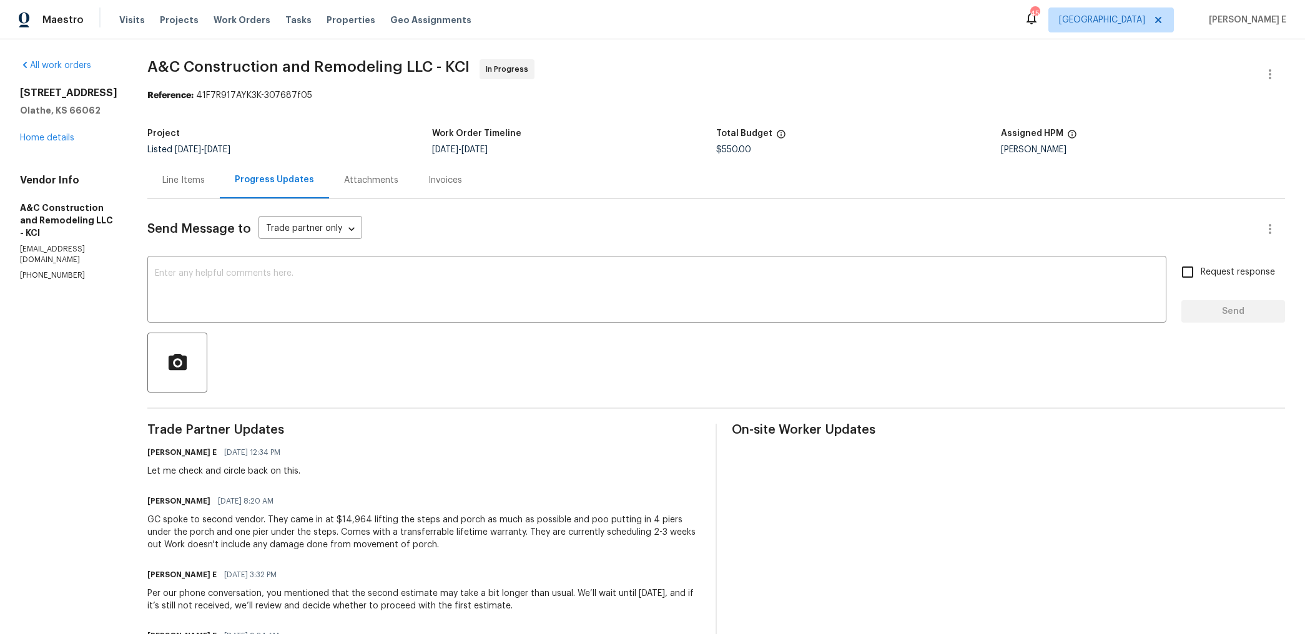
paste textarea "Our Budget Review team has decided not to proceed with this work order at this …"
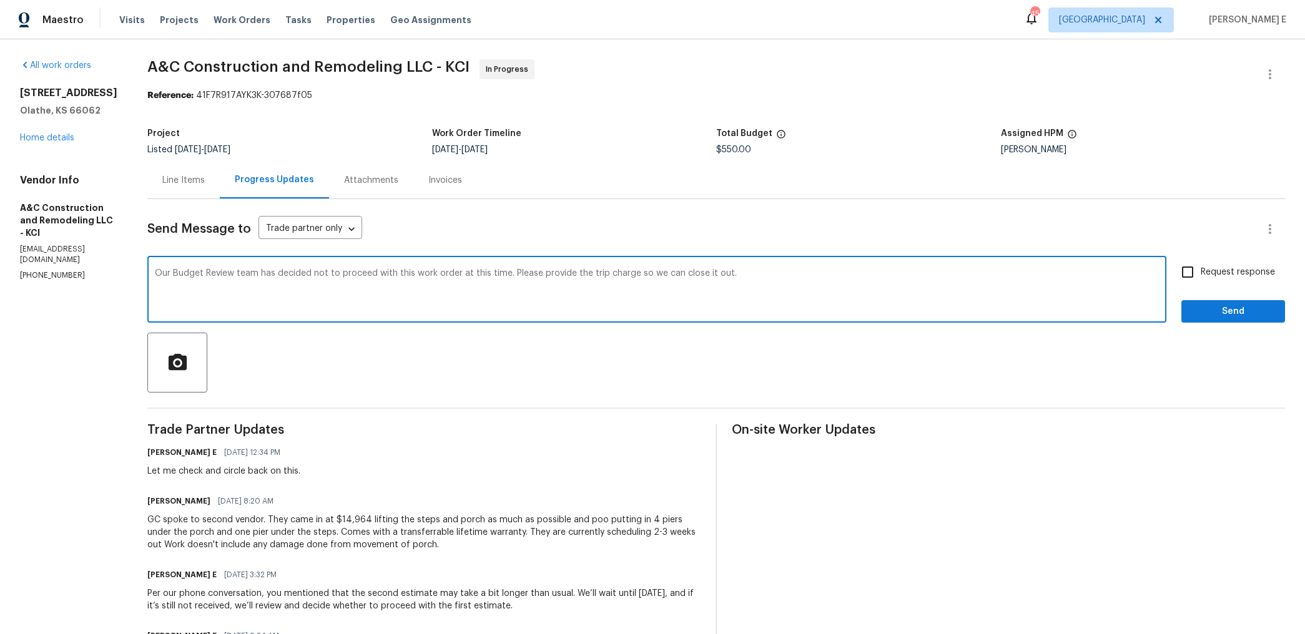
click at [522, 276] on textarea "Our Budget Review team has decided not to proceed with this work order at this …" at bounding box center [657, 291] width 1004 height 44
click at [951, 285] on textarea "Our Budget Review team has decided not to proceed with this work order at this …" at bounding box center [657, 291] width 1004 height 44
type textarea "Our Budget Review team has decided not to proceed with this work order at this …"
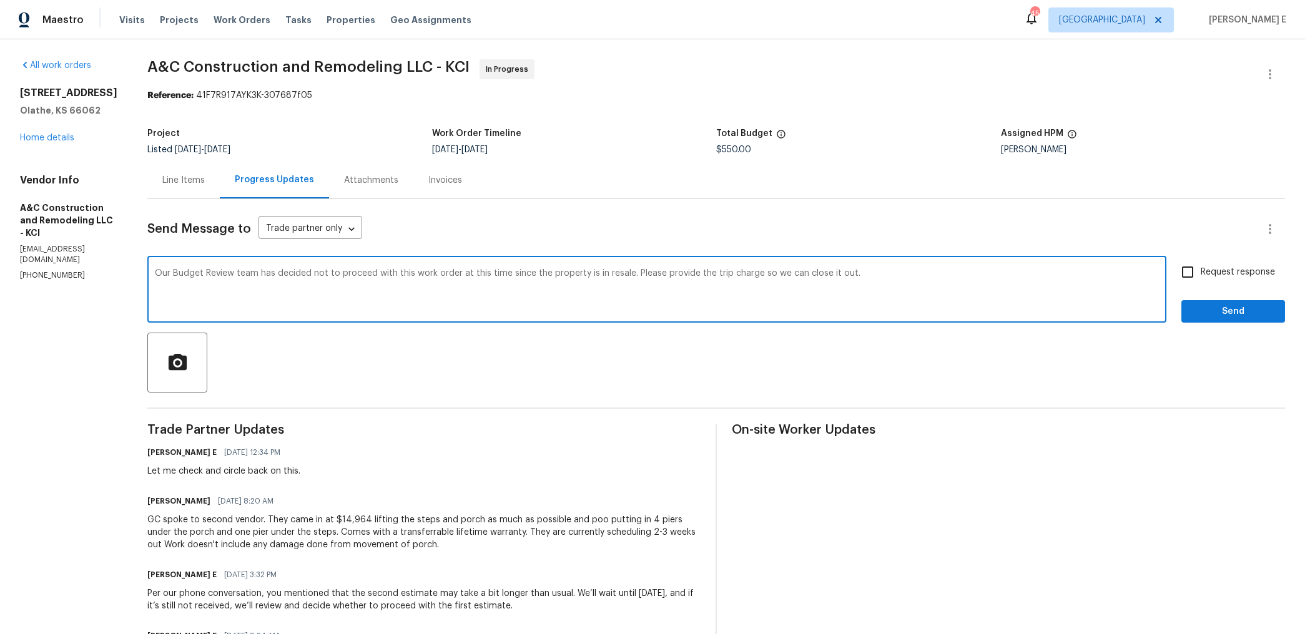
click at [1208, 270] on span "Request response" at bounding box center [1237, 272] width 74 height 13
click at [1200, 270] on input "Request response" at bounding box center [1187, 272] width 26 height 26
checkbox input "true"
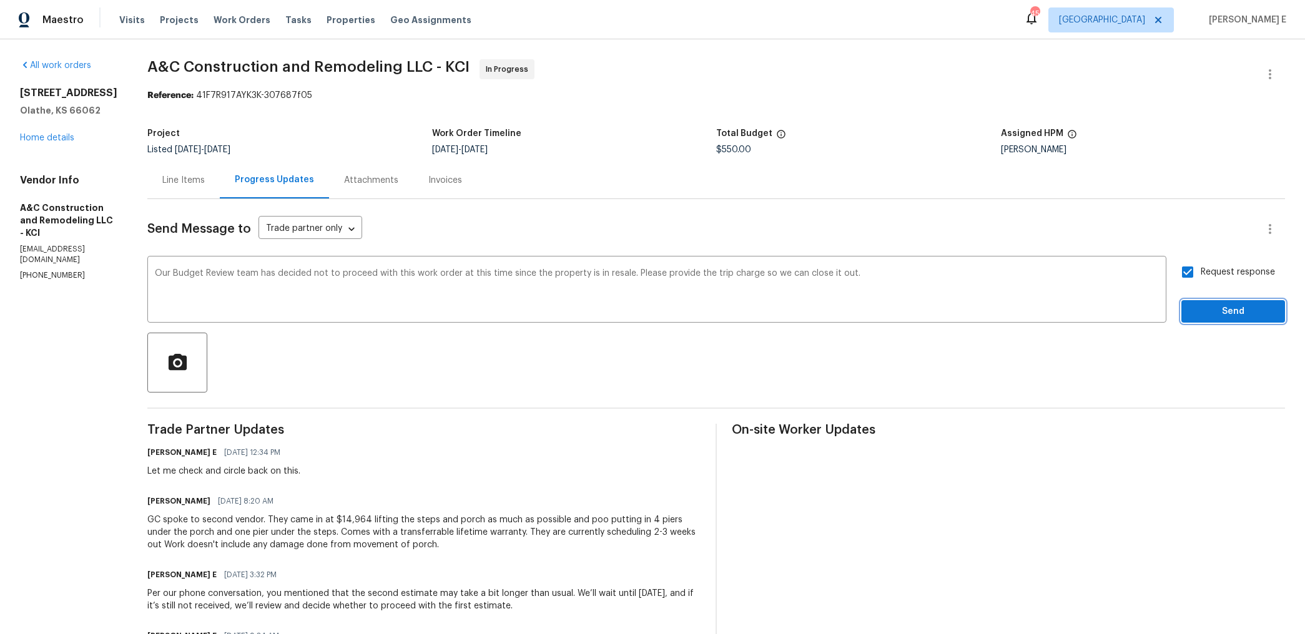
click at [1220, 319] on span "Send" at bounding box center [1233, 312] width 84 height 16
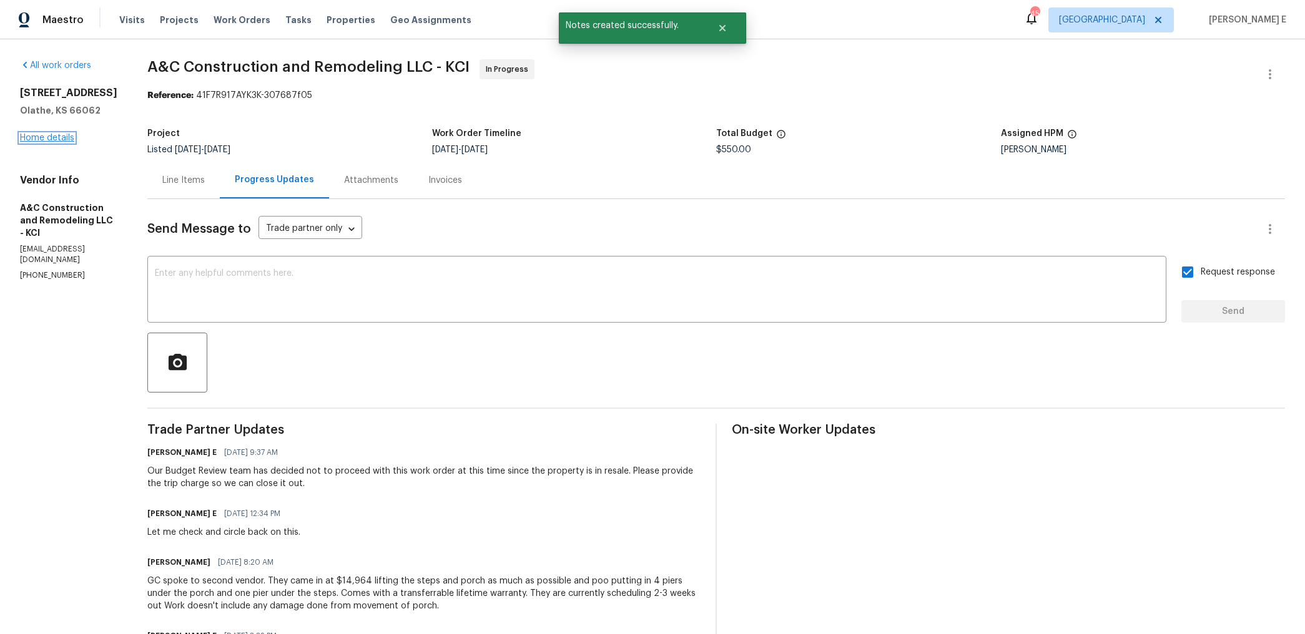
click at [42, 134] on link "Home details" at bounding box center [47, 138] width 54 height 9
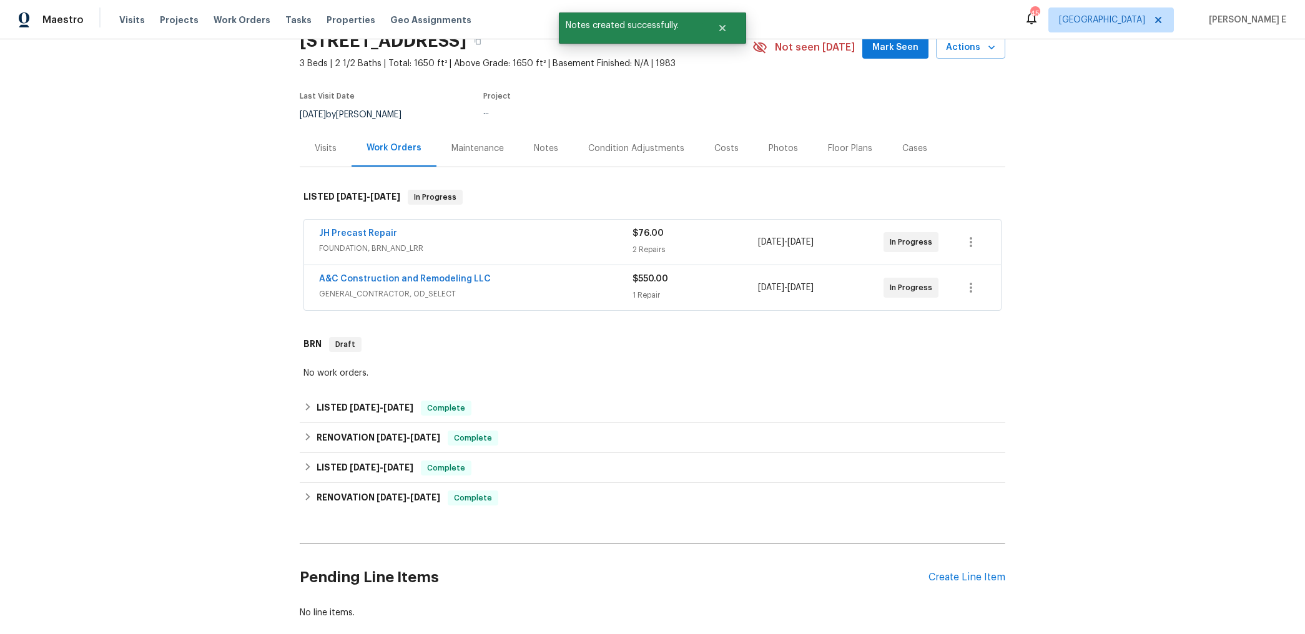
scroll to position [68, 0]
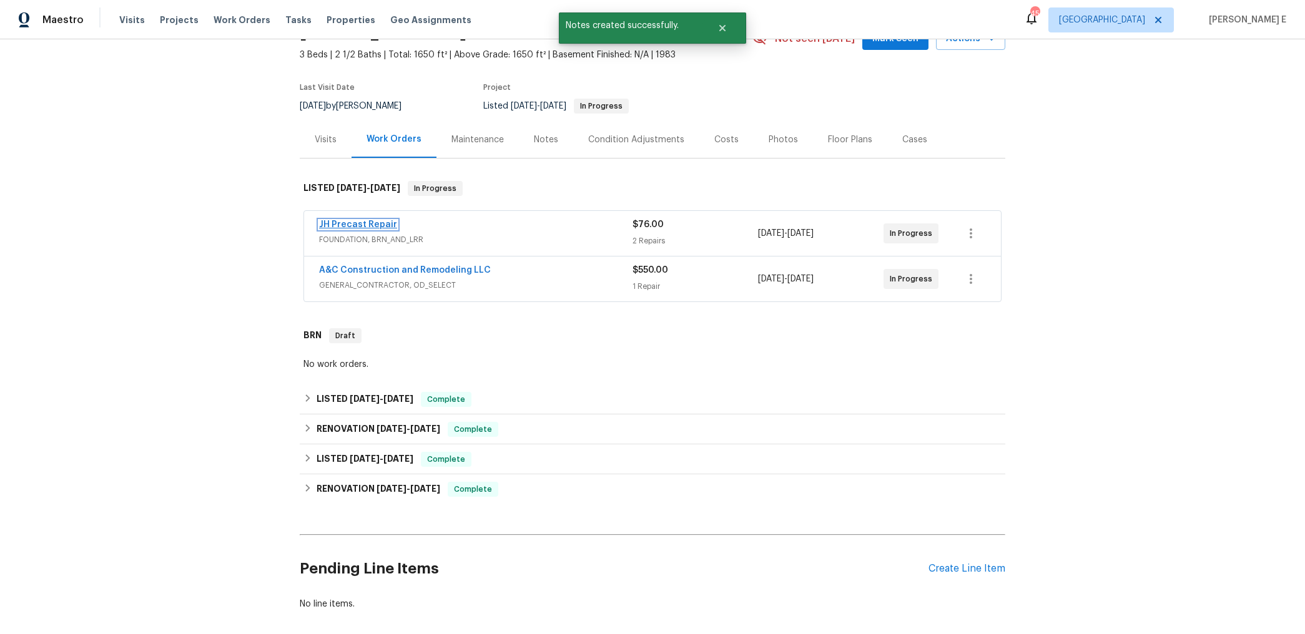
click at [351, 222] on link "JH Precast Repair" at bounding box center [358, 224] width 78 height 9
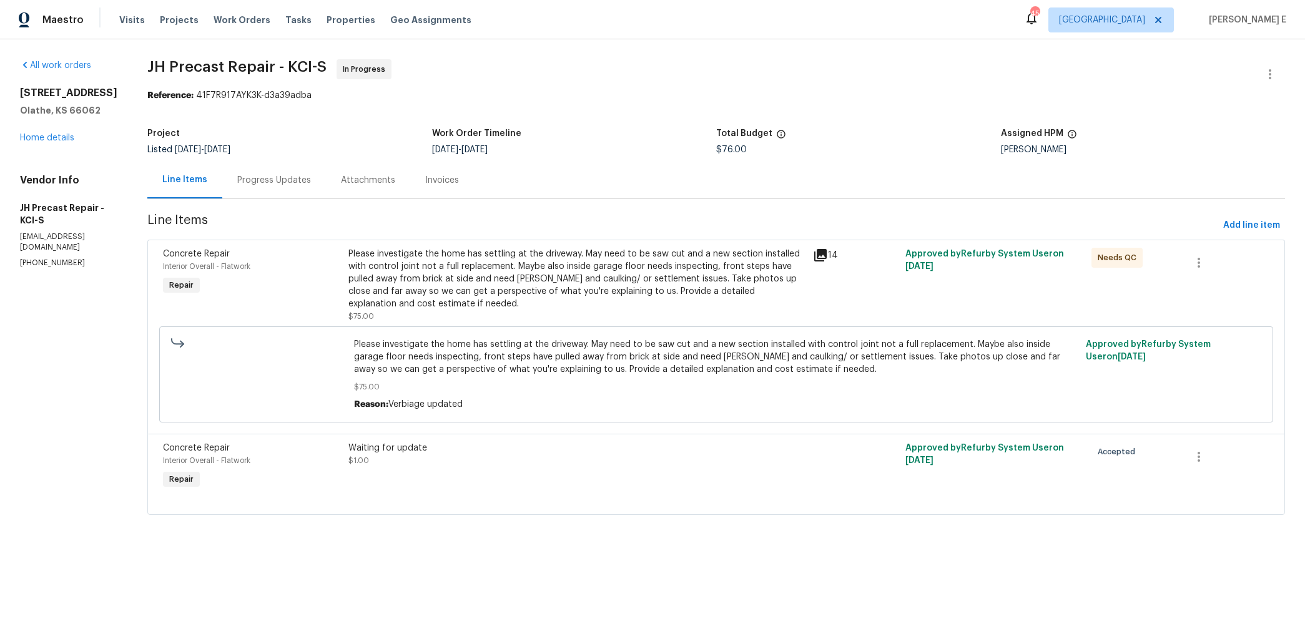
click at [292, 182] on div "Progress Updates" at bounding box center [274, 180] width 74 height 12
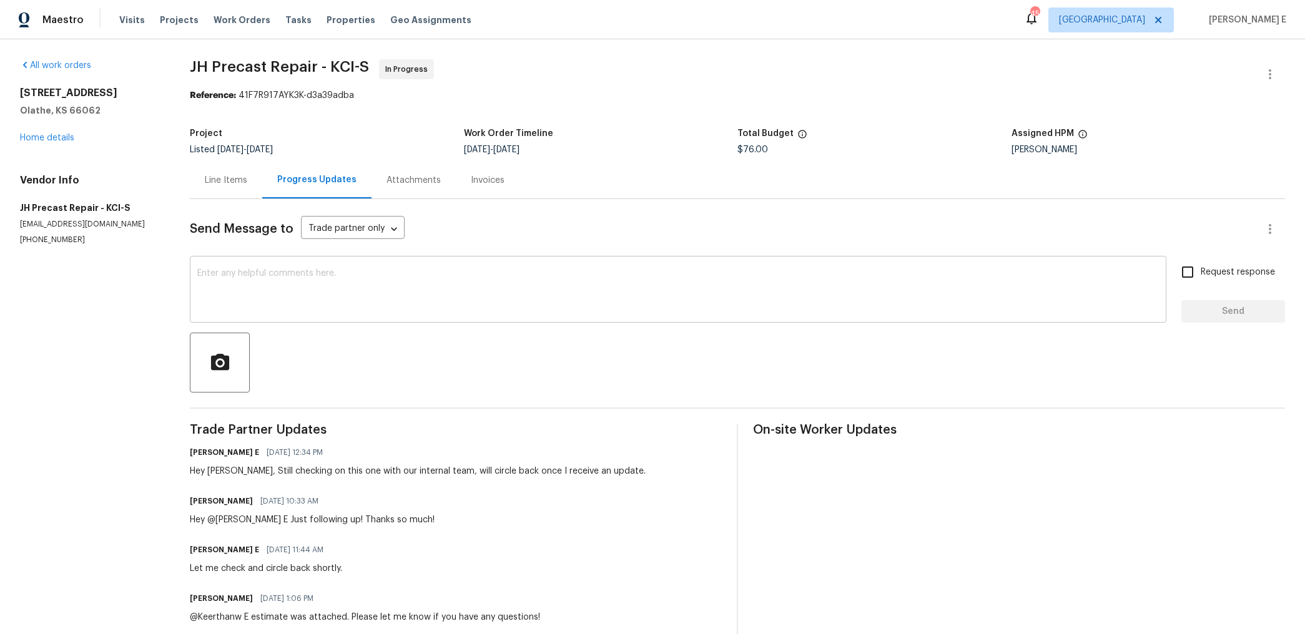
click at [437, 305] on textarea at bounding box center [677, 291] width 961 height 44
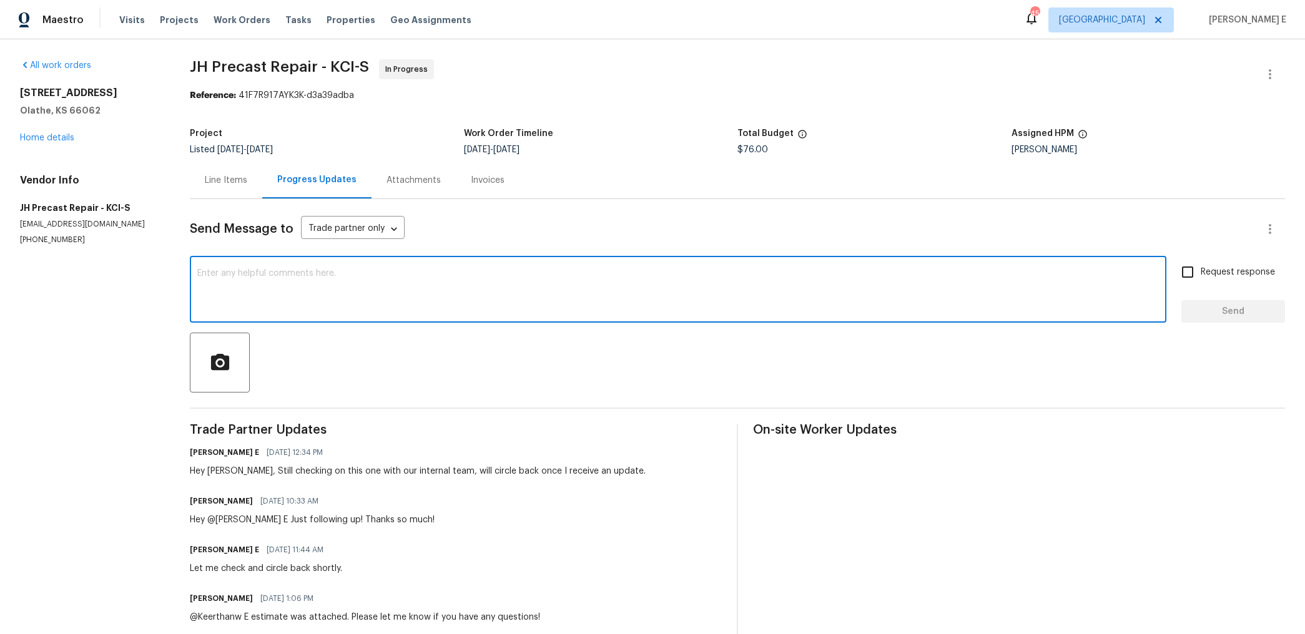
paste textarea "Our Budget Review team has decided not to proceed with this work order at this …"
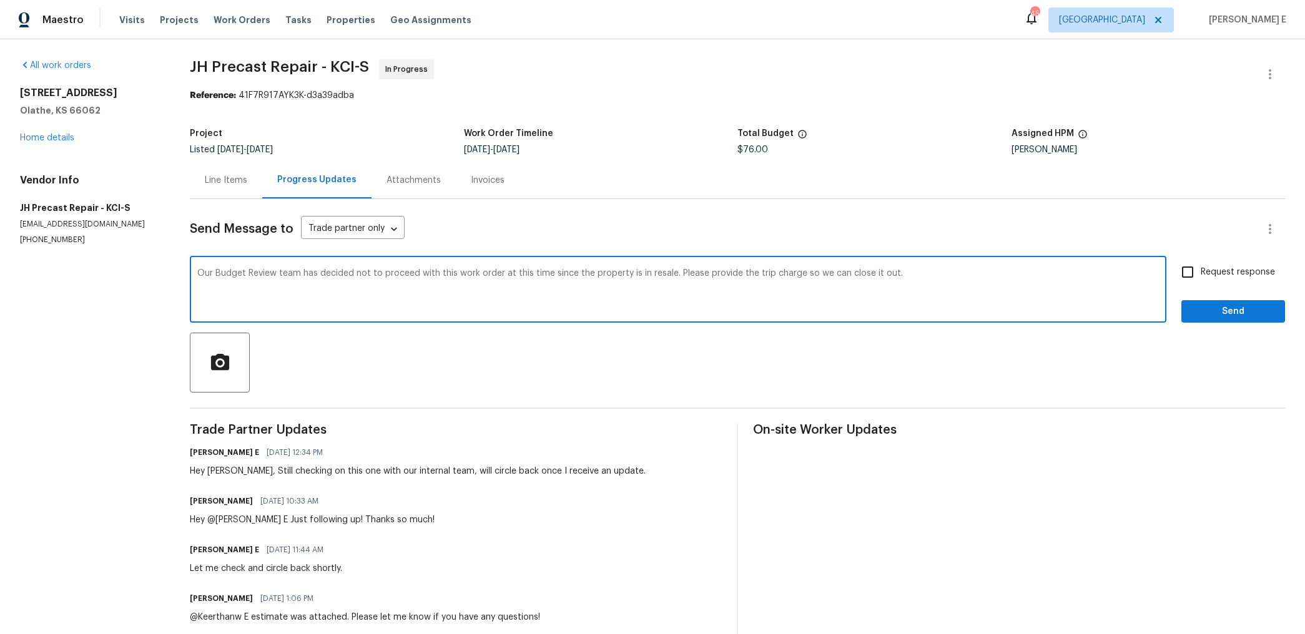
type textarea "Our Budget Review team has decided not to proceed with this work order at this …"
click at [1197, 270] on input "Request response" at bounding box center [1187, 272] width 26 height 26
checkbox input "true"
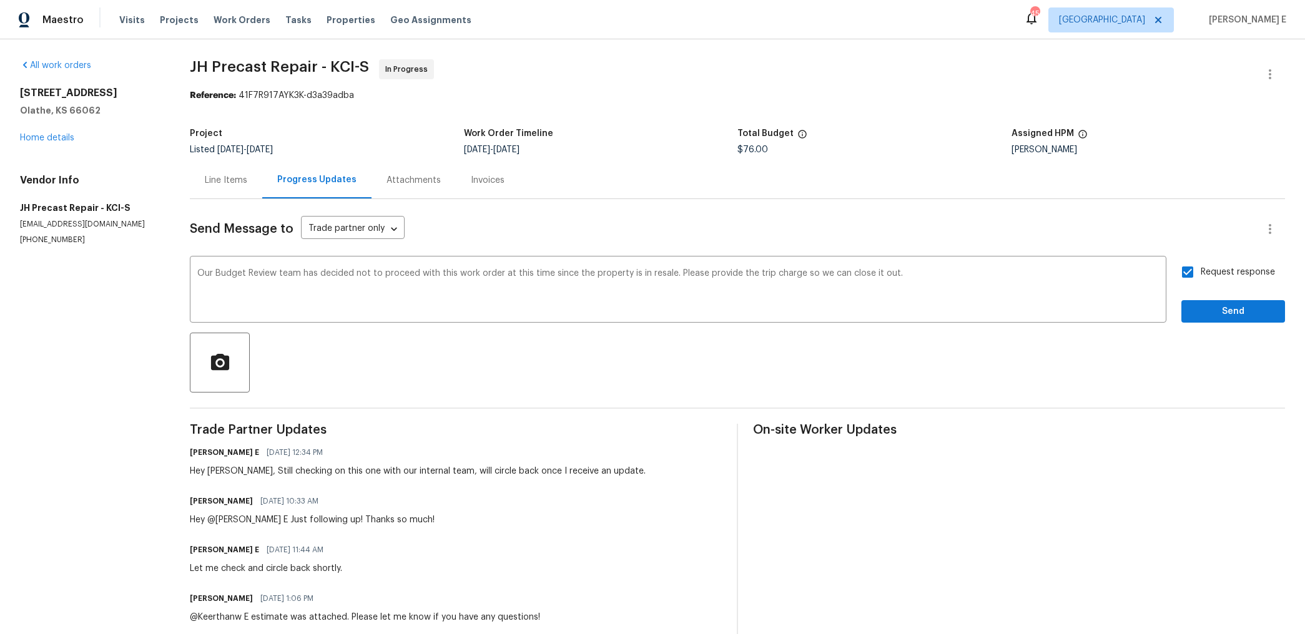
click at [1192, 331] on div "Send Message to Trade partner only Trade partner only ​ Our Budget Review team …" at bounding box center [737, 644] width 1095 height 891
click at [1208, 313] on span "Send" at bounding box center [1233, 312] width 84 height 16
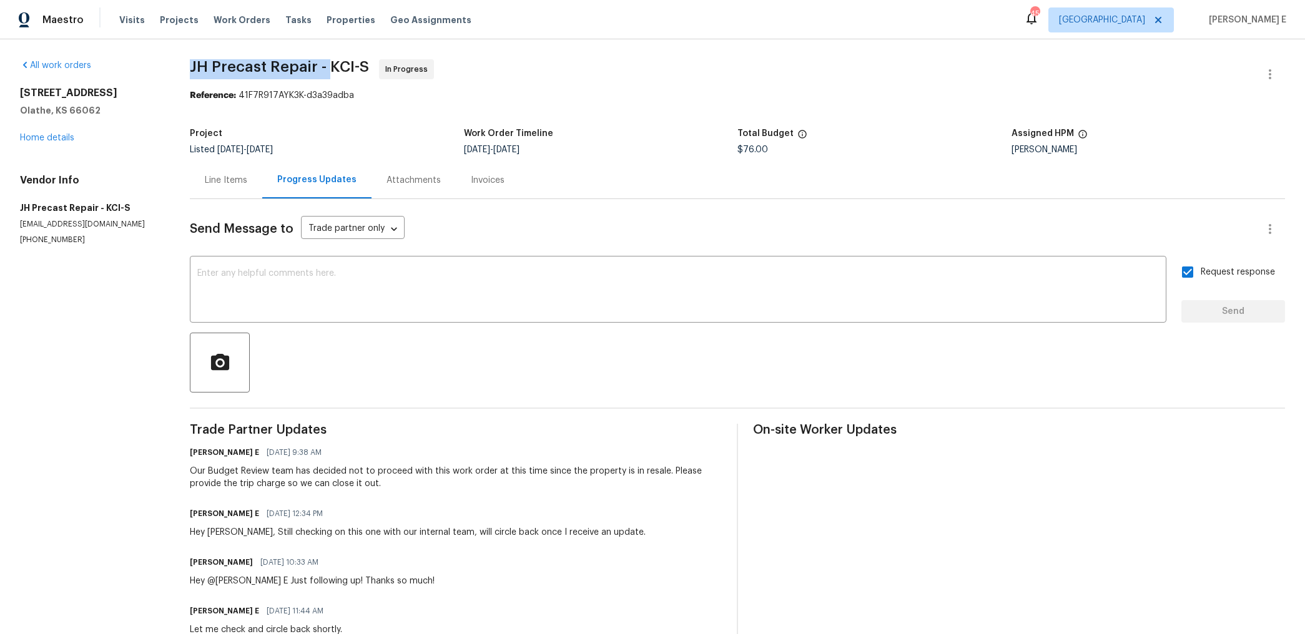
drag, startPoint x: 189, startPoint y: 69, endPoint x: 330, endPoint y: 62, distance: 140.6
click at [330, 62] on span "JH Precast Repair - KCI-S" at bounding box center [279, 66] width 179 height 15
copy span "JH Precast Repair -"
